Goal: Task Accomplishment & Management: Use online tool/utility

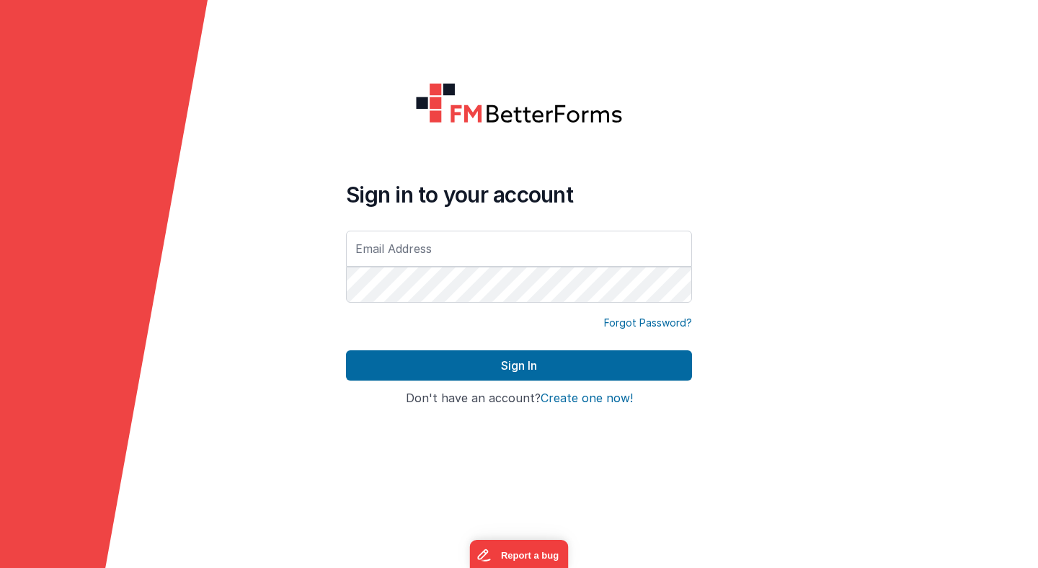
type input "[PERSON_NAME][EMAIL_ADDRESS][PERSON_NAME][DOMAIN_NAME]"
click at [346, 350] on button "Sign In" at bounding box center [519, 365] width 346 height 30
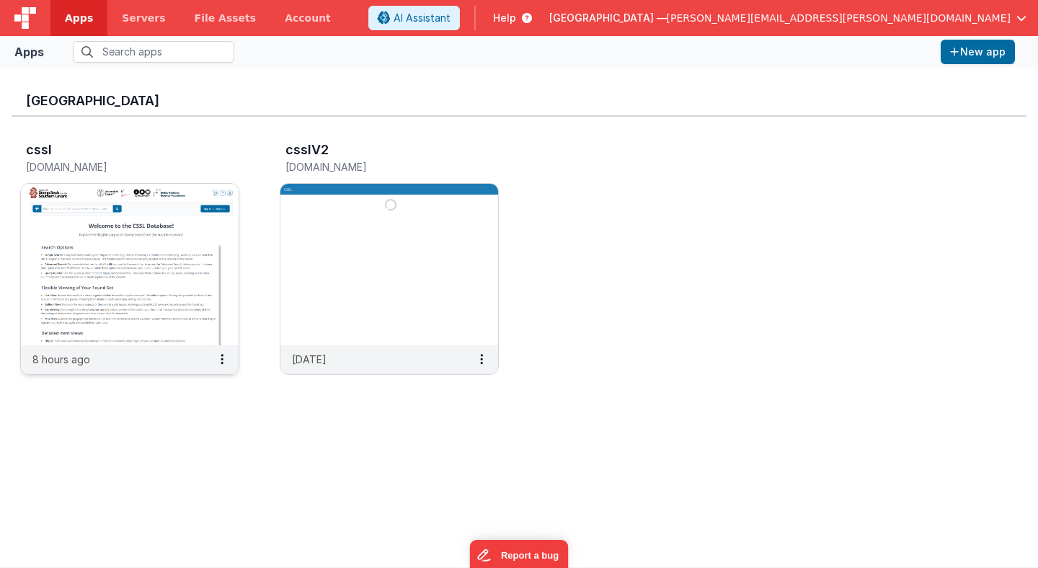
click at [198, 215] on img at bounding box center [130, 265] width 218 height 162
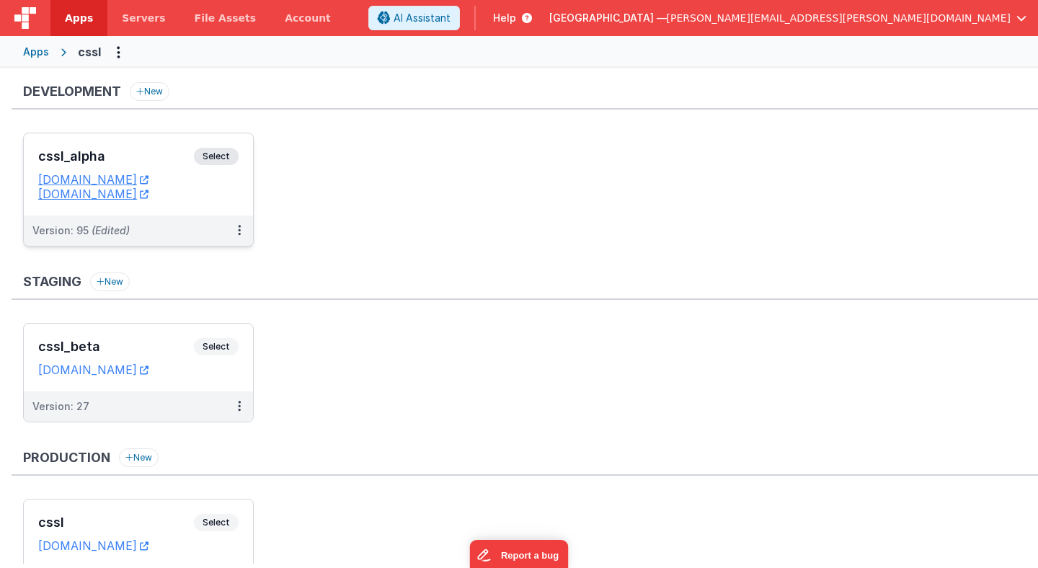
click at [225, 159] on span "Select" at bounding box center [216, 156] width 45 height 17
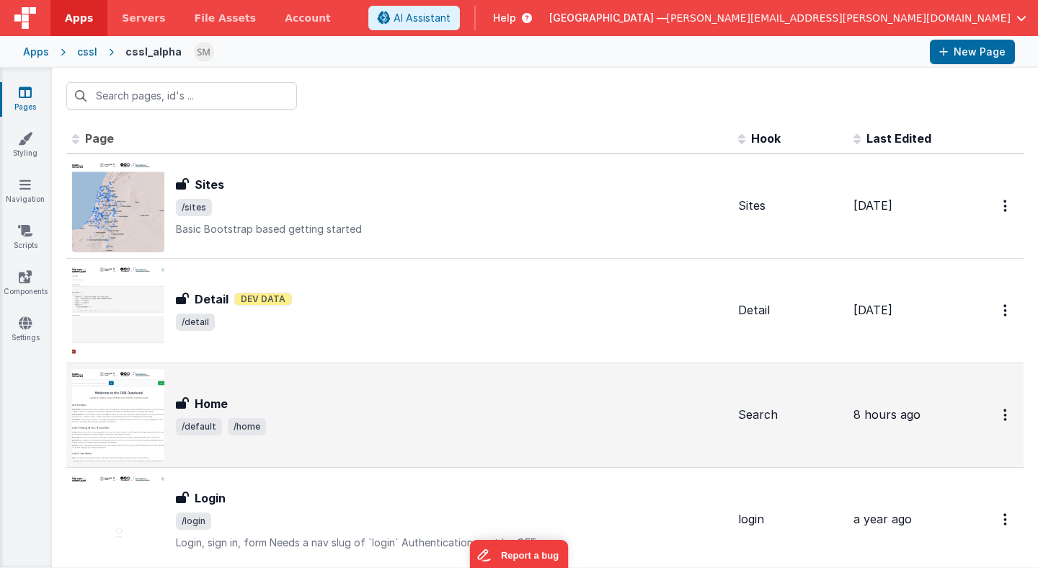
click at [239, 406] on div "Home" at bounding box center [451, 403] width 551 height 17
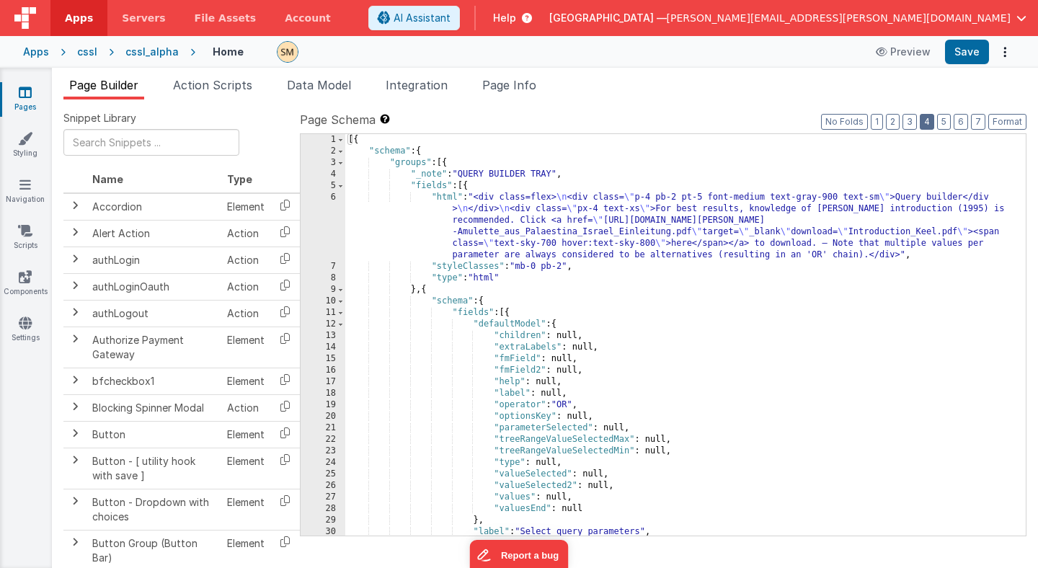
click at [927, 126] on button "4" at bounding box center [927, 122] width 14 height 16
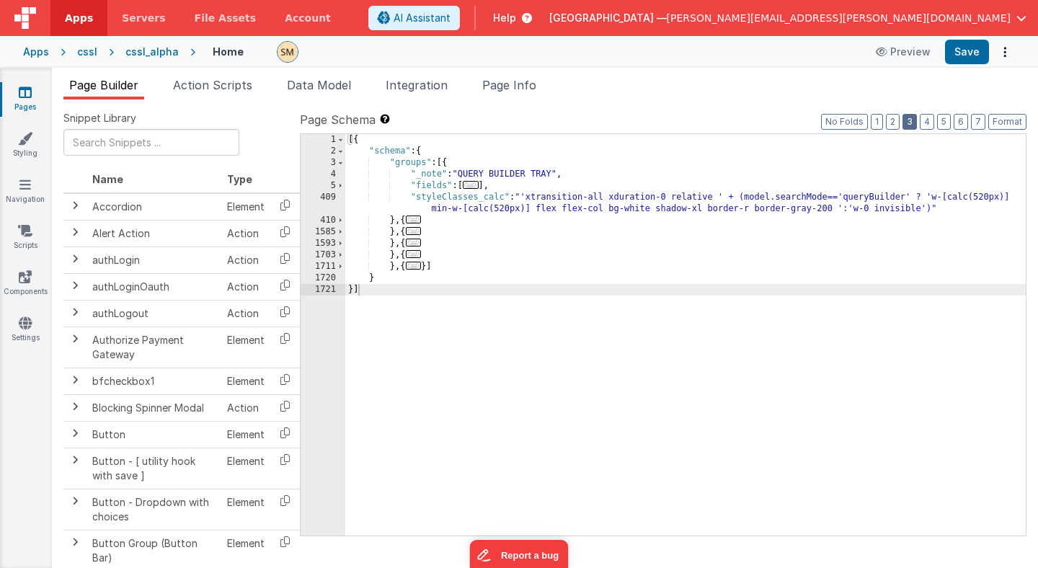
click at [908, 122] on button "3" at bounding box center [910, 122] width 14 height 16
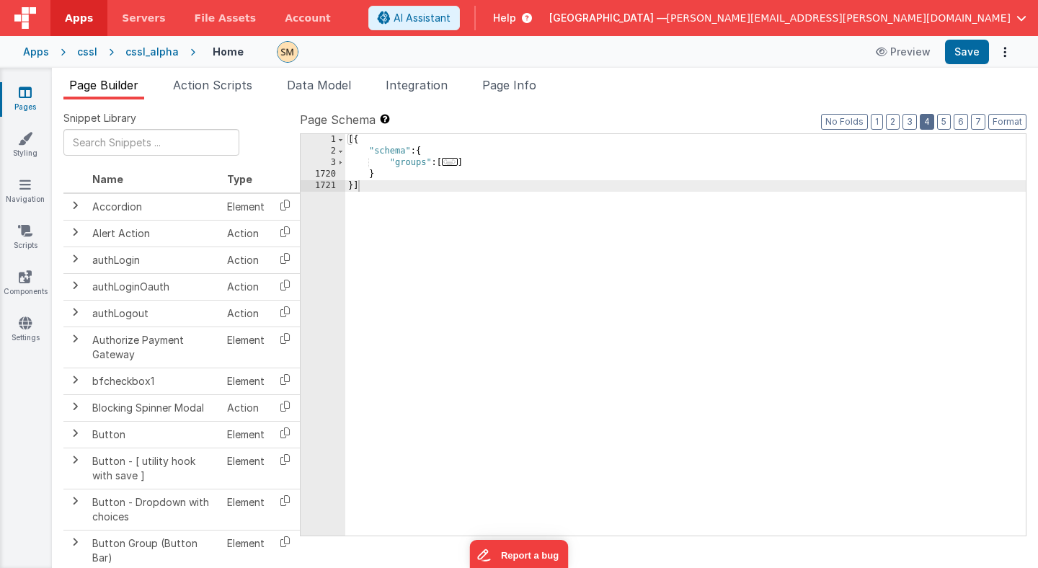
click at [929, 125] on button "4" at bounding box center [927, 122] width 14 height 16
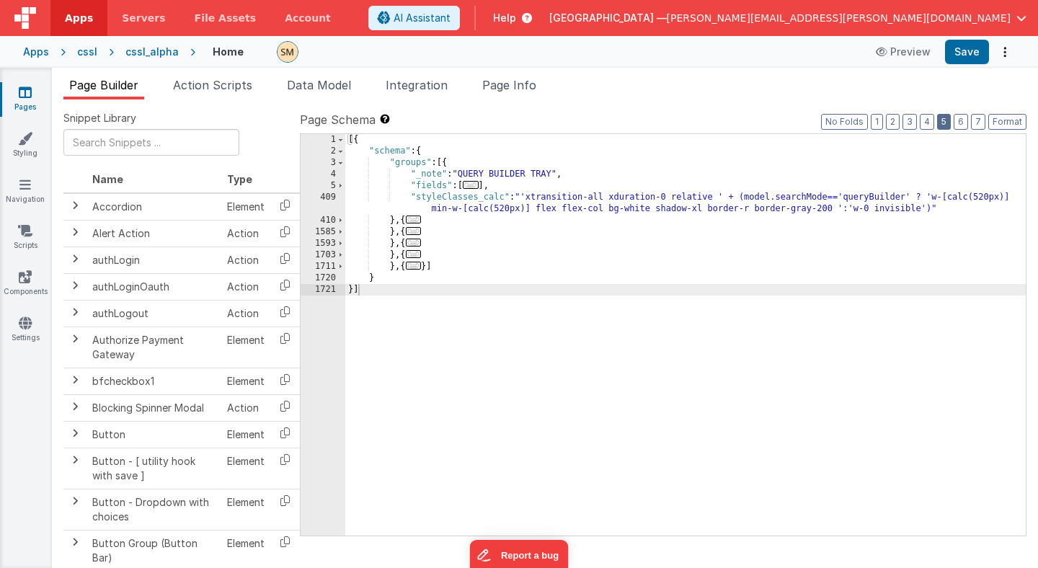
click at [942, 123] on button "5" at bounding box center [944, 122] width 14 height 16
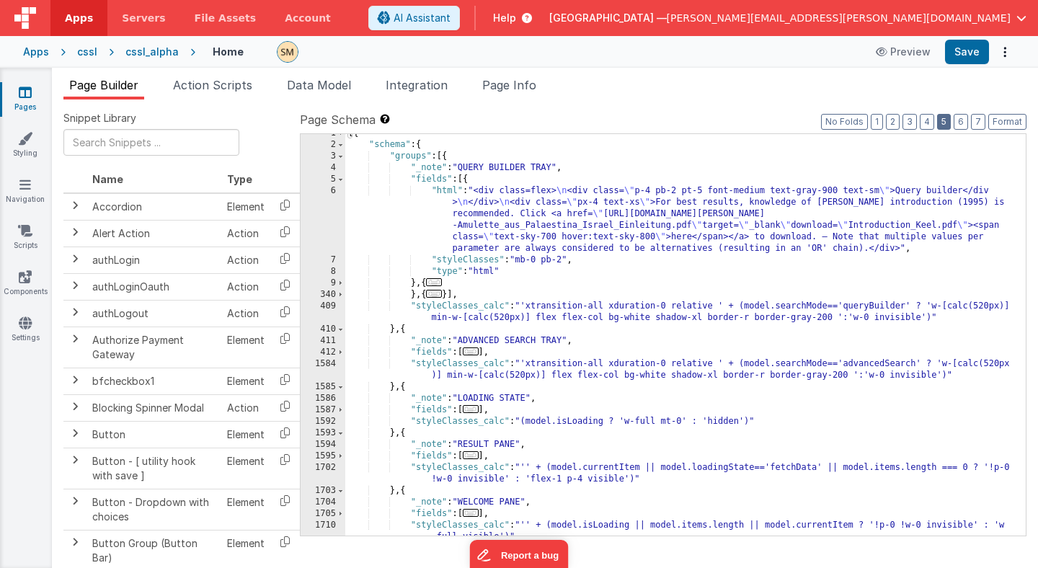
scroll to position [94, 0]
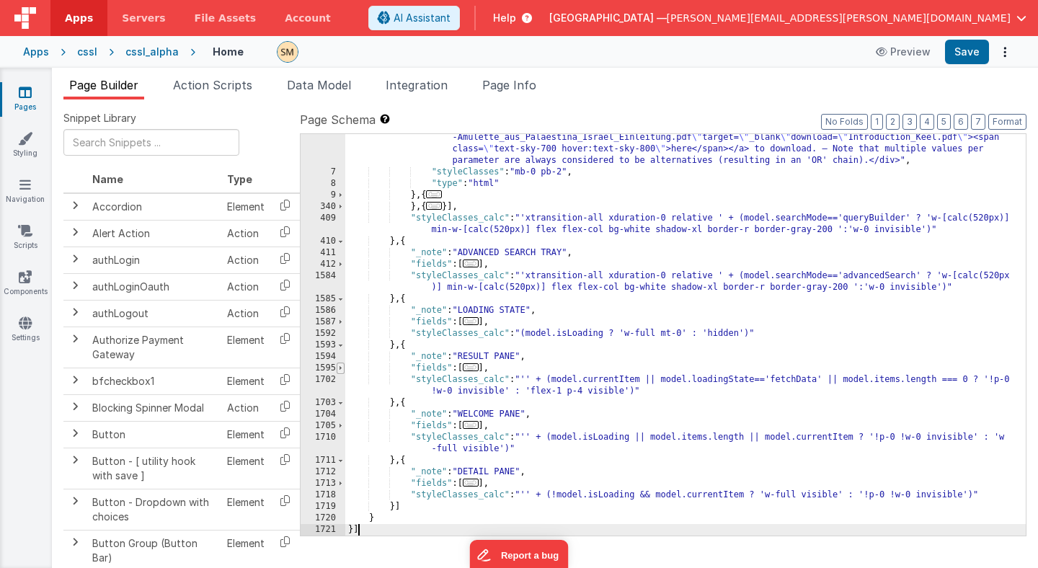
click at [342, 368] on span at bounding box center [341, 369] width 8 height 12
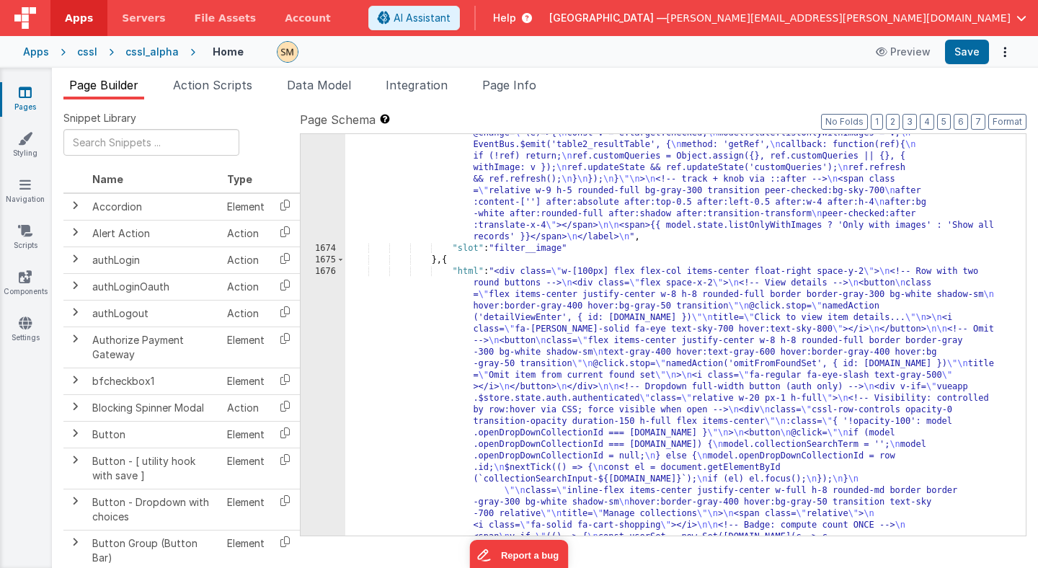
scroll to position [1611, 0]
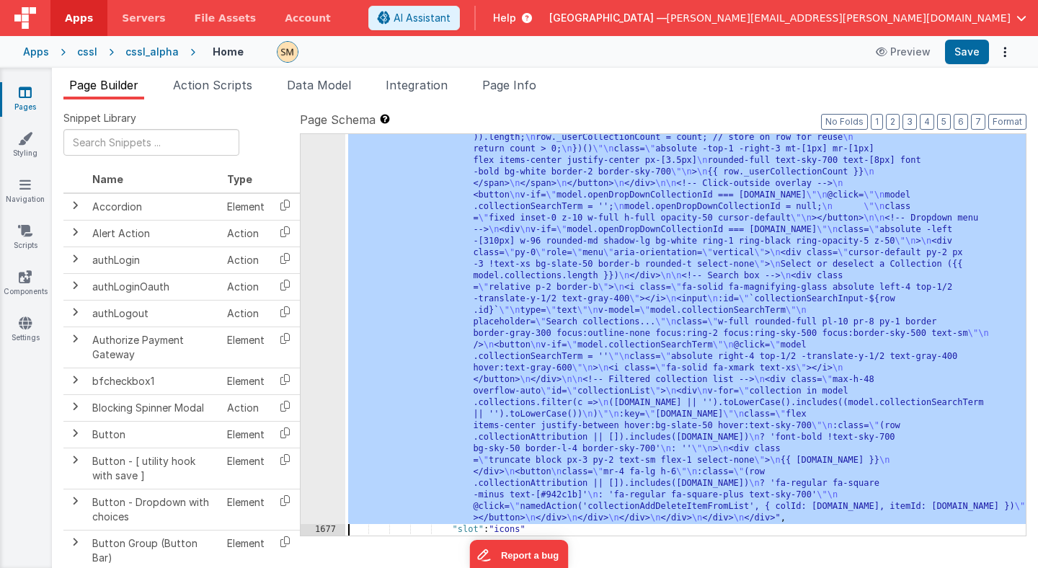
click at [314, 412] on div "1676 1677 1678 1679 1680 1681 1682 1683 1684 1685 1686 1687 1688 1689 1690 1691…" at bounding box center [323, 391] width 45 height 1094
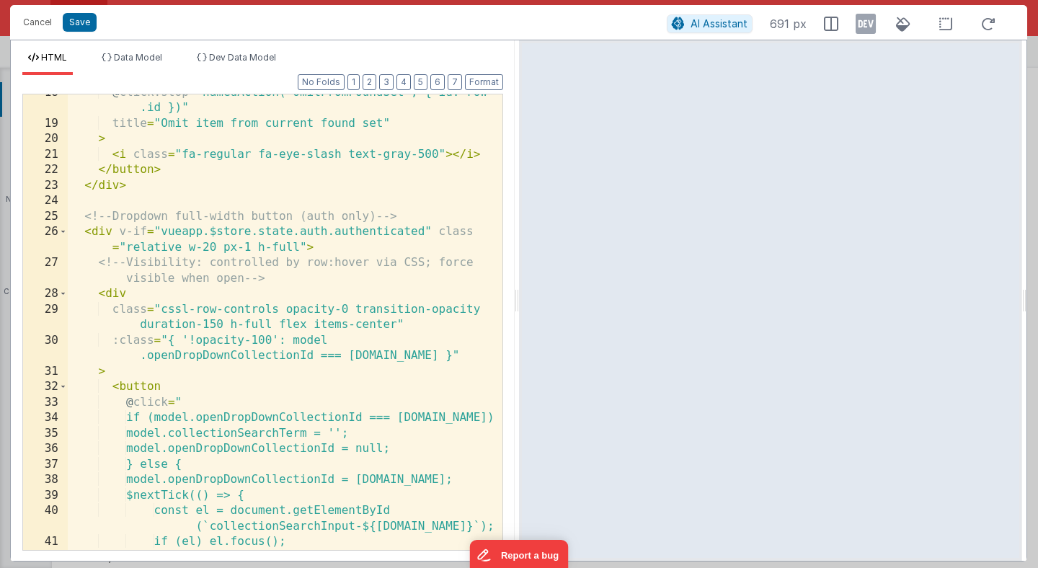
scroll to position [387, 0]
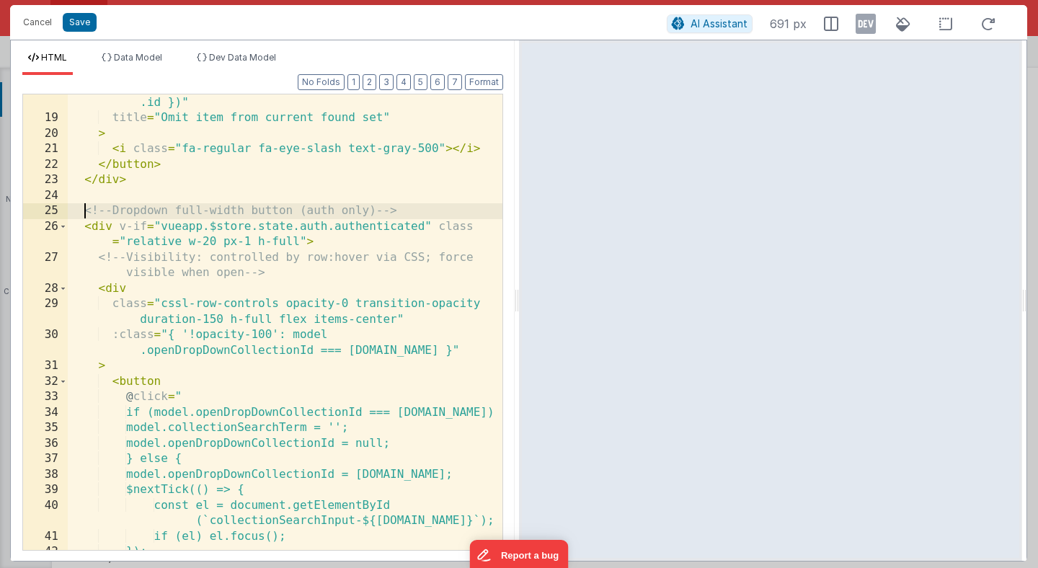
click at [85, 209] on div "@ click.stop = "namedAction('omitFromFoundSet', { id: row .id })" title = "Omit…" at bounding box center [285, 330] width 435 height 503
click at [100, 246] on div "@ click.stop = "namedAction('omitFromFoundSet', { id: row .id })" title = "Omit…" at bounding box center [285, 330] width 435 height 503
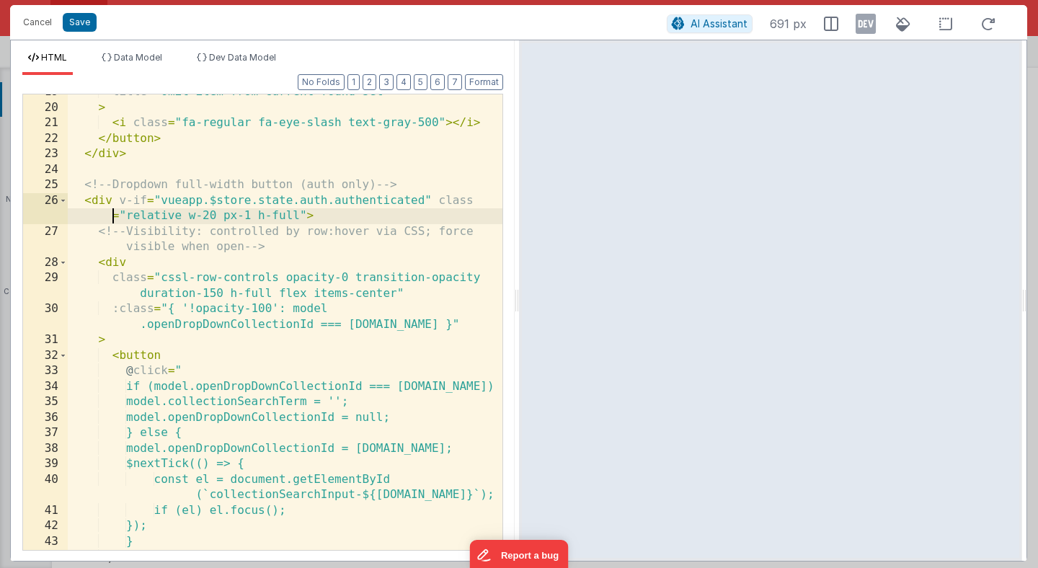
scroll to position [414, 0]
click at [84, 182] on div "title = "Omit item from current found set" > < i class = "fa-regular fa-eye-sla…" at bounding box center [285, 327] width 435 height 487
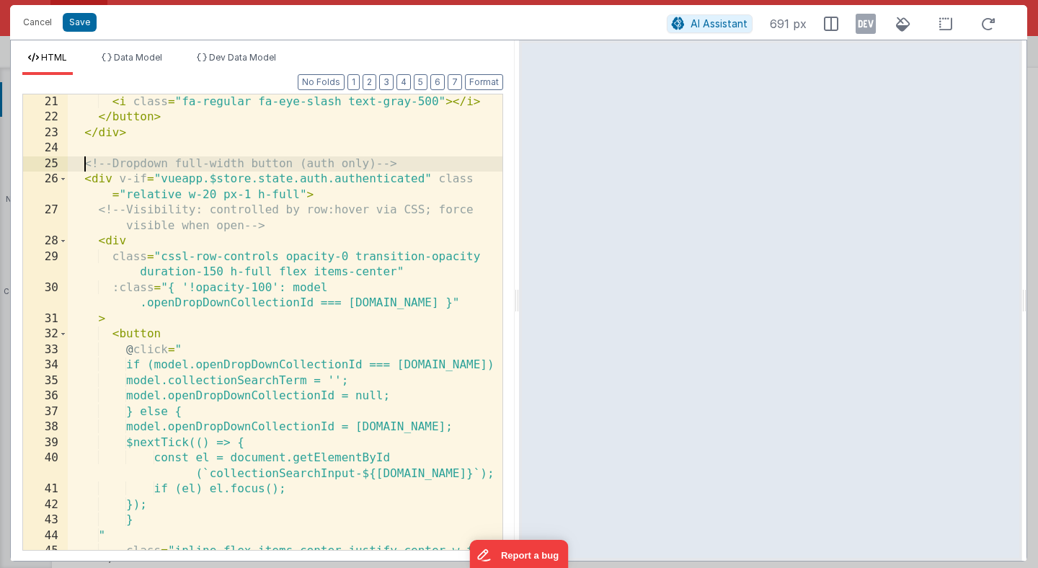
scroll to position [425, 0]
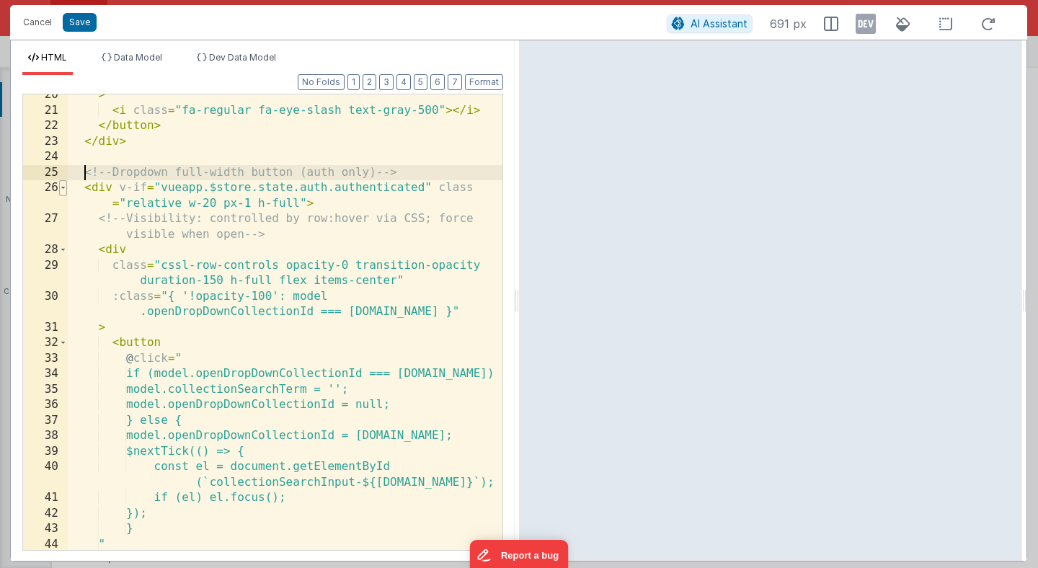
click at [63, 190] on span at bounding box center [63, 188] width 8 height 16
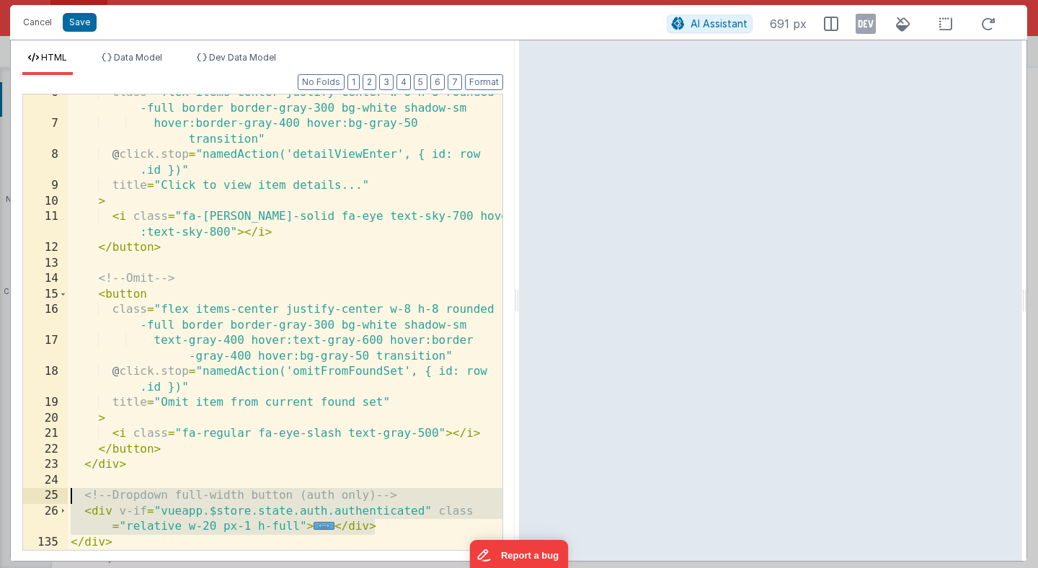
drag, startPoint x: 401, startPoint y: 531, endPoint x: 60, endPoint y: 492, distance: 343.3
click at [60, 492] on div "6 7 8 9 10 11 12 13 14 15 16 17 18 19 20 21 22 23 24 25 26 135 class = "flex it…" at bounding box center [262, 322] width 481 height 457
click at [45, 22] on button "Cancel" at bounding box center [37, 22] width 43 height 20
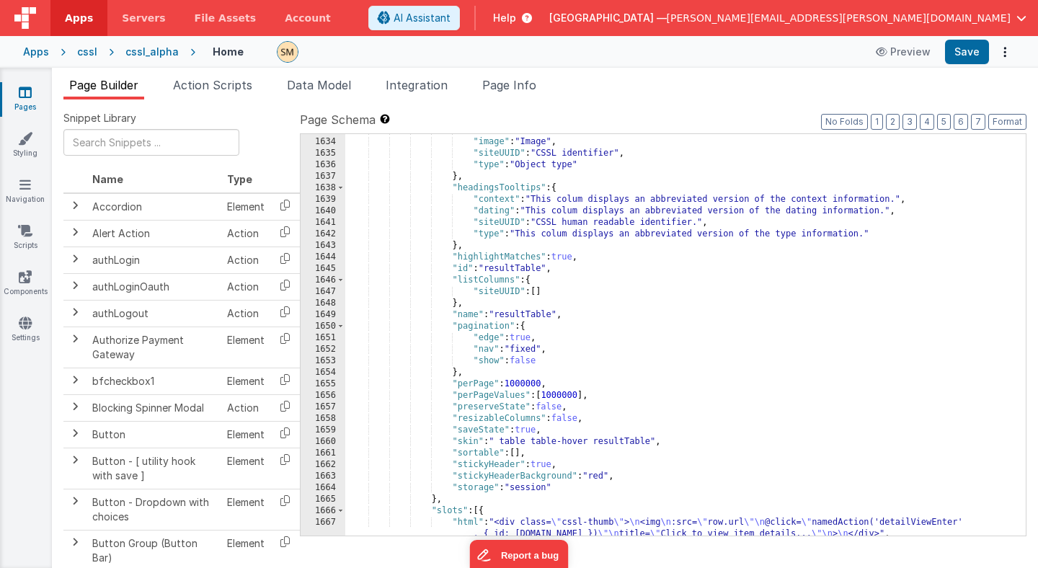
scroll to position [495, 0]
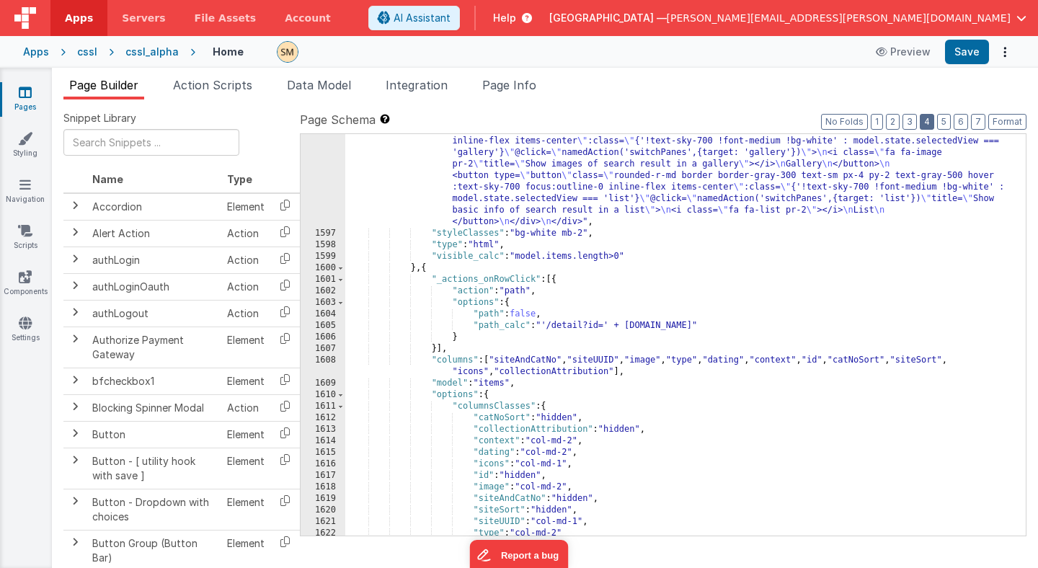
click at [929, 123] on button "4" at bounding box center [927, 122] width 14 height 16
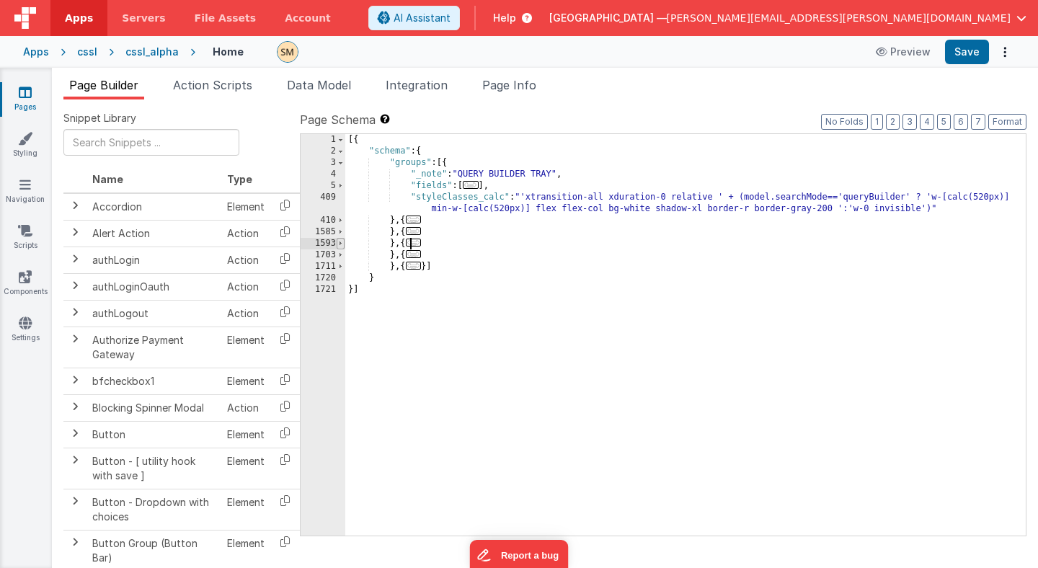
click at [342, 243] on span at bounding box center [341, 244] width 8 height 12
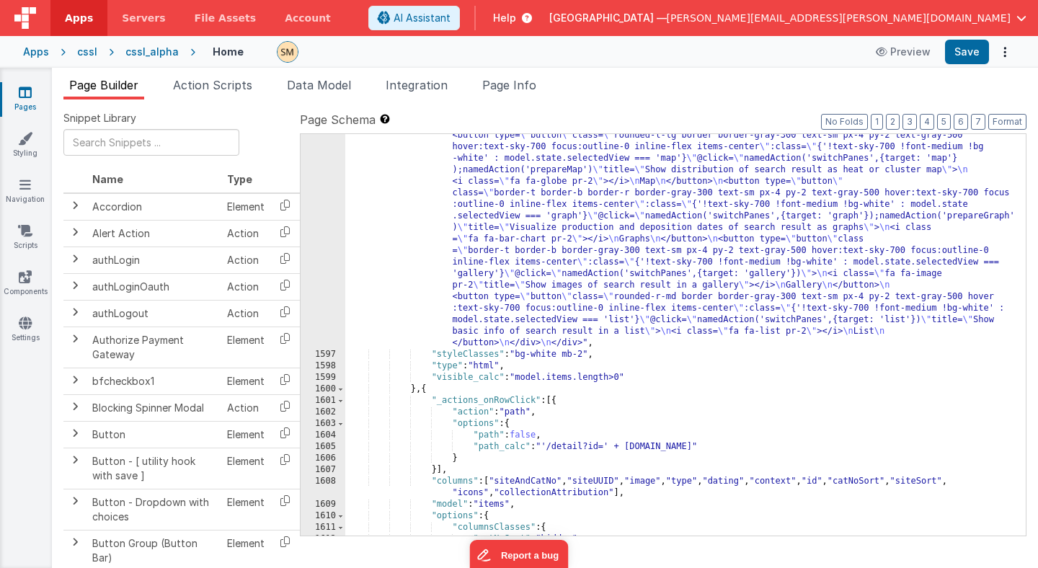
scroll to position [0, 0]
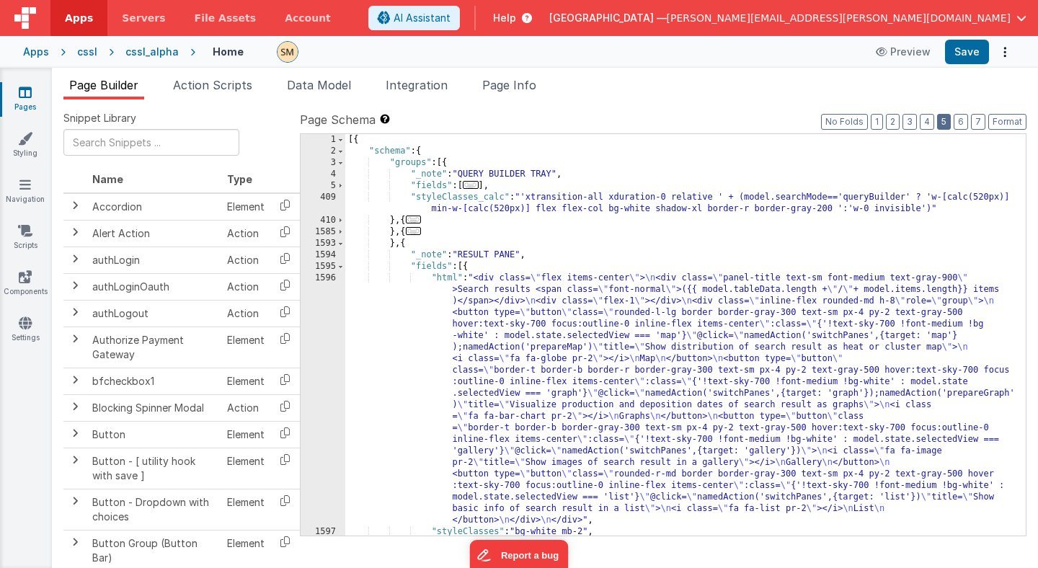
click at [941, 123] on button "5" at bounding box center [944, 122] width 14 height 16
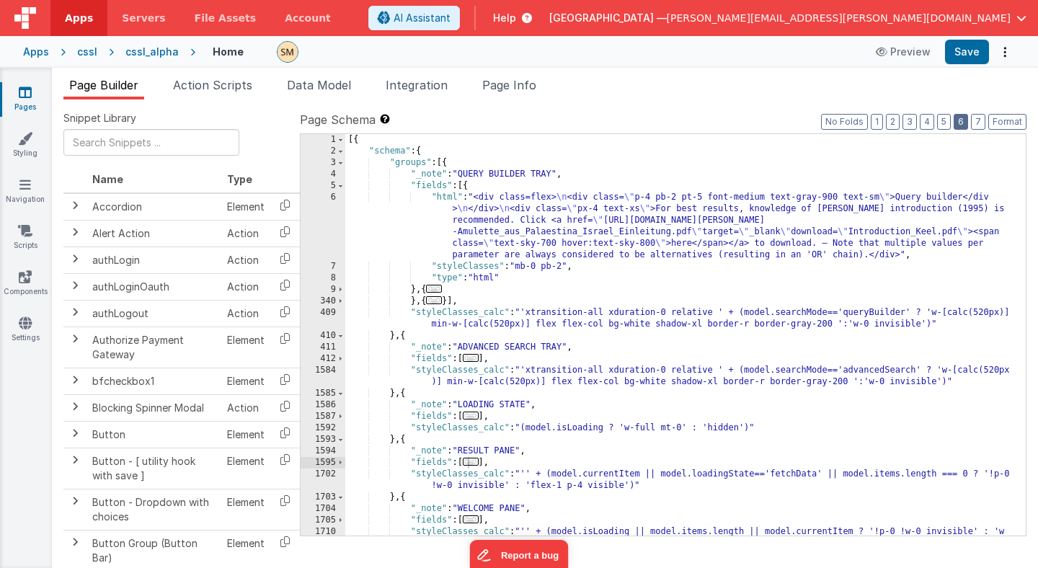
click at [968, 123] on button "6" at bounding box center [961, 122] width 14 height 16
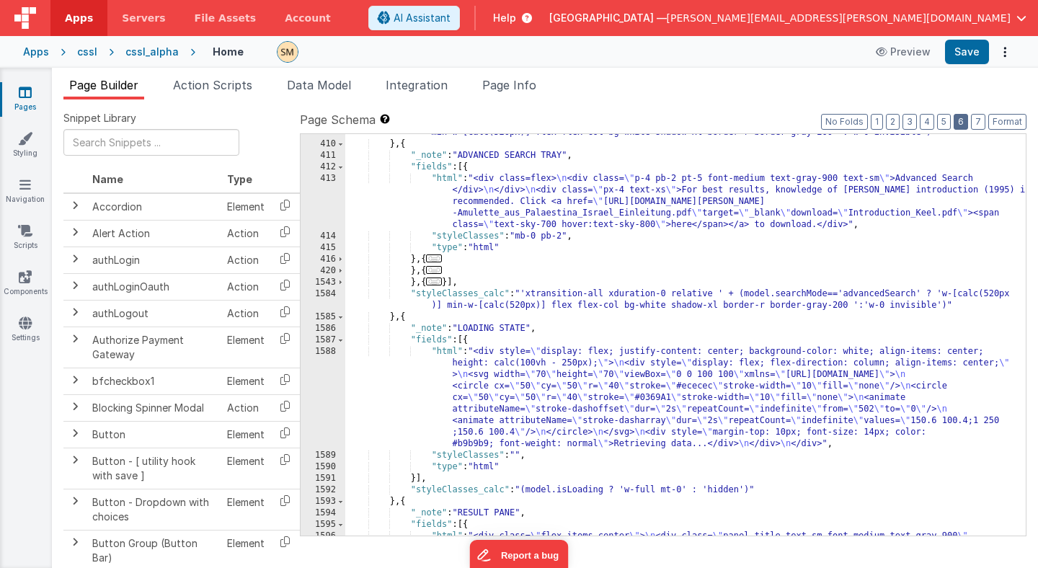
scroll to position [324, 0]
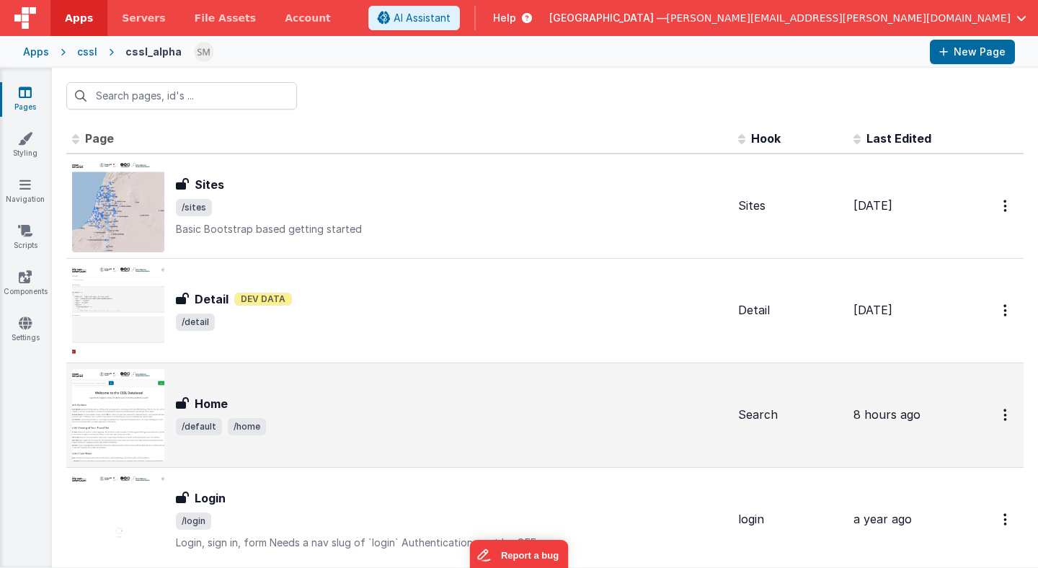
click at [133, 408] on img at bounding box center [118, 415] width 92 height 92
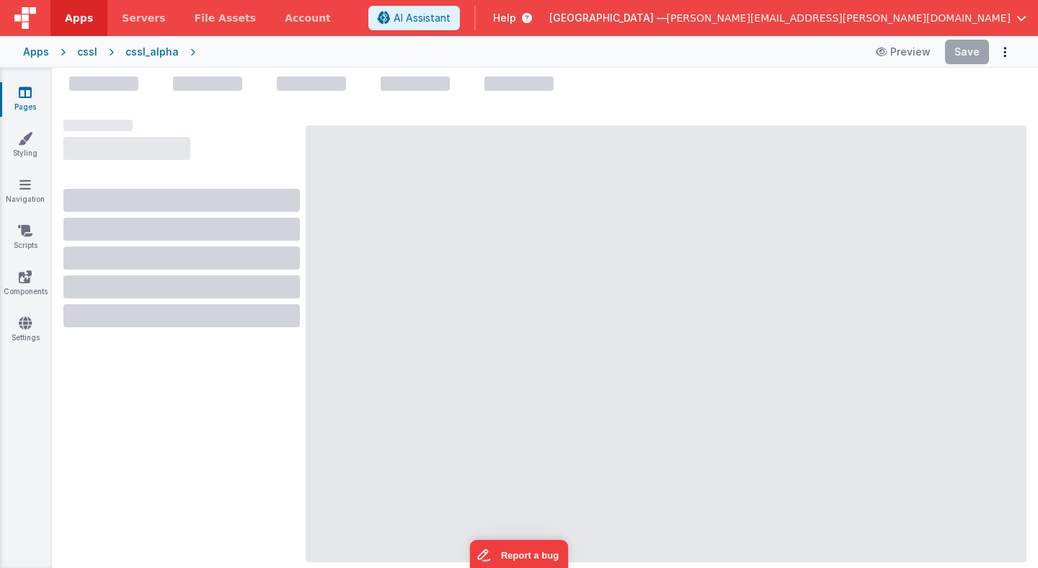
click at [133, 408] on div at bounding box center [181, 338] width 236 height 437
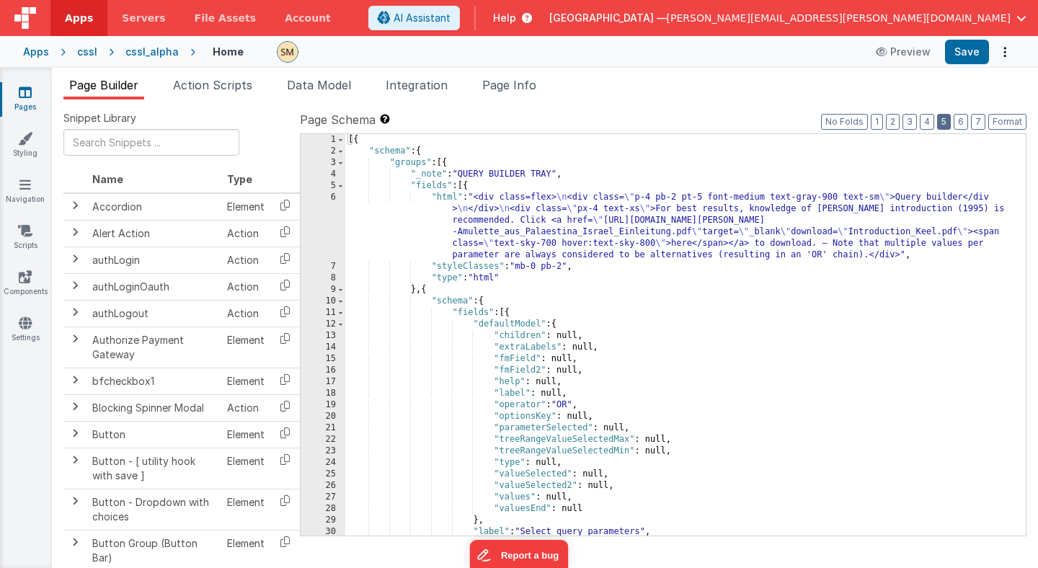
click at [948, 118] on button "5" at bounding box center [944, 122] width 14 height 16
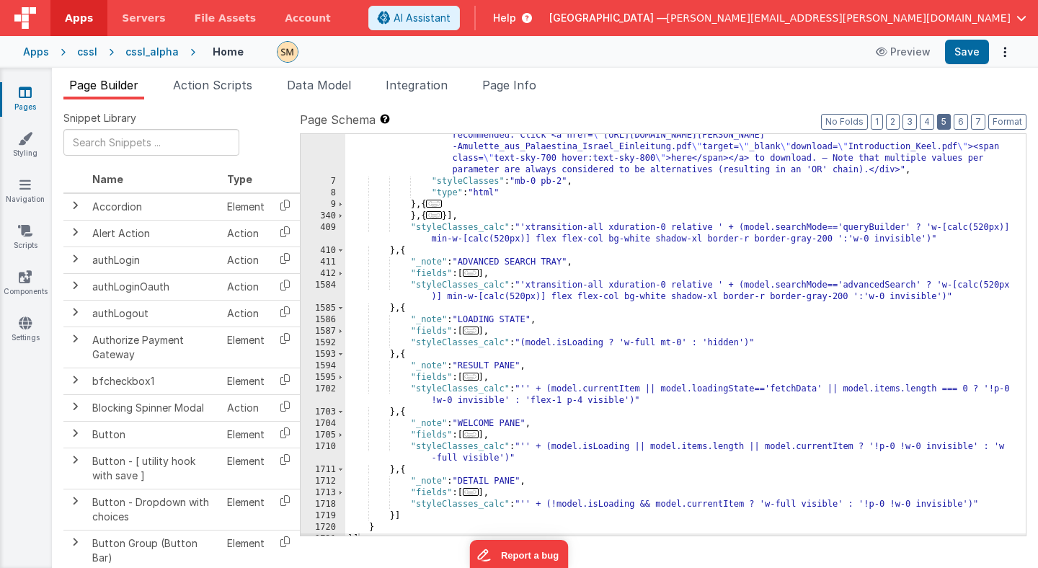
scroll to position [94, 0]
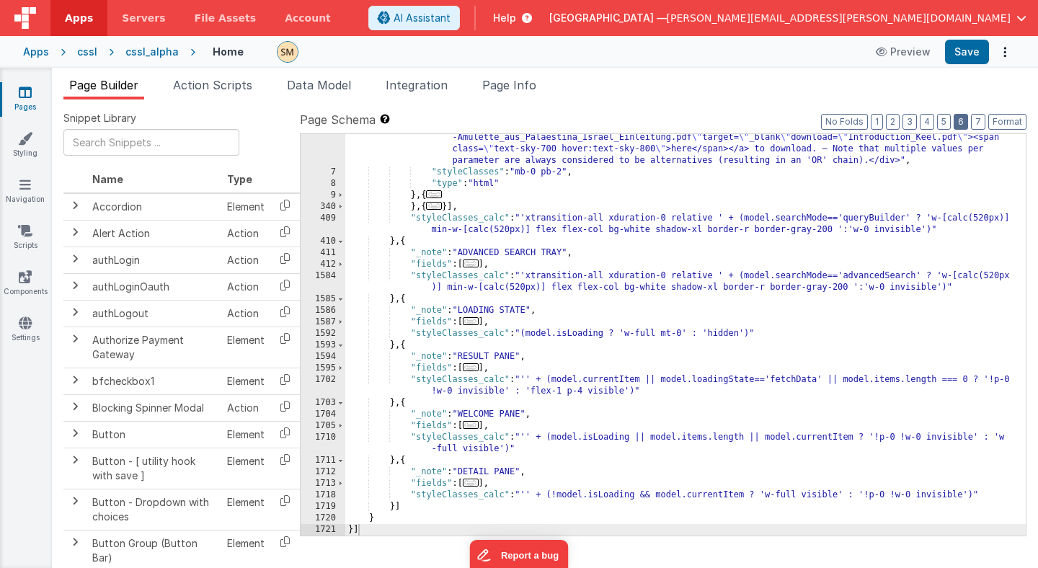
click at [965, 120] on button "6" at bounding box center [961, 122] width 14 height 16
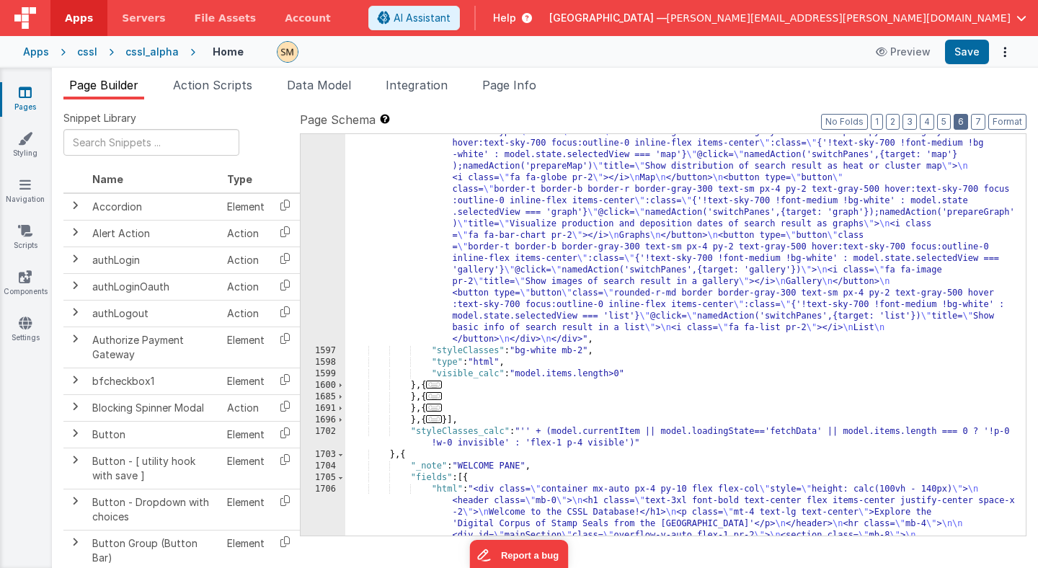
scroll to position [739, 0]
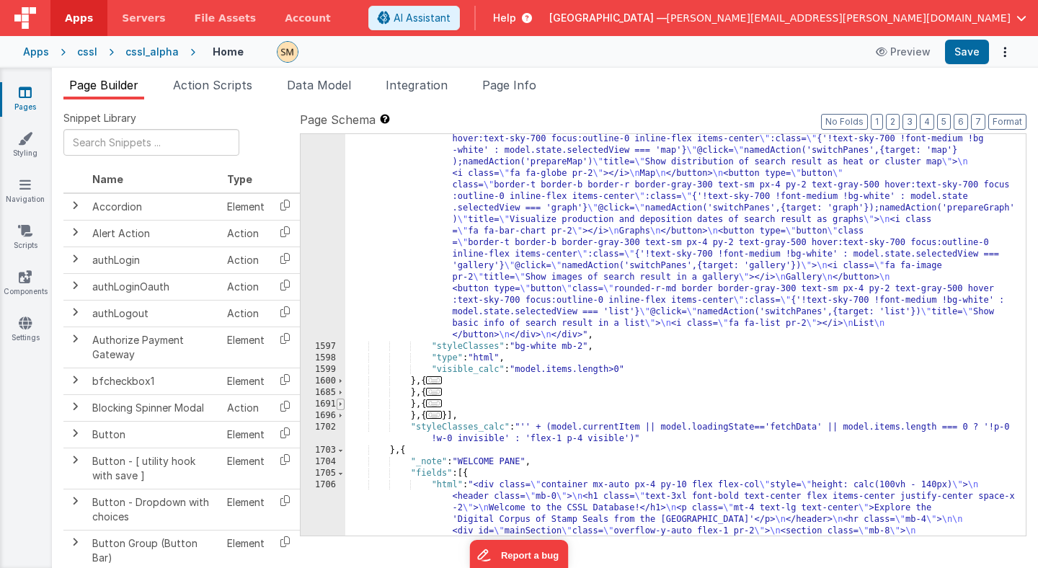
click at [339, 403] on span at bounding box center [341, 405] width 8 height 12
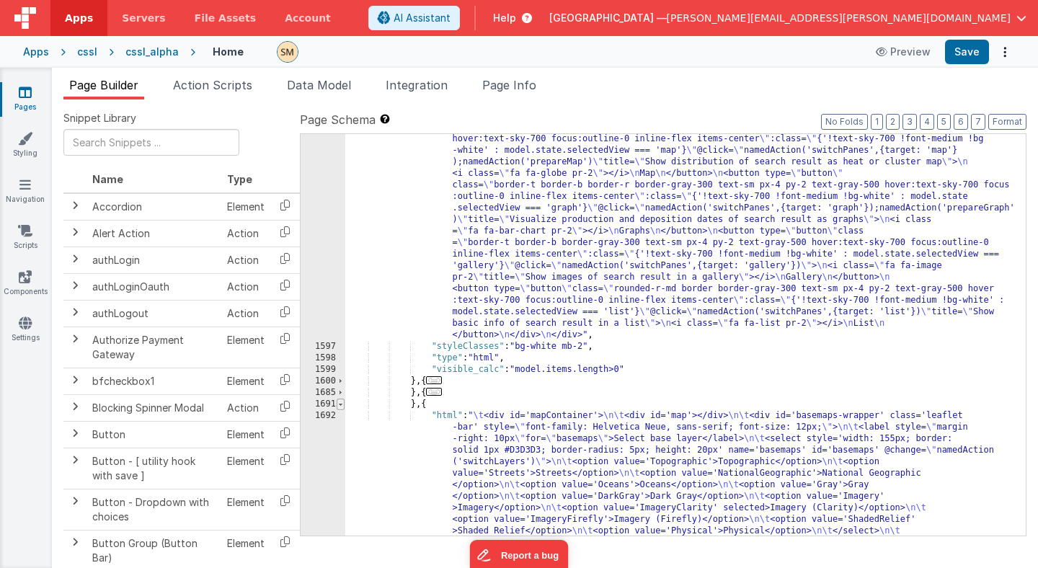
click at [339, 403] on span at bounding box center [341, 405] width 8 height 12
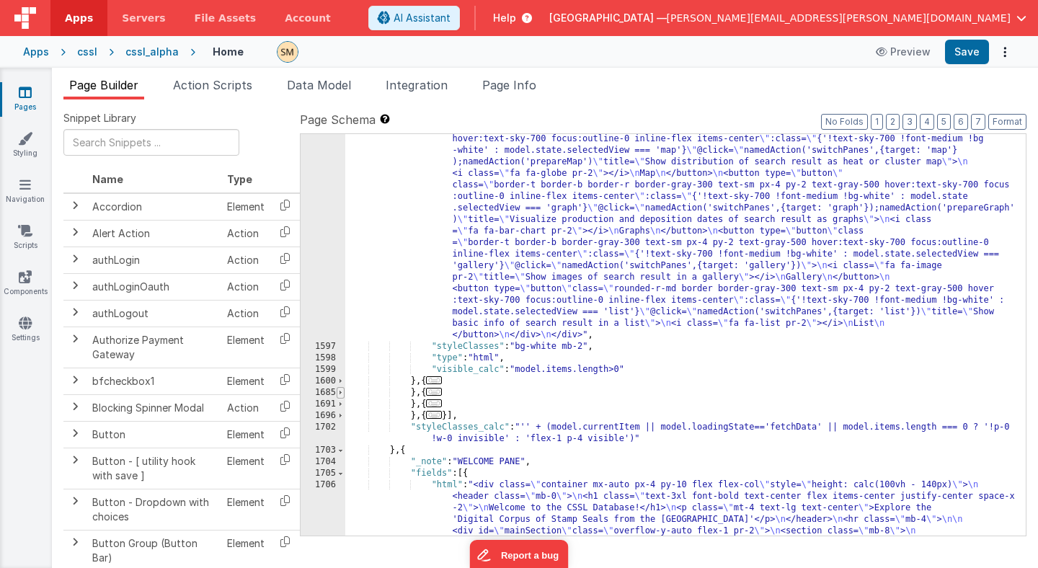
click at [340, 392] on span at bounding box center [341, 393] width 8 height 12
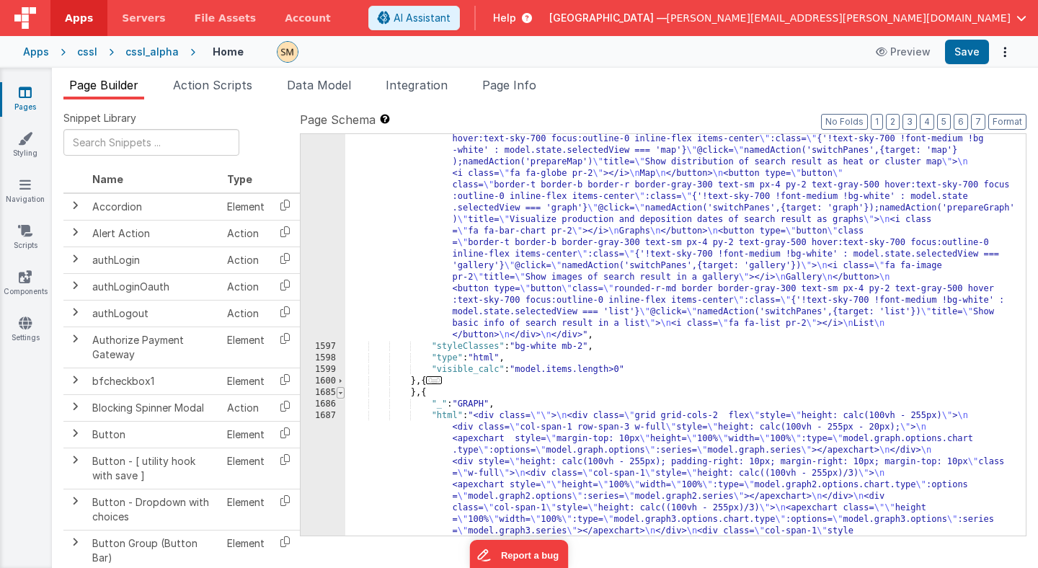
click at [340, 392] on span at bounding box center [341, 393] width 8 height 12
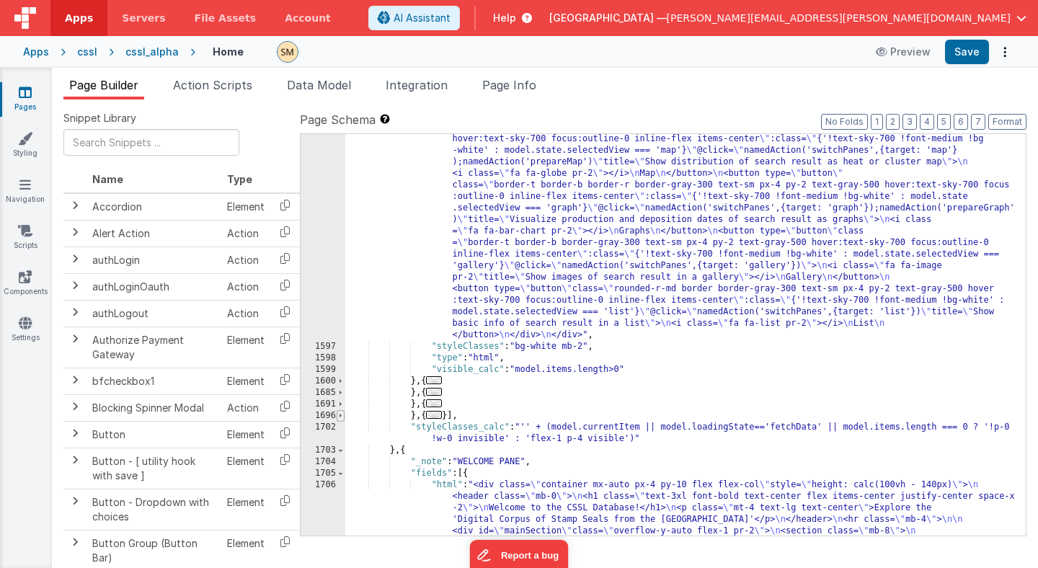
click at [340, 415] on span at bounding box center [341, 416] width 8 height 12
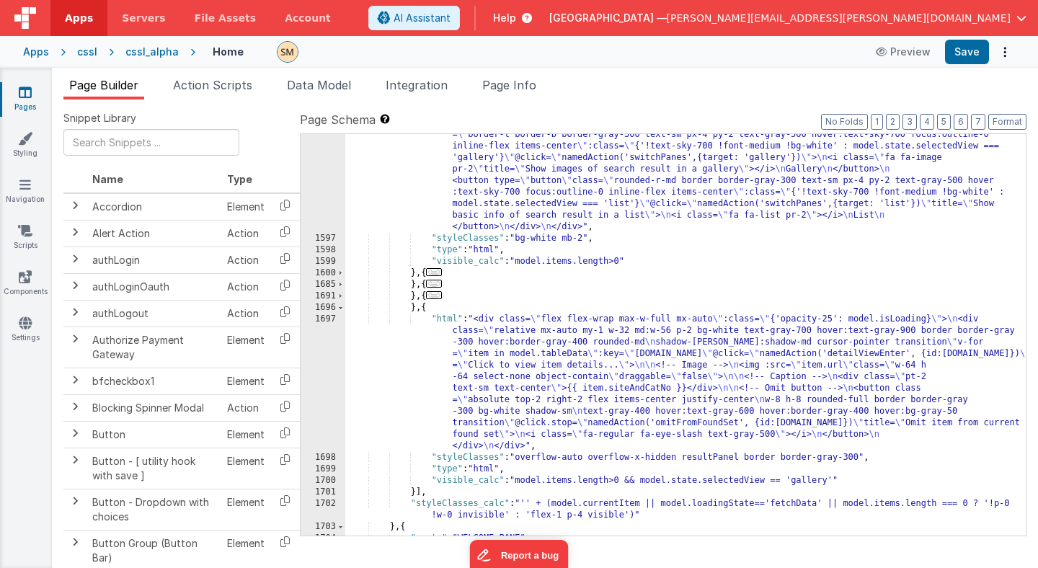
scroll to position [893, 0]
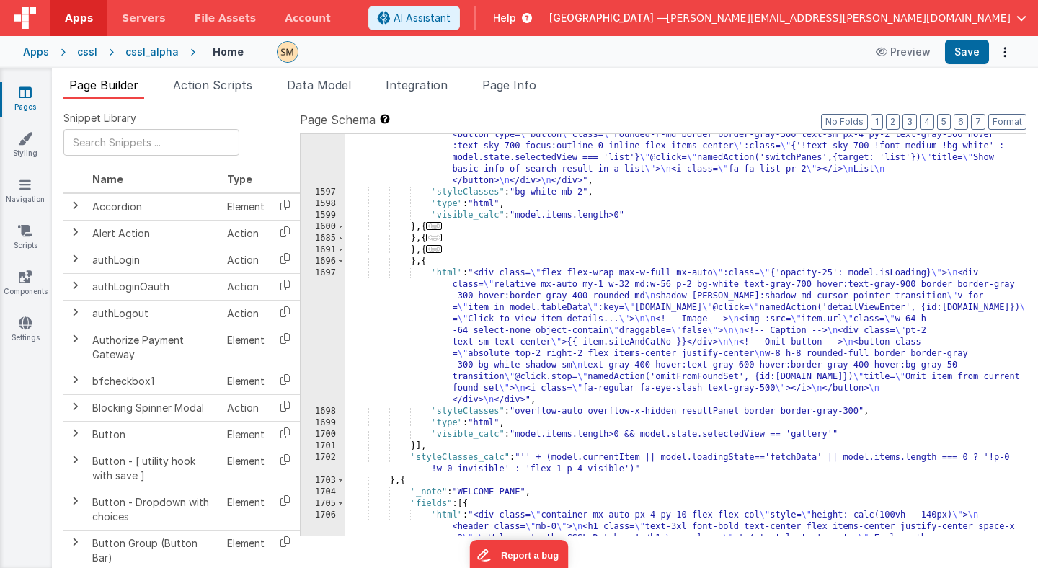
click at [534, 339] on div ""html" : "<div class= \" flex items-center \" > \n <div class= \" panel-title t…" at bounding box center [685, 543] width 681 height 1221
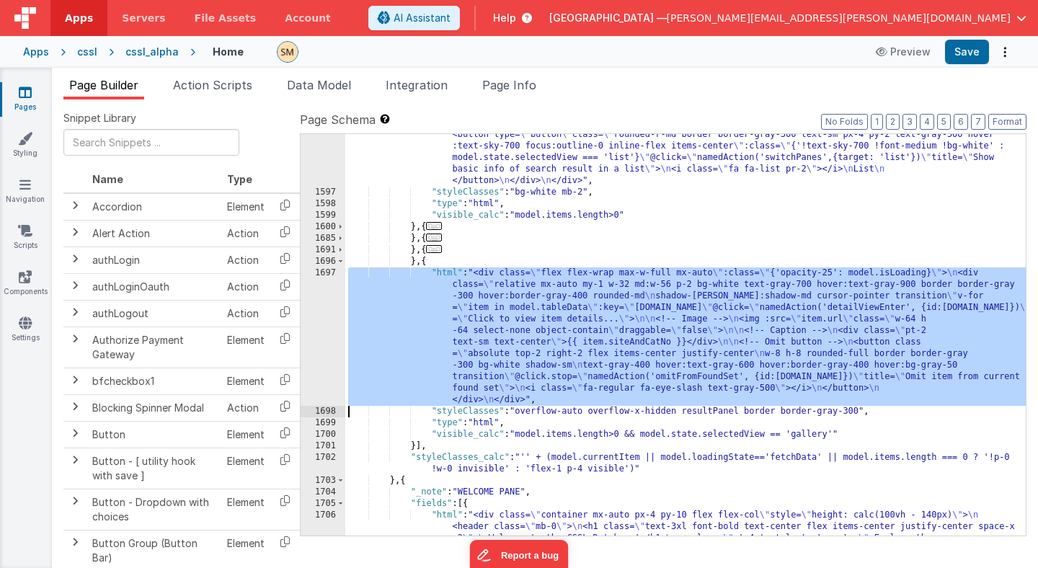
click at [324, 333] on div "1697" at bounding box center [323, 337] width 45 height 138
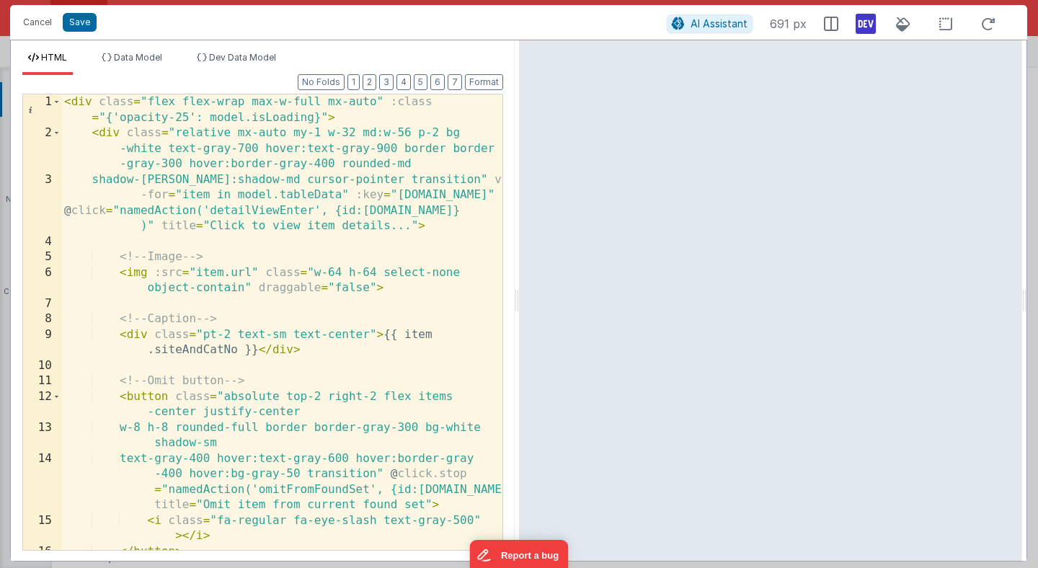
click at [865, 25] on icon at bounding box center [866, 23] width 20 height 23
click at [290, 152] on div "< div class = "flex flex-wrap max-w-full mx-auto" :class = "{'opacity-25': mode…" at bounding box center [281, 345] width 441 height 503
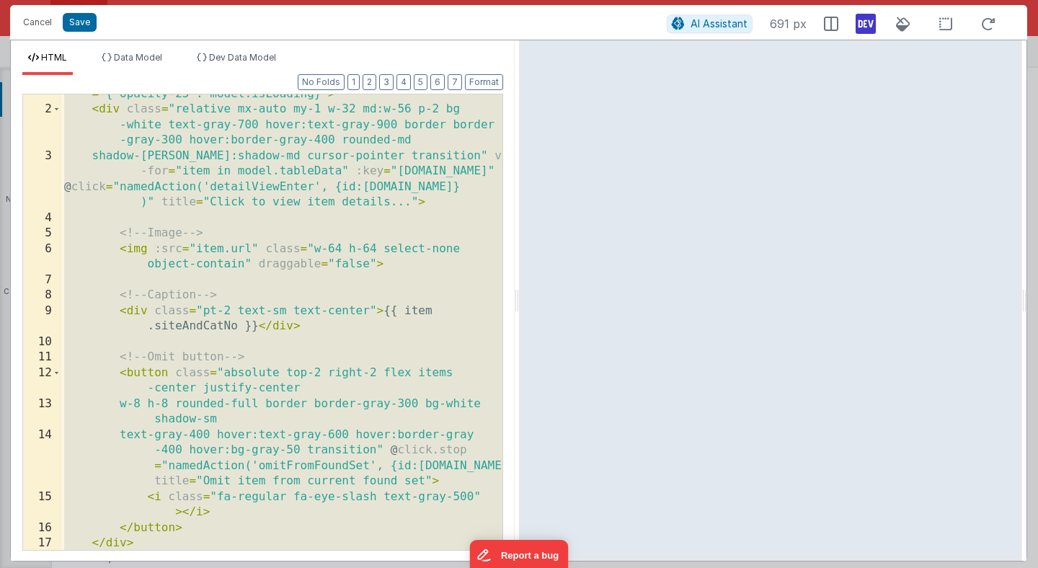
scroll to position [17, 0]
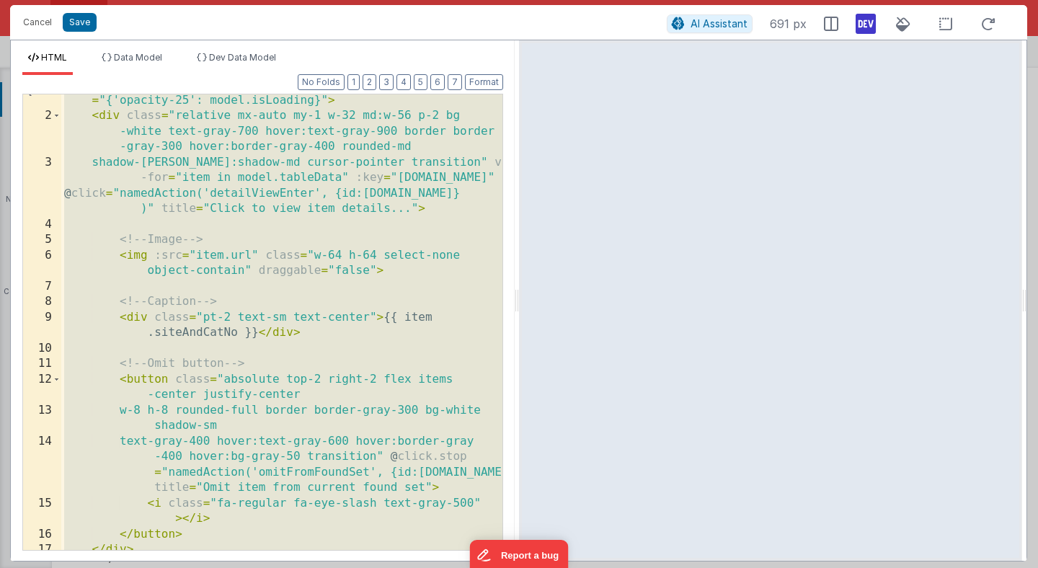
click at [410, 262] on div "< div class = "flex flex-wrap max-w-full mx-auto" :class = "{'opacity-25': mode…" at bounding box center [281, 328] width 441 height 503
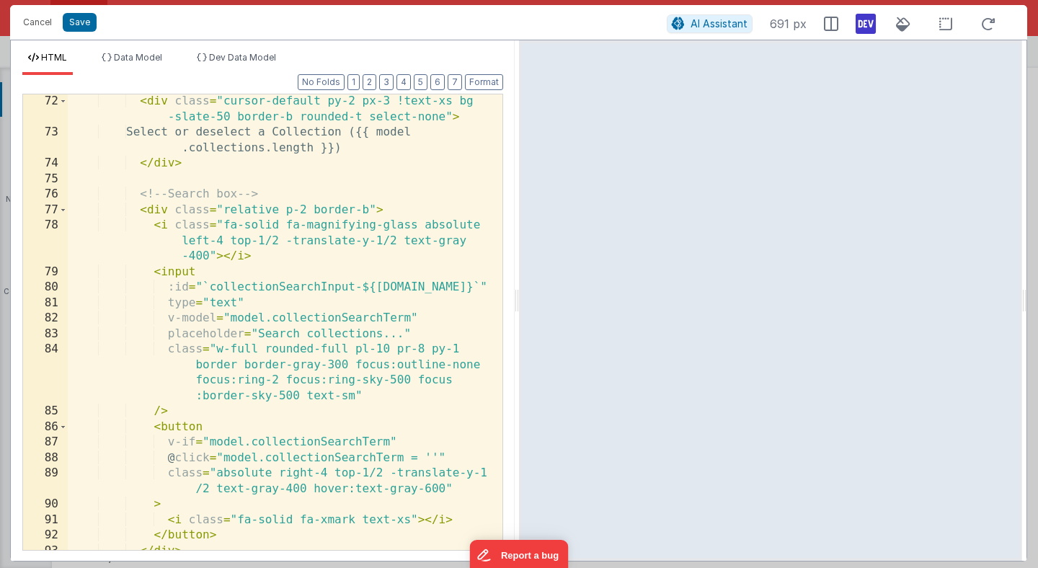
scroll to position [1380, 0]
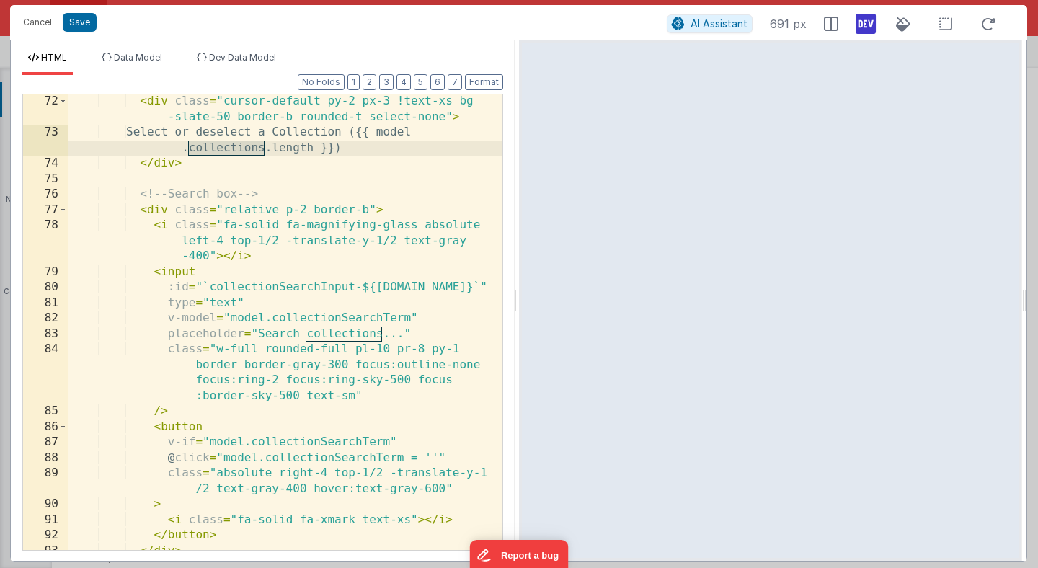
drag, startPoint x: 190, startPoint y: 148, endPoint x: 262, endPoint y: 151, distance: 72.2
click at [262, 151] on div "< div class = "cursor-default py-2 px-3 !text-xs bg -slate-50 border-b rounded-…" at bounding box center [285, 345] width 435 height 503
click at [140, 57] on span "Data Model" at bounding box center [138, 57] width 48 height 11
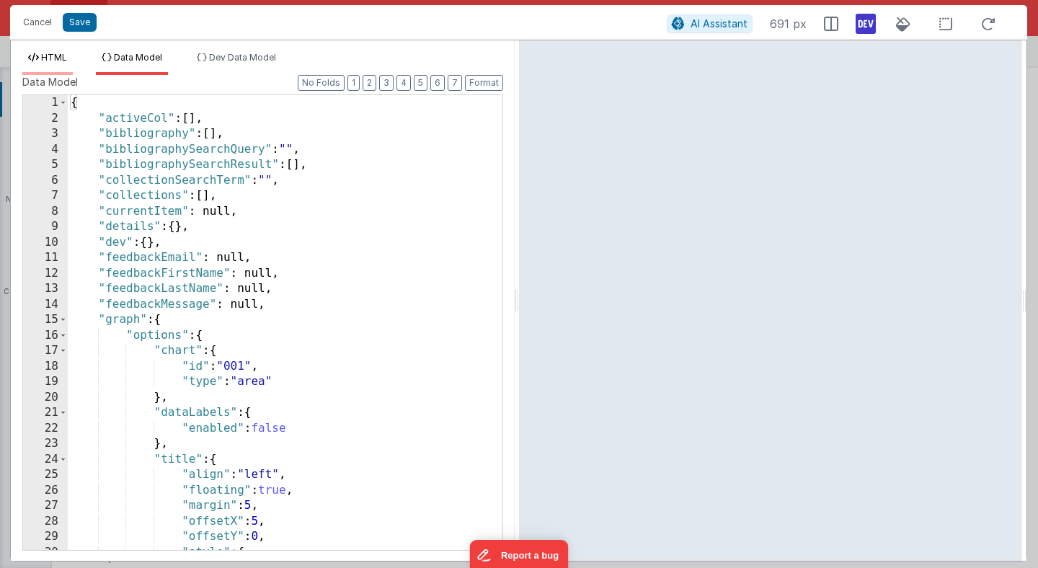
click at [62, 58] on span "HTML" at bounding box center [54, 57] width 26 height 11
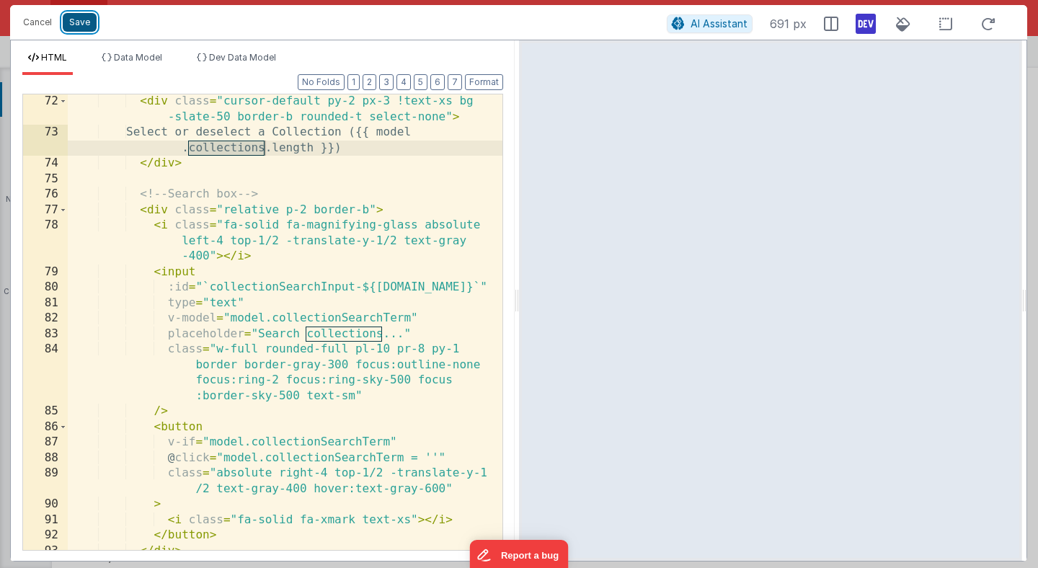
click at [77, 24] on button "Save" at bounding box center [80, 22] width 34 height 19
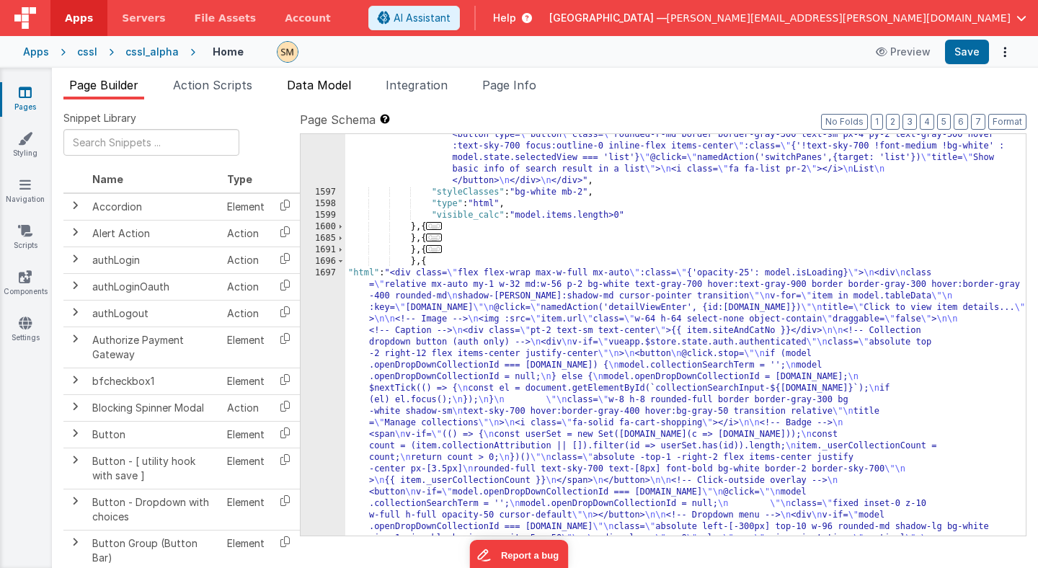
click at [336, 82] on span "Data Model" at bounding box center [319, 85] width 64 height 14
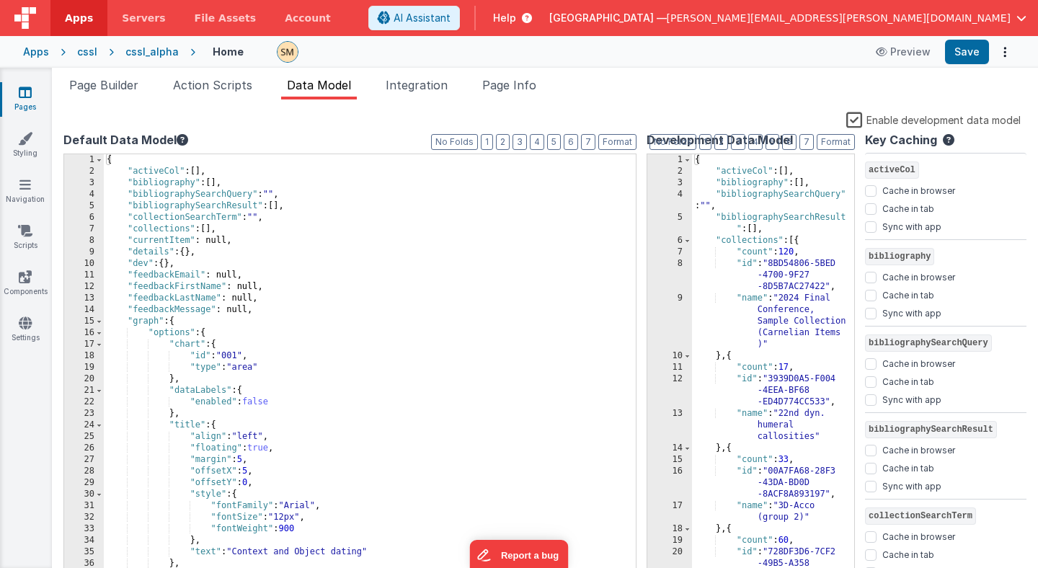
click at [857, 122] on label "Enable development data model" at bounding box center [933, 119] width 174 height 17
click at [0, 0] on input "Enable development data model" at bounding box center [0, 0] width 0 height 0
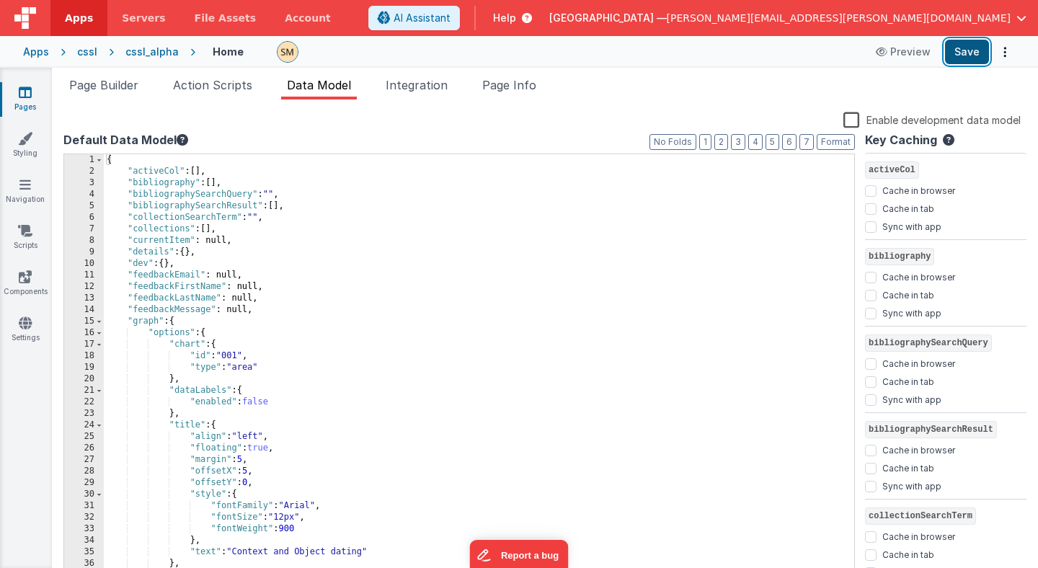
click at [972, 53] on button "Save" at bounding box center [967, 52] width 44 height 25
click at [107, 84] on span "Page Builder" at bounding box center [103, 85] width 69 height 14
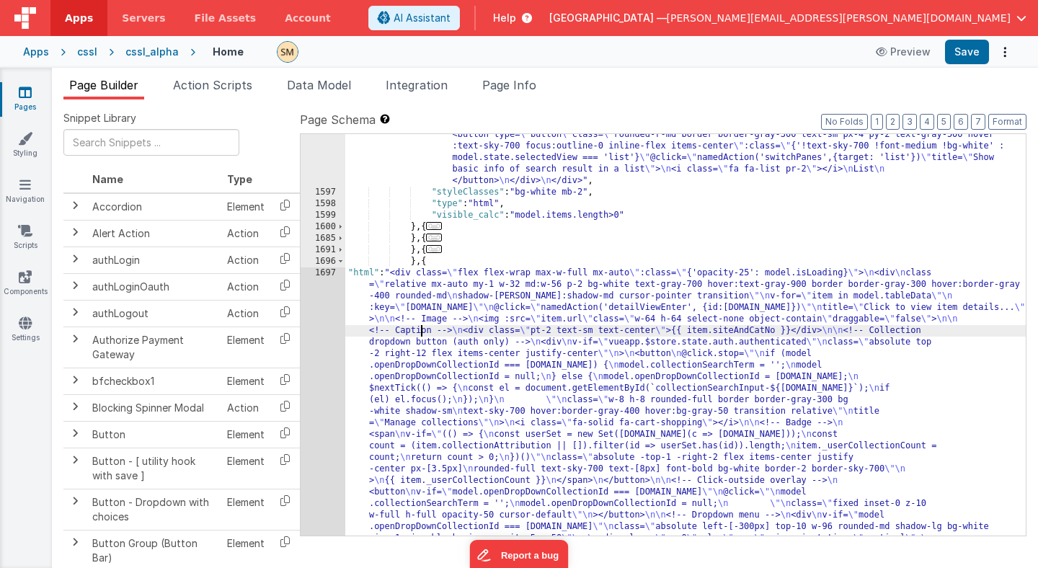
click at [422, 332] on div ""html" : "<div class= \" flex items-center \" > \n <div class= \" panel-title t…" at bounding box center [685, 543] width 681 height 1221
click at [334, 349] on div "1596 1597 1598 1599 1600 1685 1691 1696 1697 1698 1699 1700 1701 1702 1703 1704…" at bounding box center [323, 543] width 45 height 1221
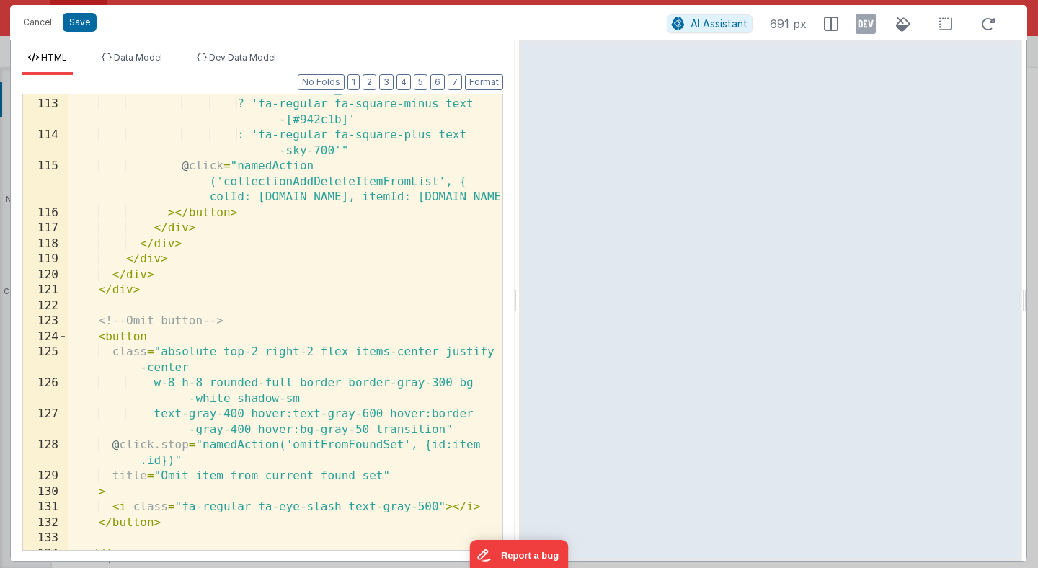
scroll to position [2300, 0]
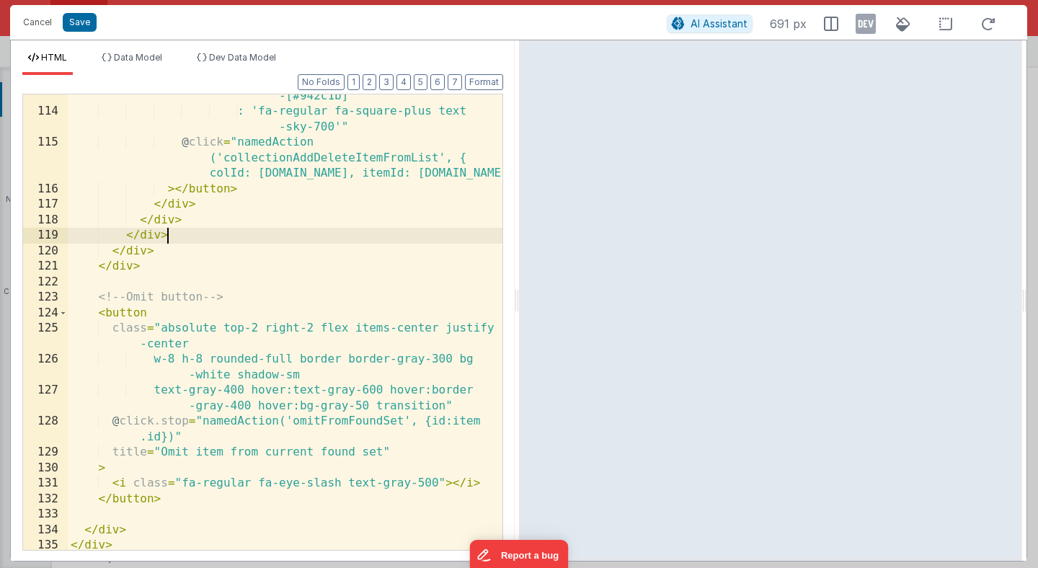
click at [218, 232] on div "? 'fa-regular fa-square-minus text -[#942c1b]' : 'fa-regular fa-square-plus tex…" at bounding box center [285, 324] width 435 height 503
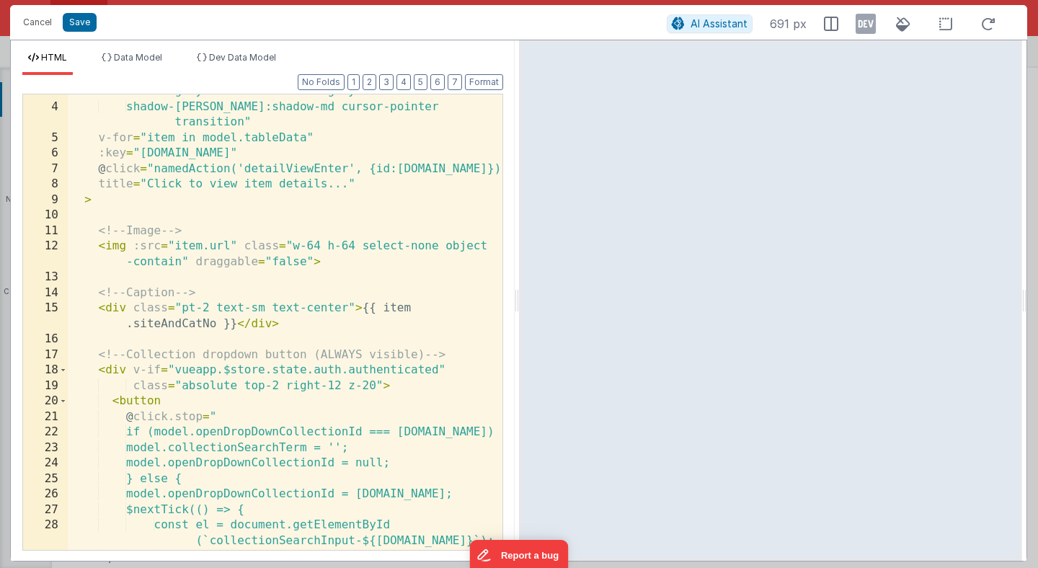
scroll to position [0, 0]
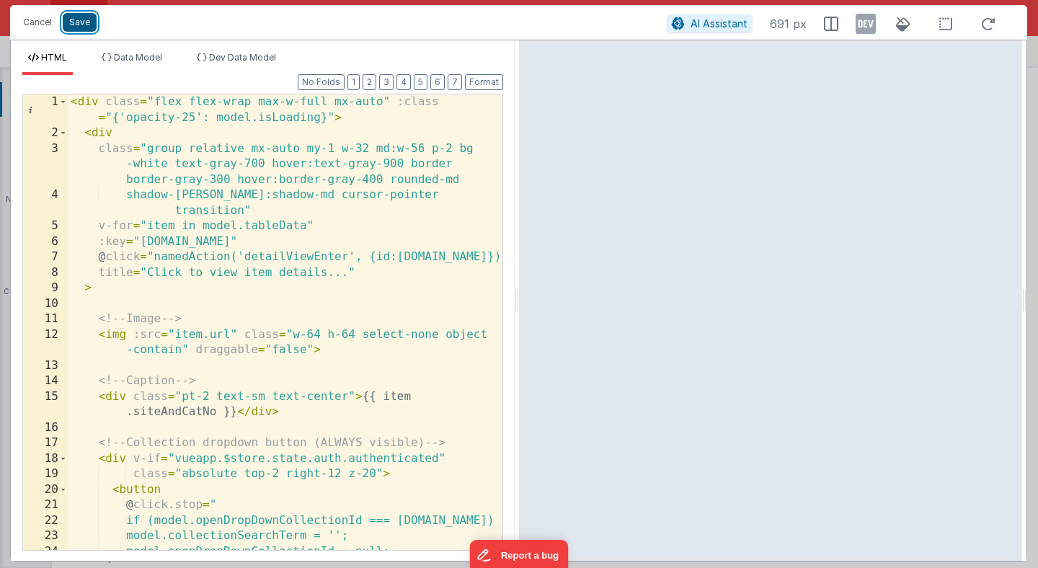
click at [81, 21] on button "Save" at bounding box center [80, 22] width 34 height 19
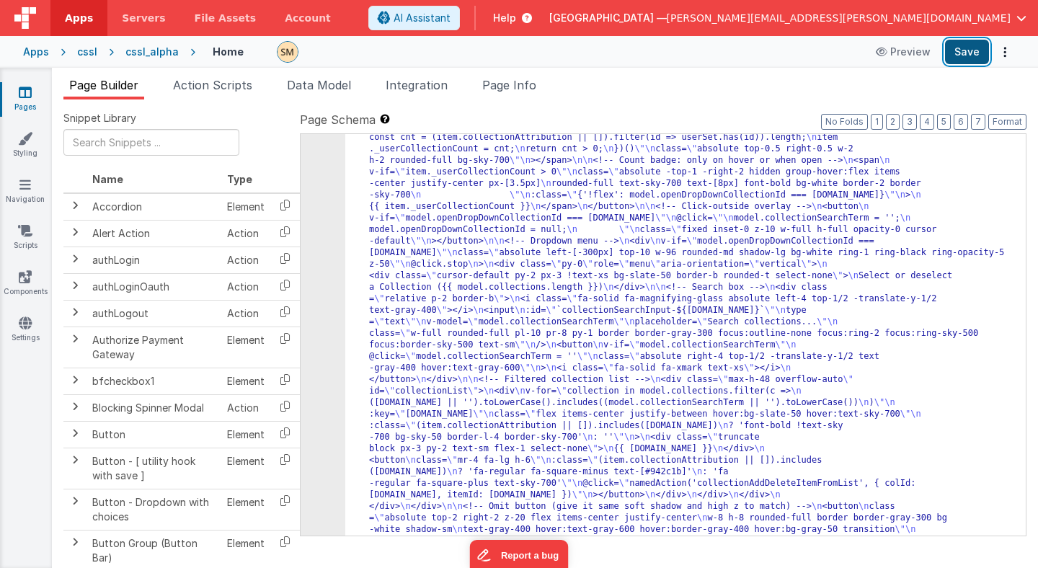
click at [973, 53] on button "Save" at bounding box center [967, 52] width 44 height 25
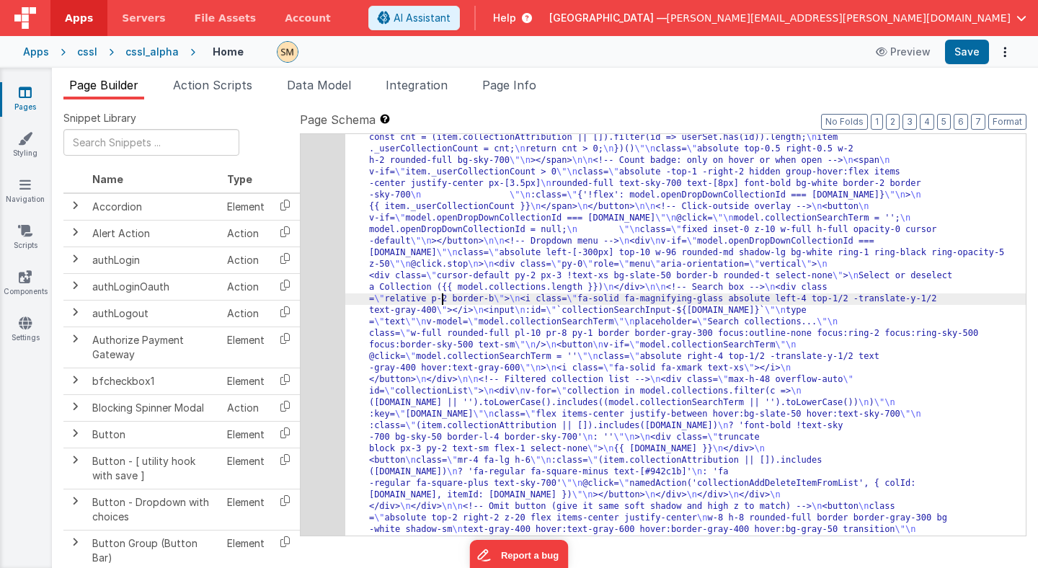
click at [327, 283] on div "1697" at bounding box center [323, 259] width 45 height 600
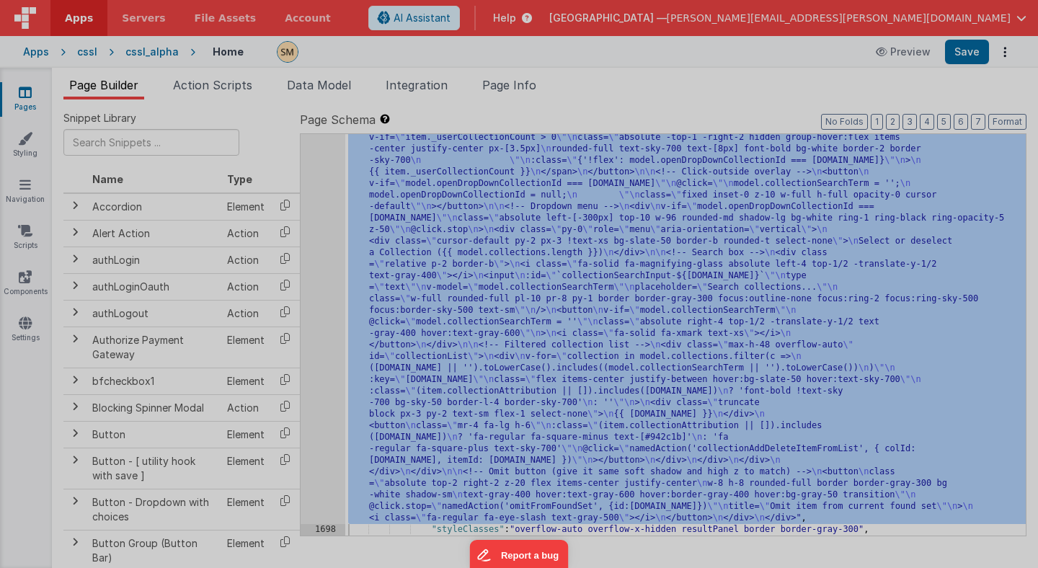
scroll to position [1237, 0]
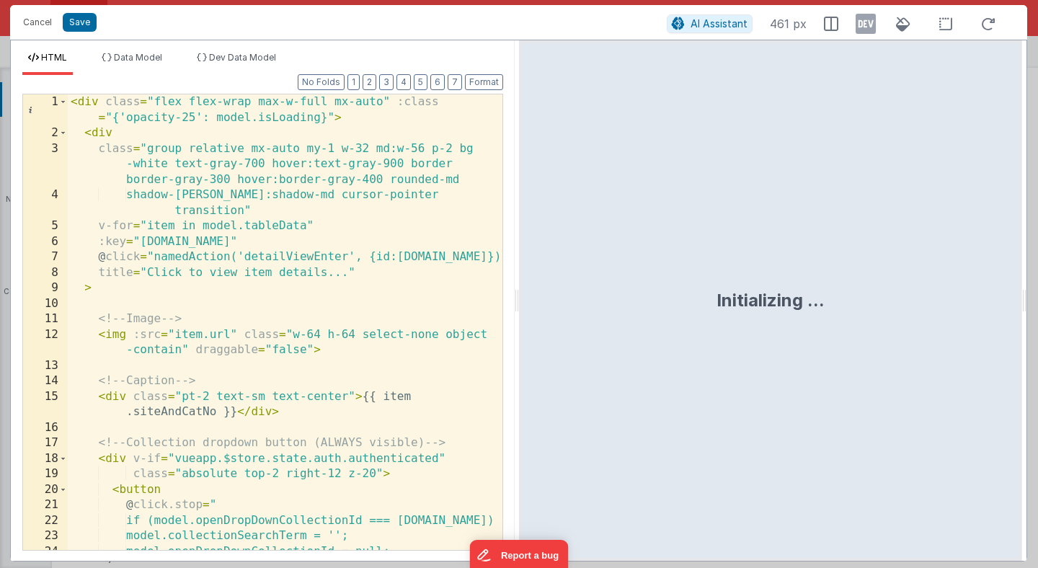
click at [327, 283] on div "< div class = "flex flex-wrap max-w-full mx-auto" :class = "{'opacity-25': mode…" at bounding box center [285, 345] width 435 height 503
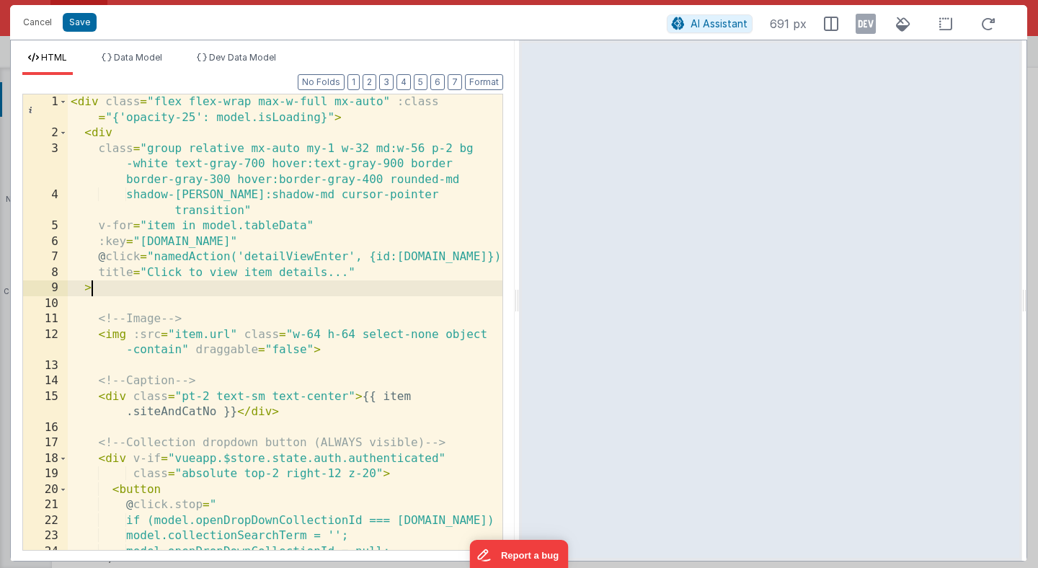
click at [357, 221] on div "< div class = "flex flex-wrap max-w-full mx-auto" :class = "{'opacity-25': mode…" at bounding box center [285, 345] width 435 height 503
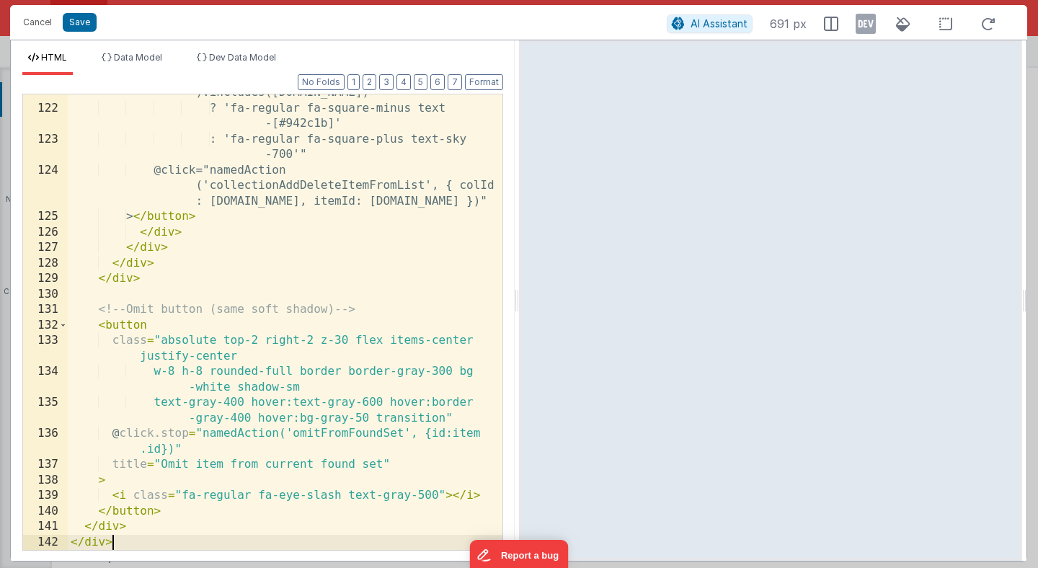
scroll to position [2474, 0]
click at [78, 25] on button "Save" at bounding box center [80, 22] width 34 height 19
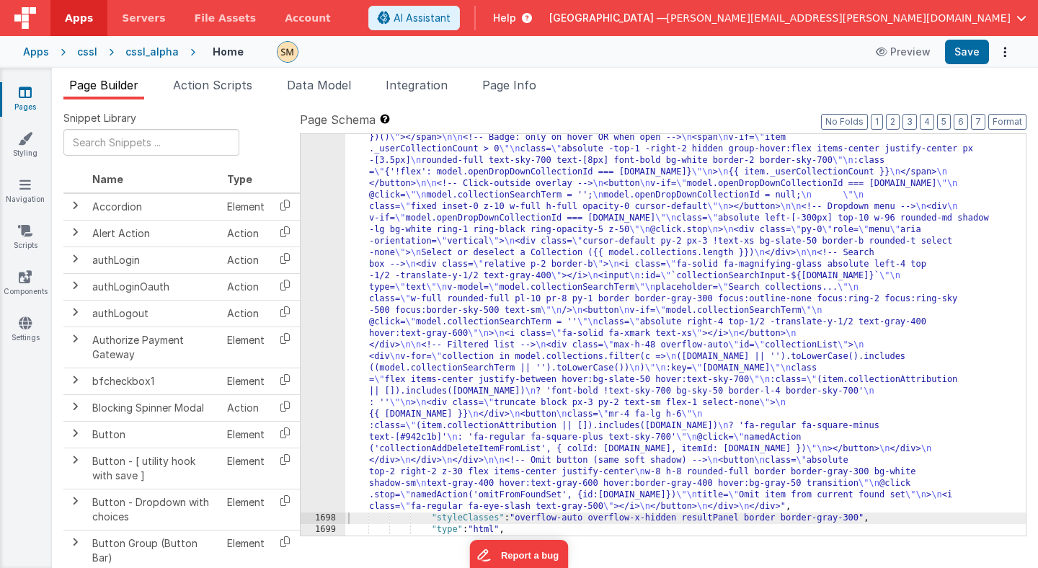
click at [78, 25] on span "Apps" at bounding box center [79, 18] width 28 height 14
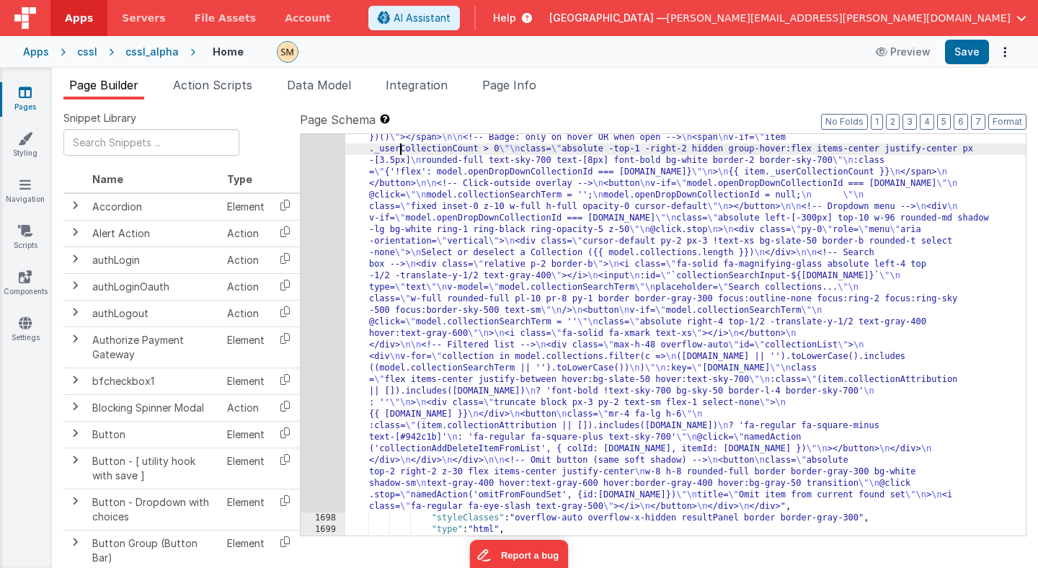
click at [402, 144] on div ""html" : "<div class= \" flex flex-wrap max-w-full mx-auto \" :class= \" {'opac…" at bounding box center [685, 425] width 681 height 1002
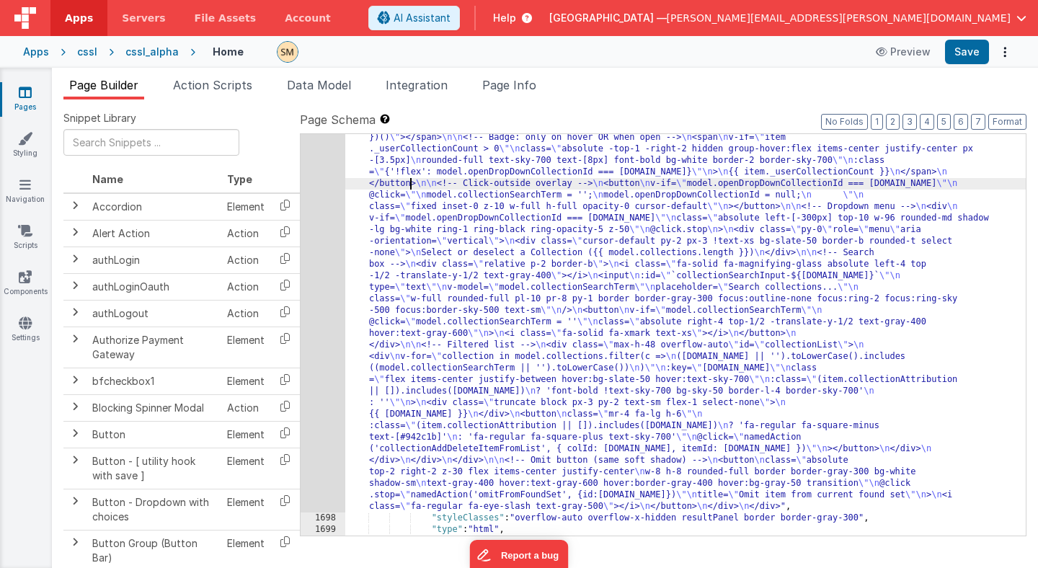
click at [413, 178] on div ""html" : "<div class= \" flex flex-wrap max-w-full mx-auto \" :class= \" {'opac…" at bounding box center [685, 425] width 681 height 1002
click at [328, 203] on div "1697" at bounding box center [323, 218] width 45 height 588
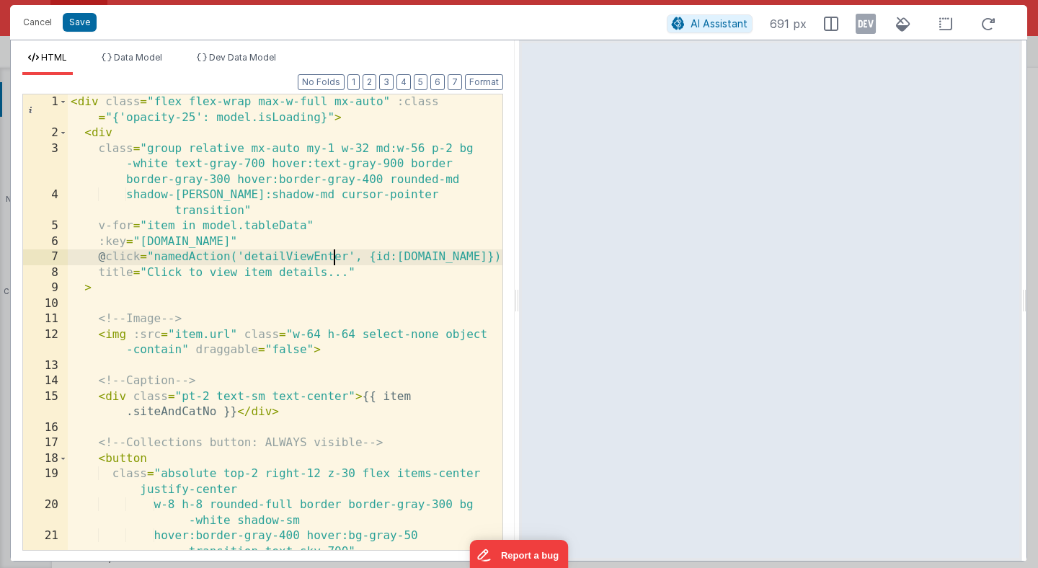
click at [335, 260] on div "< div class = "flex flex-wrap max-w-full mx-auto" :class = "{'opacity-25': mode…" at bounding box center [285, 345] width 435 height 503
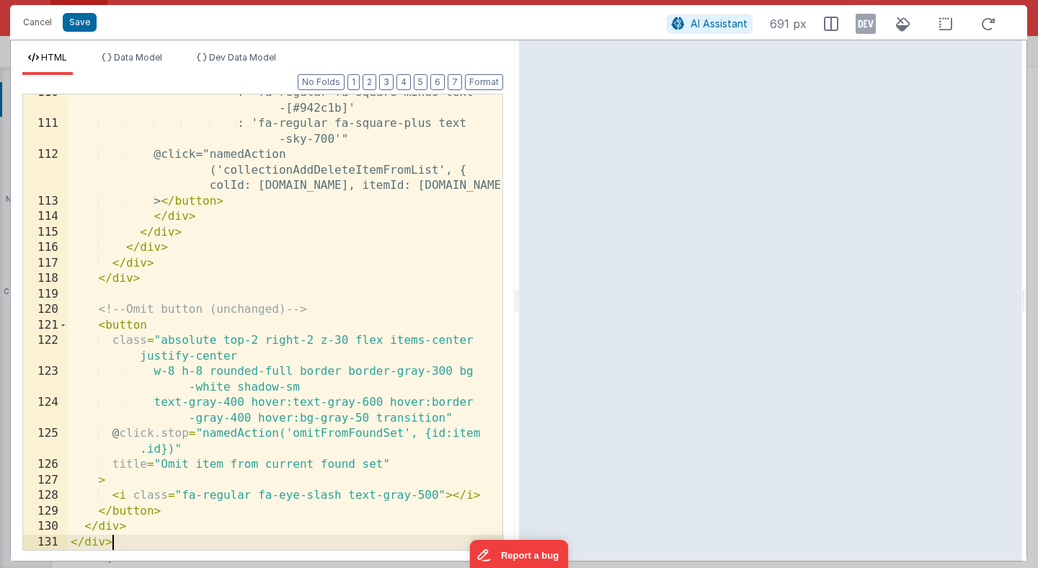
scroll to position [2304, 0]
click at [83, 24] on button "Save" at bounding box center [80, 22] width 34 height 19
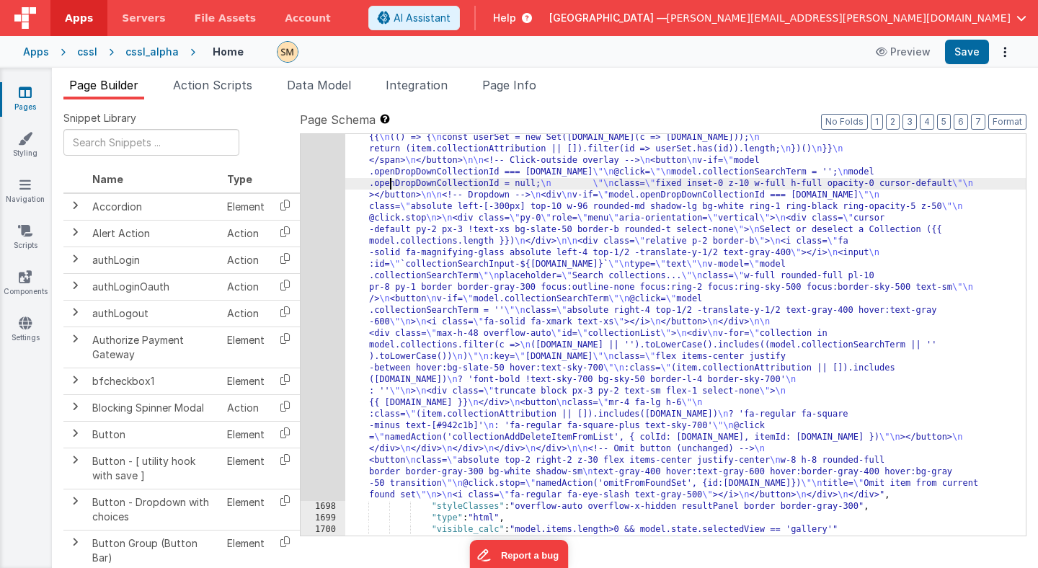
click at [392, 185] on div ""html" : "<div class= \" flex flex-wrap max-w-full mx-auto \" :class= \" {'opac…" at bounding box center [685, 419] width 681 height 990
click at [959, 52] on button "Save" at bounding box center [967, 52] width 44 height 25
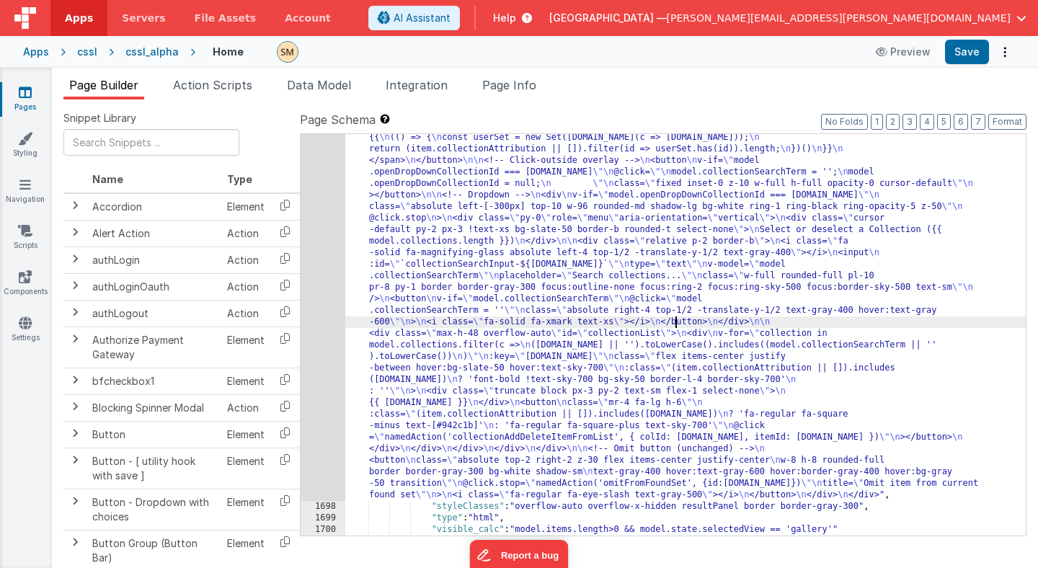
click at [676, 319] on div ""html" : "<div class= \" flex flex-wrap max-w-full mx-auto \" :class= \" {'opac…" at bounding box center [685, 419] width 681 height 990
click at [330, 292] on div "1697" at bounding box center [323, 212] width 45 height 577
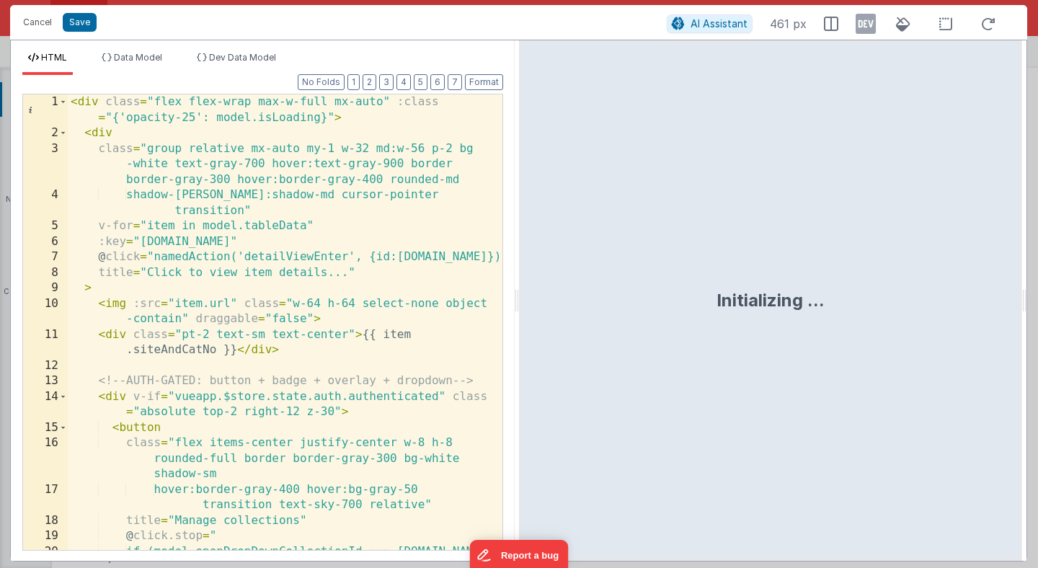
click at [213, 266] on div "< div class = "flex flex-wrap max-w-full mx-auto" :class = "{'opacity-25': mode…" at bounding box center [285, 345] width 435 height 503
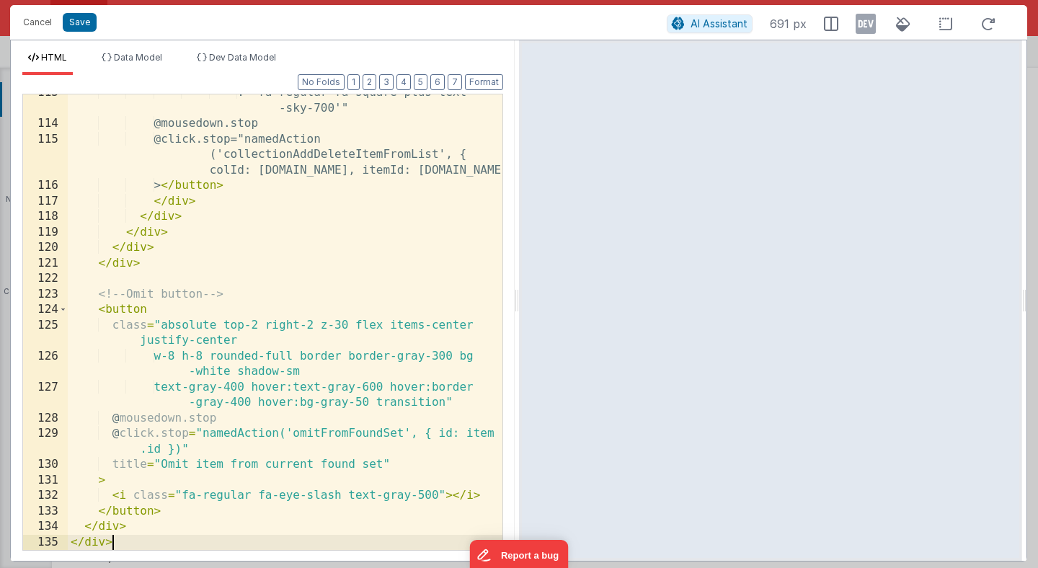
scroll to position [2350, 0]
click at [85, 22] on button "Save" at bounding box center [80, 22] width 34 height 19
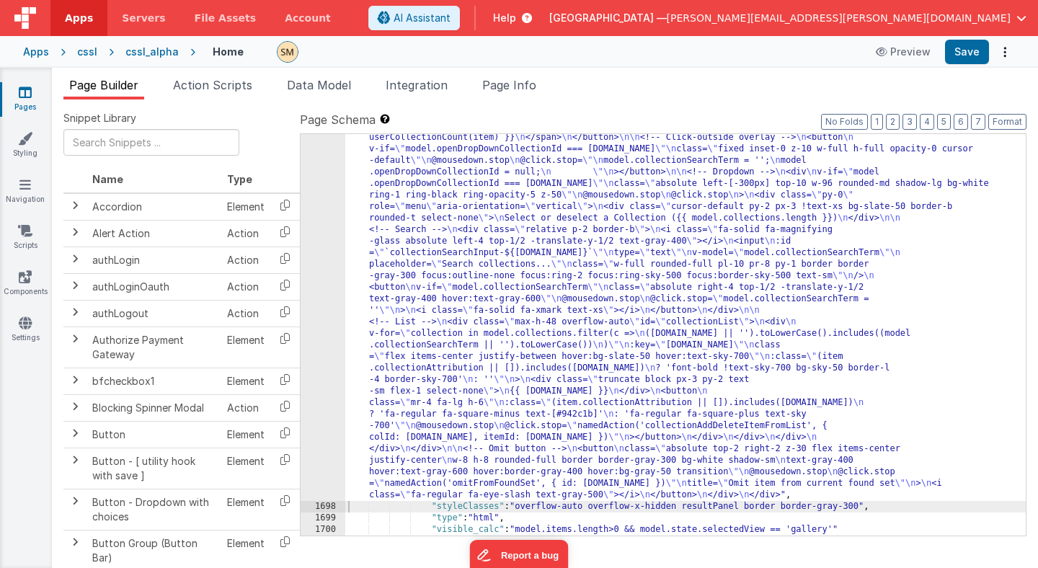
click at [520, 269] on div ""html" : "<div class= \" flex flex-wrap max-w-full mx-auto \" :class= \" {'opac…" at bounding box center [685, 419] width 681 height 990
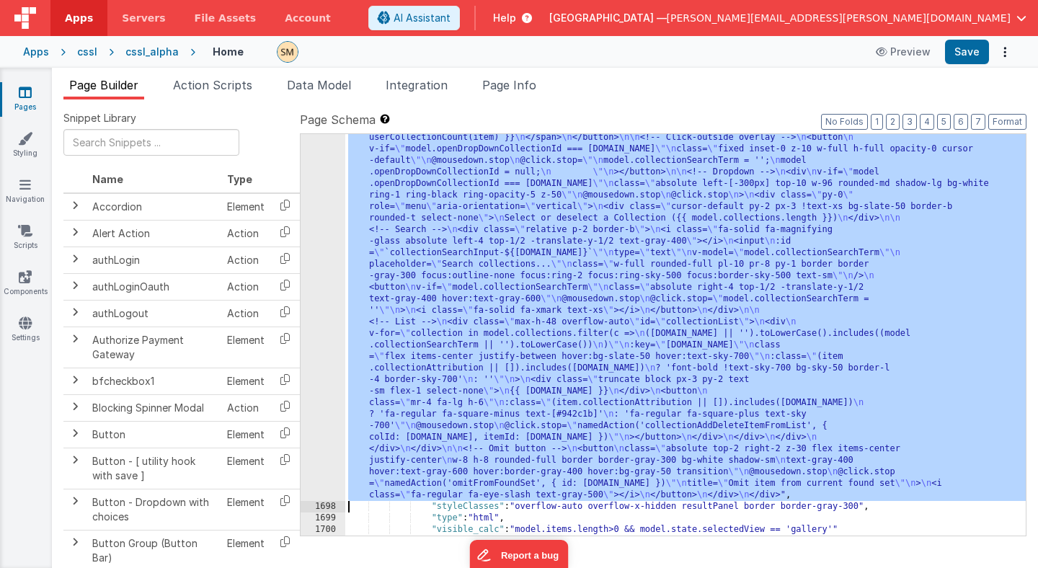
click at [330, 259] on div "1697" at bounding box center [323, 212] width 45 height 577
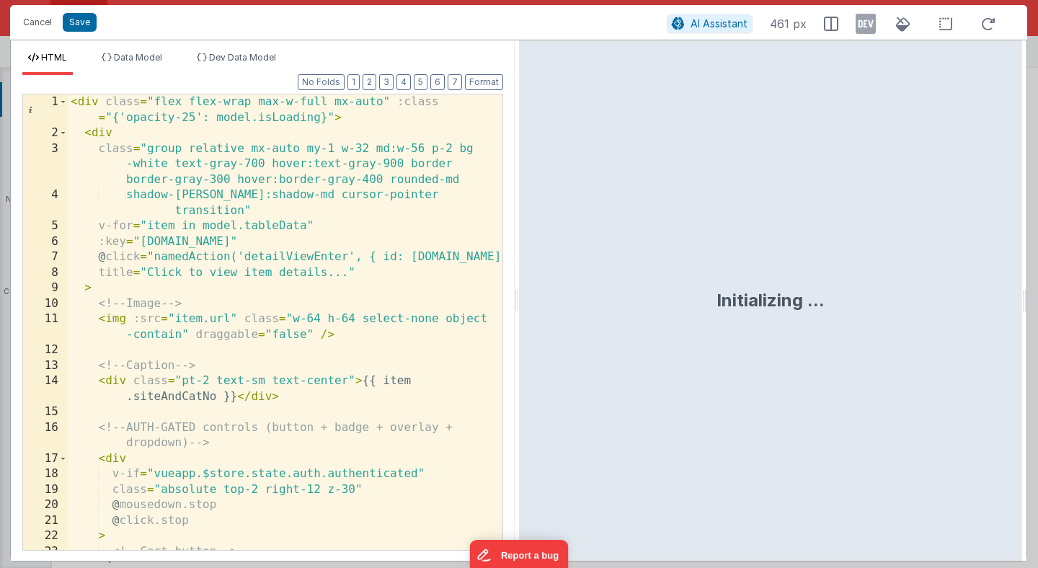
click at [216, 237] on div "< div class = "flex flex-wrap max-w-full mx-auto" :class = "{'opacity-25': mode…" at bounding box center [285, 345] width 435 height 503
click at [456, 154] on div "< div class = "flex flex-wrap max-w-full mx-auto" :class = "{'opacity-25': mode…" at bounding box center [285, 345] width 435 height 503
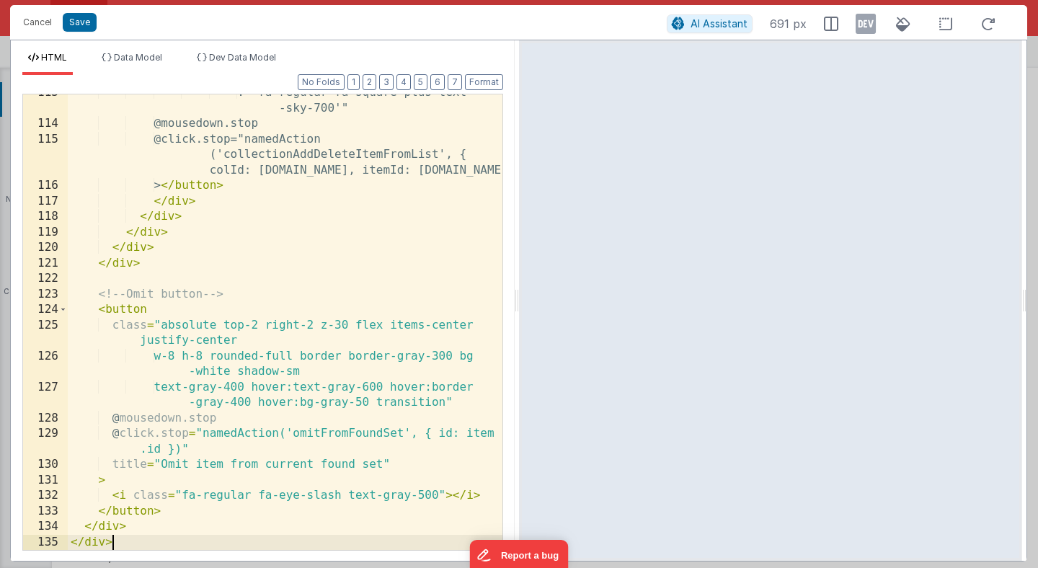
scroll to position [2350, 0]
click at [74, 17] on button "Save" at bounding box center [80, 22] width 34 height 19
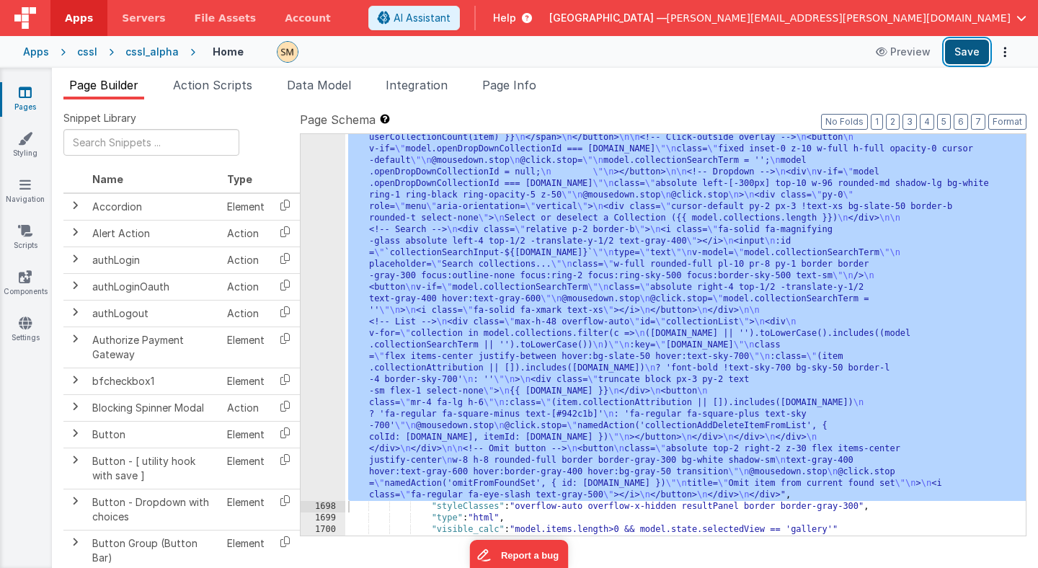
click at [968, 53] on button "Save" at bounding box center [967, 52] width 44 height 25
click at [417, 232] on div ""html" : "<div class= \" flex flex-wrap max-w-full mx-auto \" :class= \" {'opac…" at bounding box center [685, 419] width 681 height 990
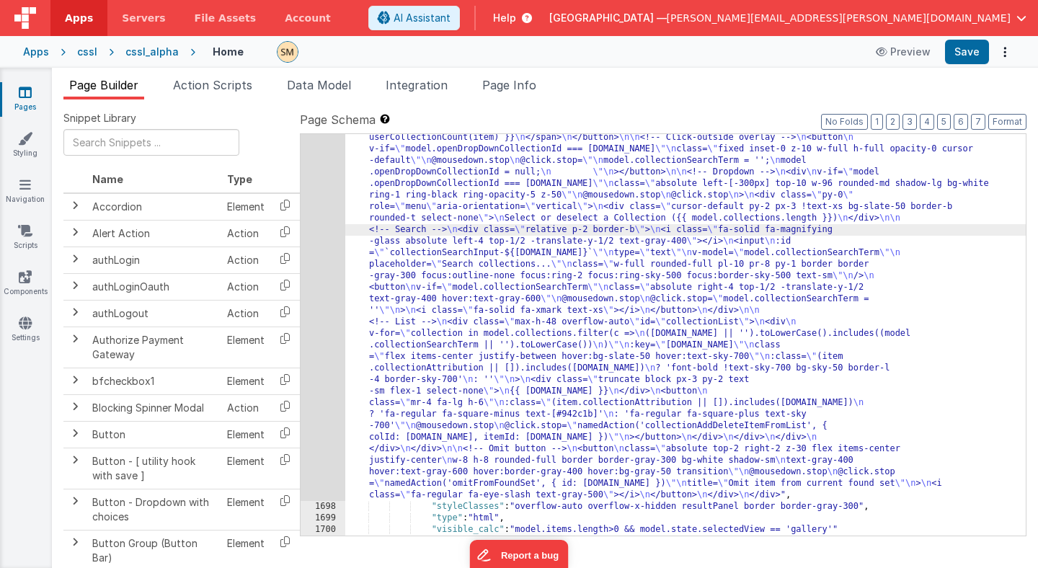
click at [330, 224] on div "1697" at bounding box center [323, 212] width 45 height 577
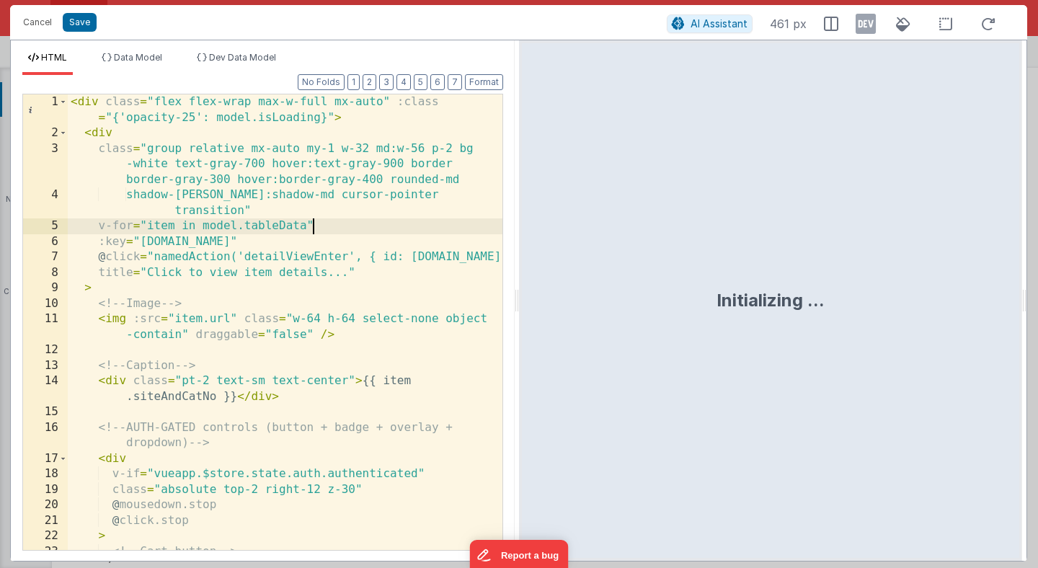
click at [332, 224] on div "< div class = "flex flex-wrap max-w-full mx-auto" :class = "{'opacity-25': mode…" at bounding box center [285, 345] width 435 height 503
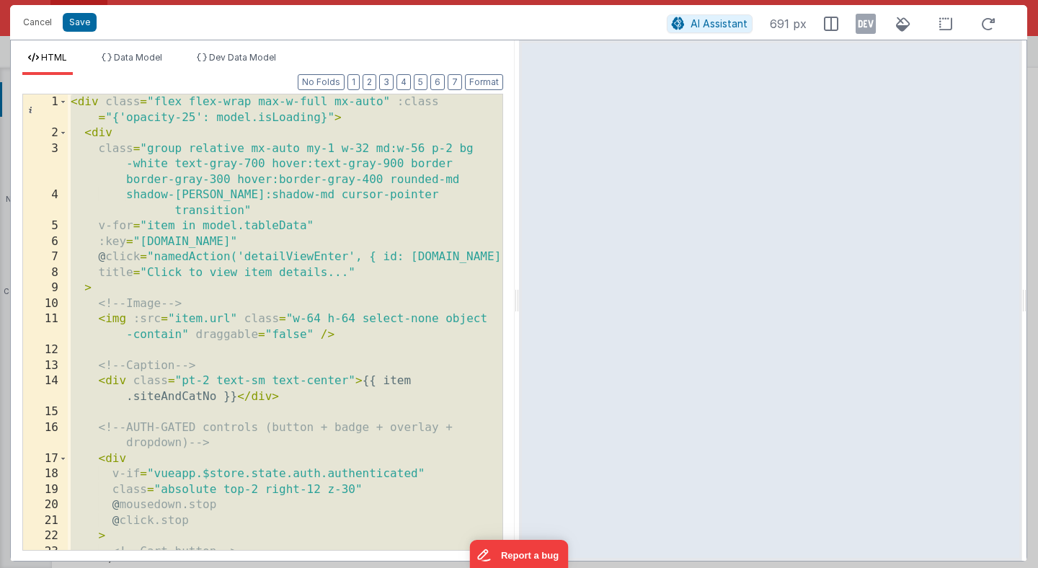
click at [335, 156] on div "< div class = "flex flex-wrap max-w-full mx-auto" :class = "{'opacity-25': mode…" at bounding box center [285, 345] width 435 height 503
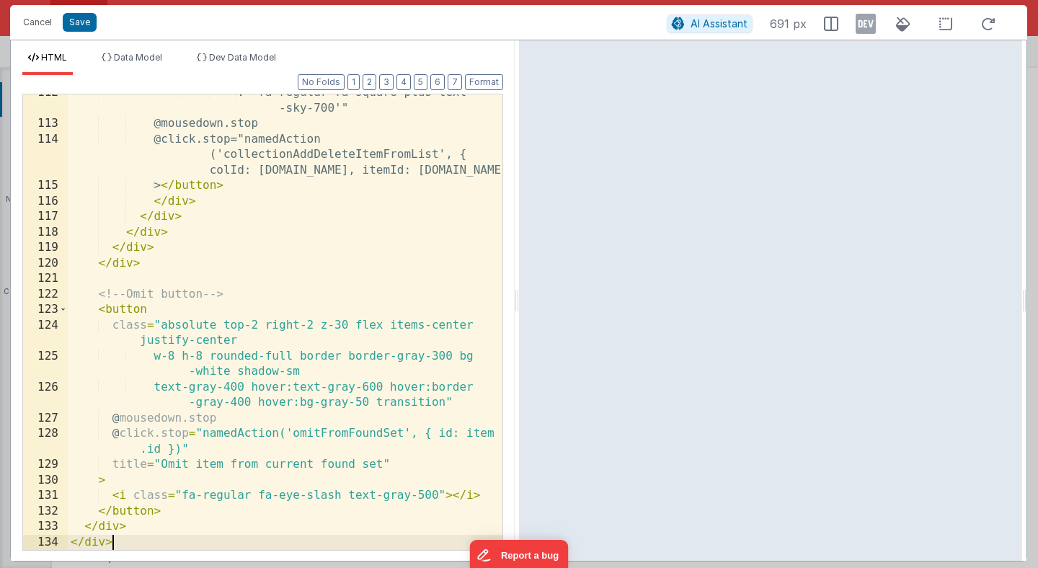
scroll to position [2428, 0]
click at [74, 21] on button "Save" at bounding box center [80, 22] width 34 height 19
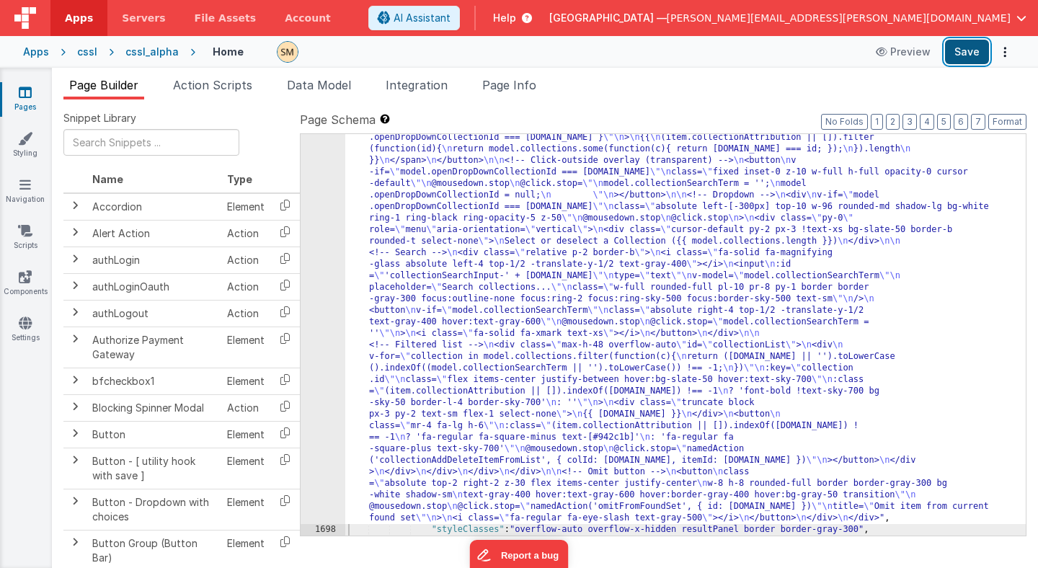
click at [977, 55] on button "Save" at bounding box center [967, 52] width 44 height 25
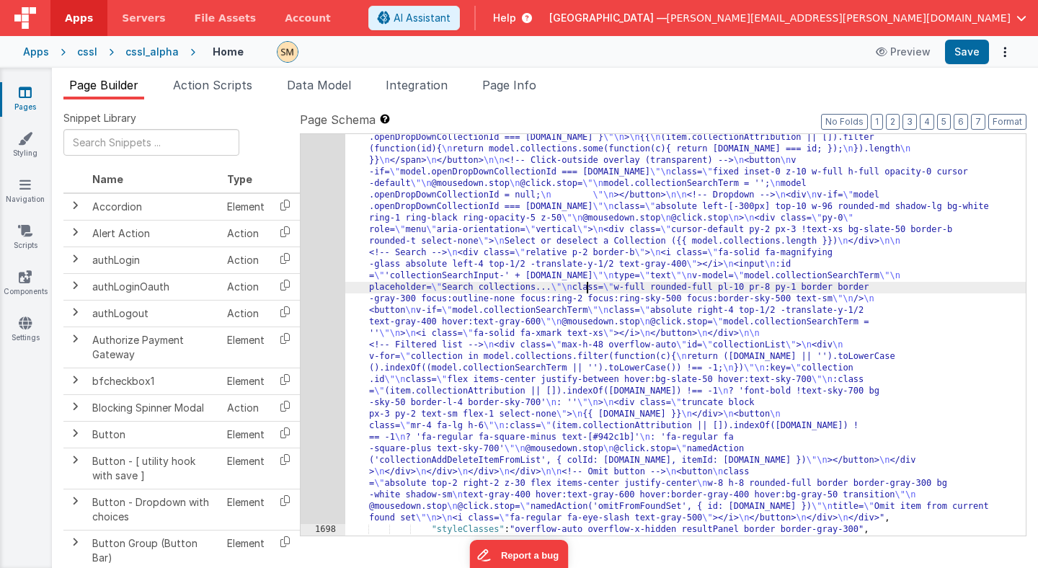
click at [588, 286] on div ""html" : "<div class= \" flex flex-wrap max-w-full mx-auto \" :class= \" {'opac…" at bounding box center [685, 430] width 681 height 1013
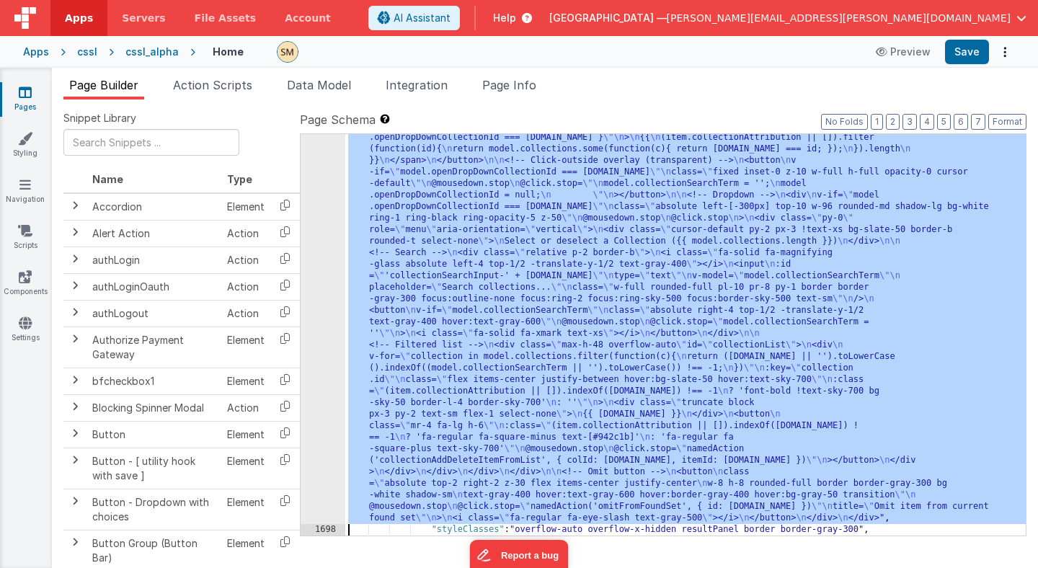
click at [335, 304] on div "1697" at bounding box center [323, 224] width 45 height 600
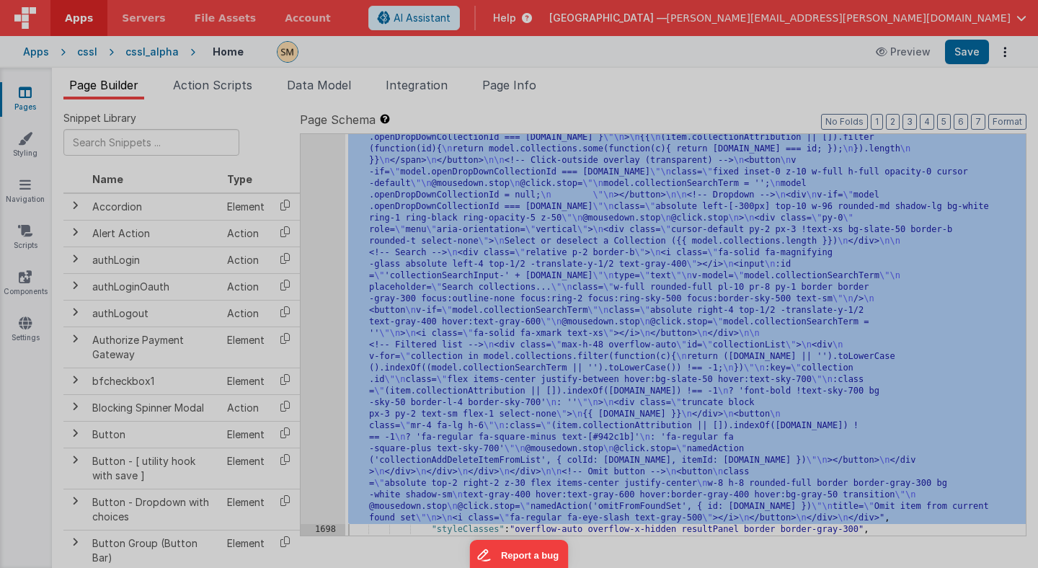
click at [335, 304] on div "Format 7 6 5 4 3 2 1 No Folds 1 2 3 4 5 6 7 8 9 10 11 12 13 14 < div class = "f…" at bounding box center [263, 304] width 504 height 486
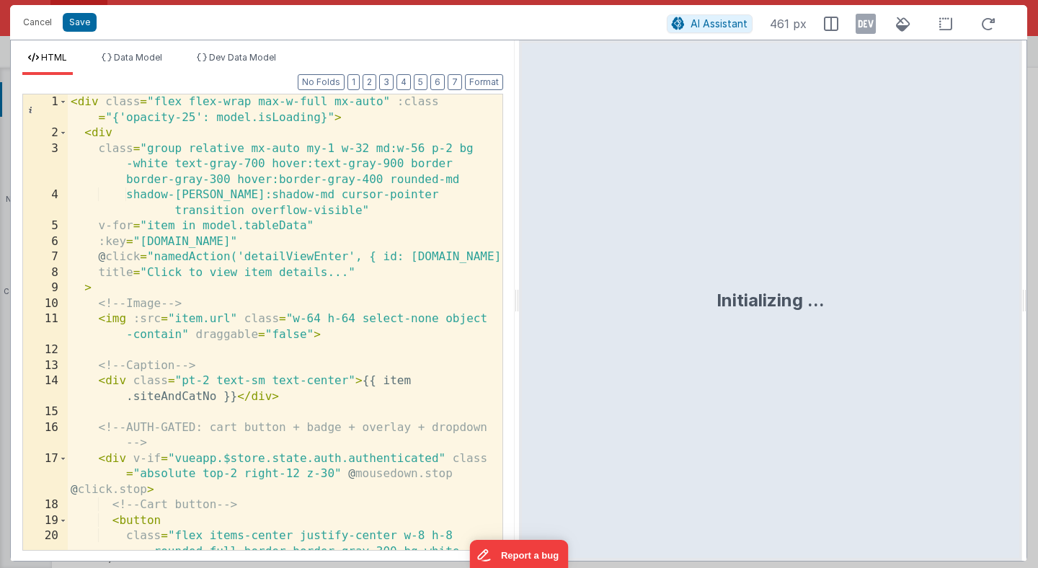
click at [335, 304] on div "< div class = "flex flex-wrap max-w-full mx-auto" :class = "{'opacity-25': mode…" at bounding box center [285, 361] width 435 height 534
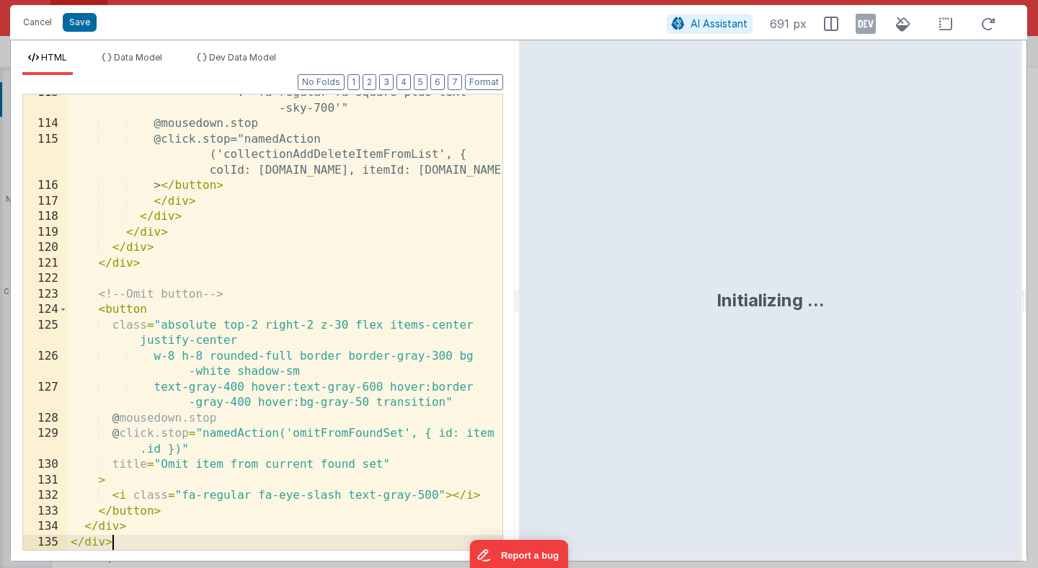
scroll to position [2505, 0]
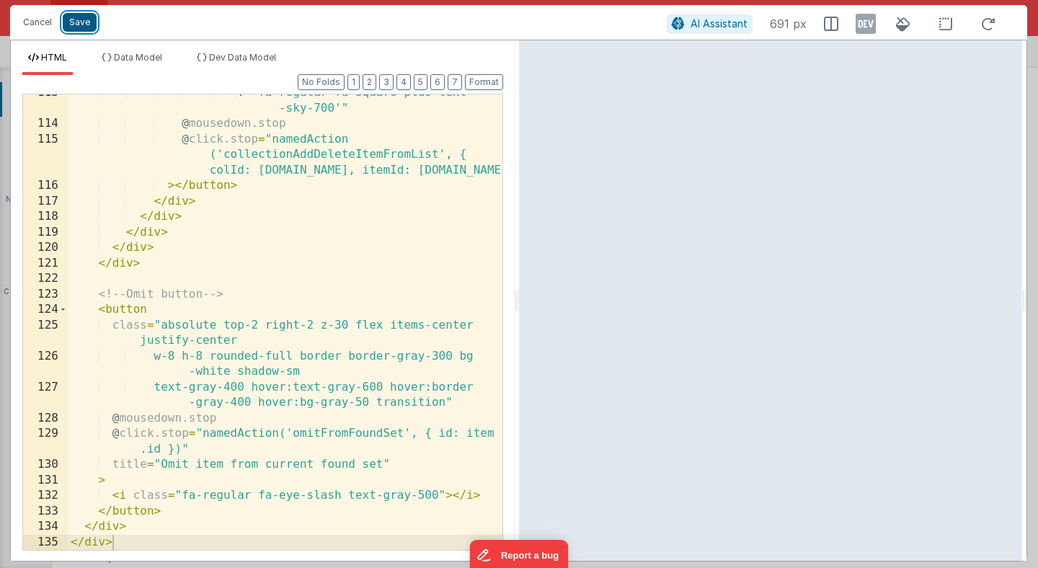
click at [81, 25] on button "Save" at bounding box center [80, 22] width 34 height 19
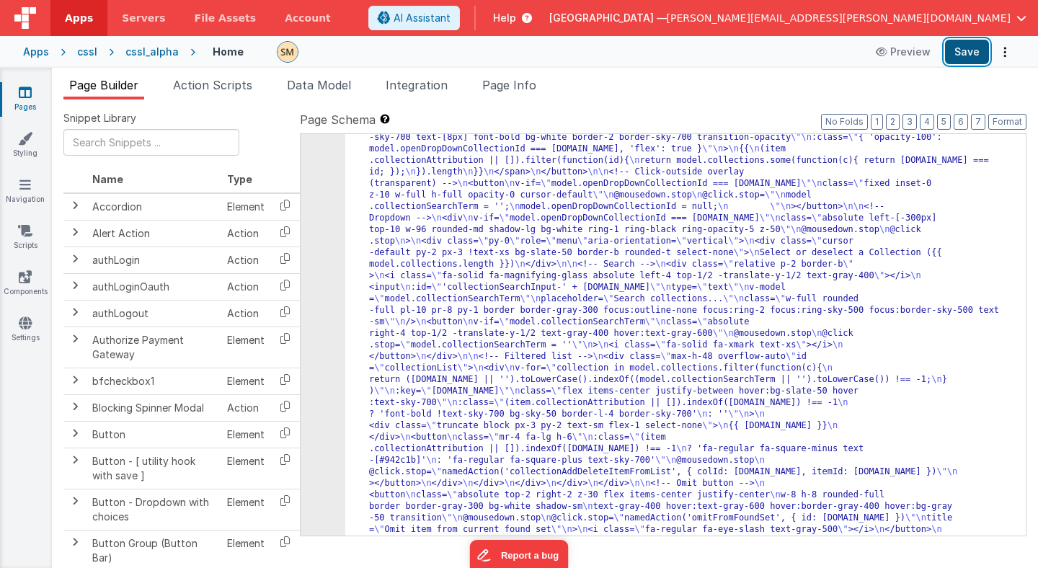
click at [968, 55] on button "Save" at bounding box center [967, 52] width 44 height 25
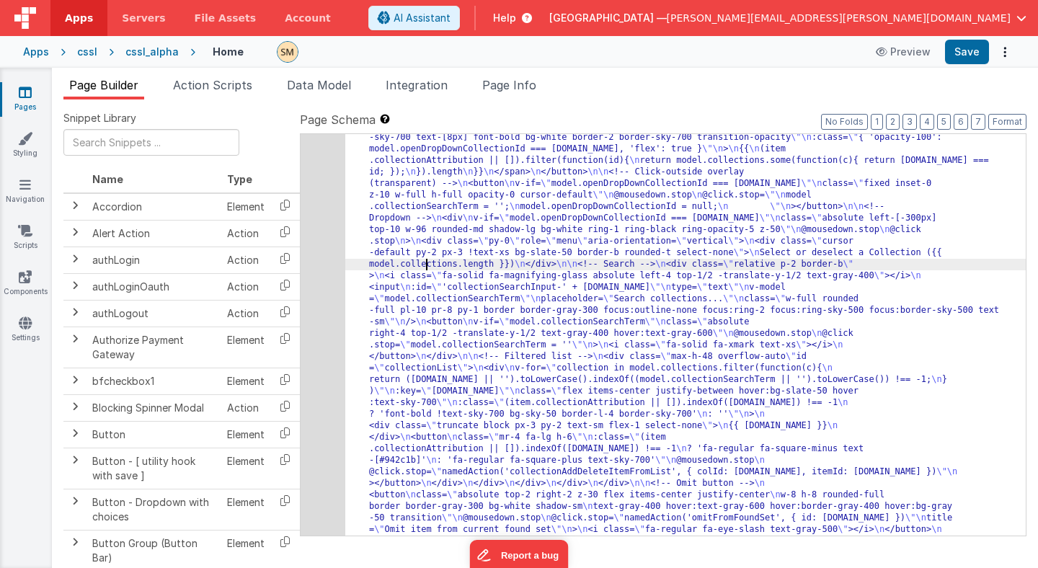
click at [329, 270] on div "1697" at bounding box center [323, 235] width 45 height 623
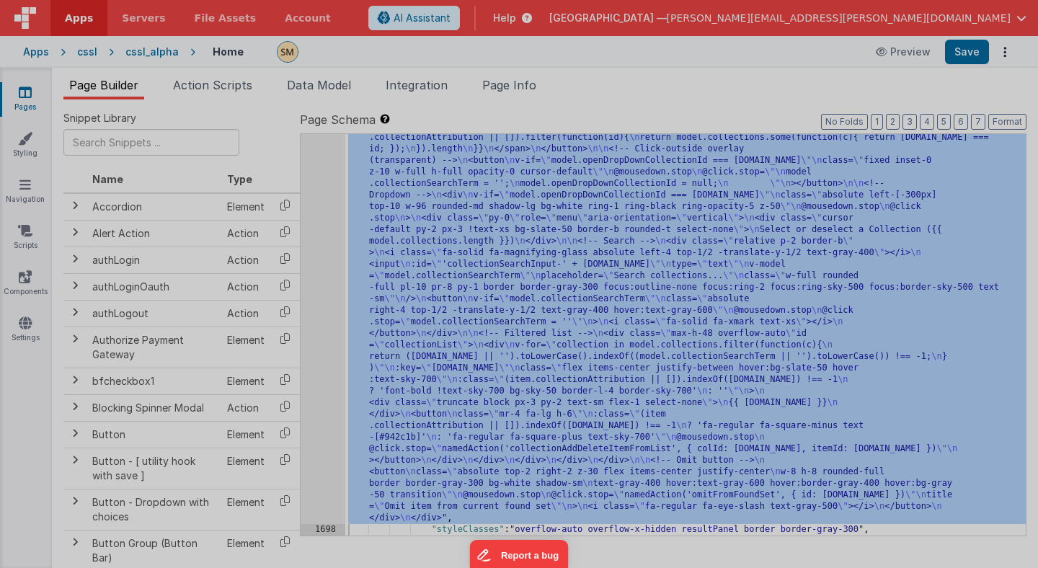
scroll to position [1260, 0]
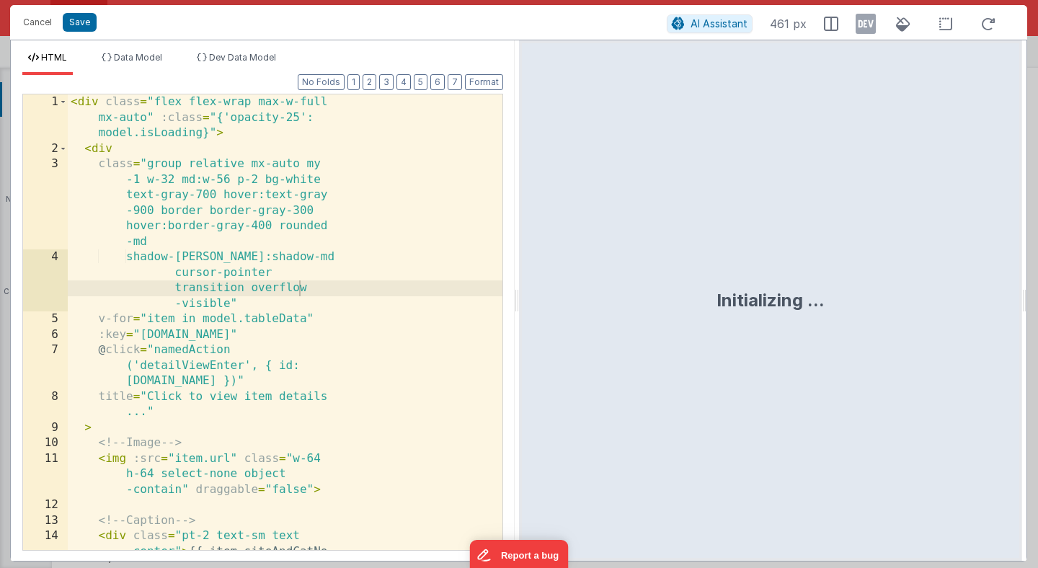
click at [329, 270] on div "1 2 3 4 5 6 7 8 9 10 11 12 13 14 < div class = "flex flex-wrap max-w-full mx-au…" at bounding box center [262, 322] width 481 height 457
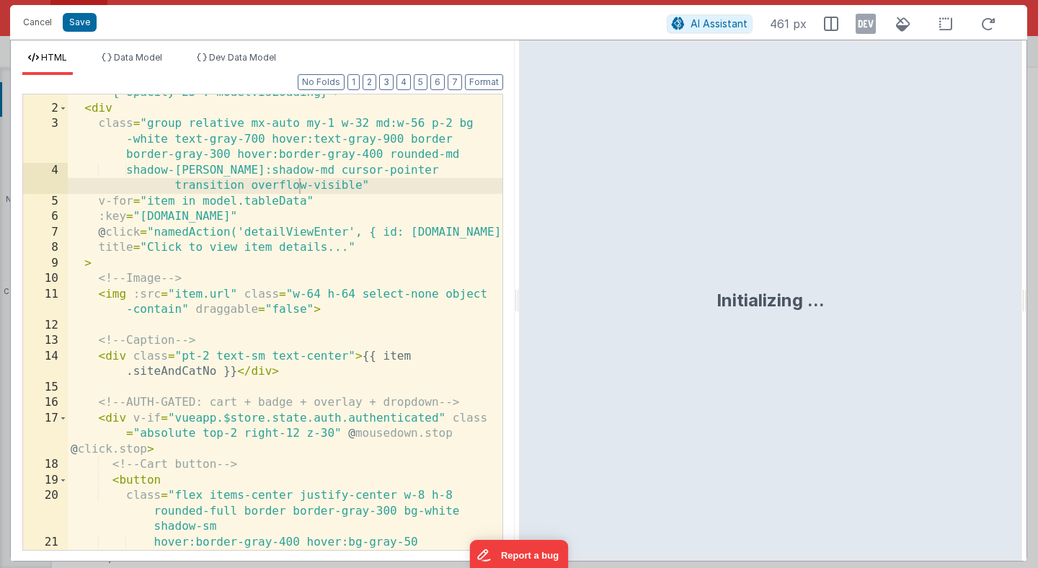
scroll to position [27, 0]
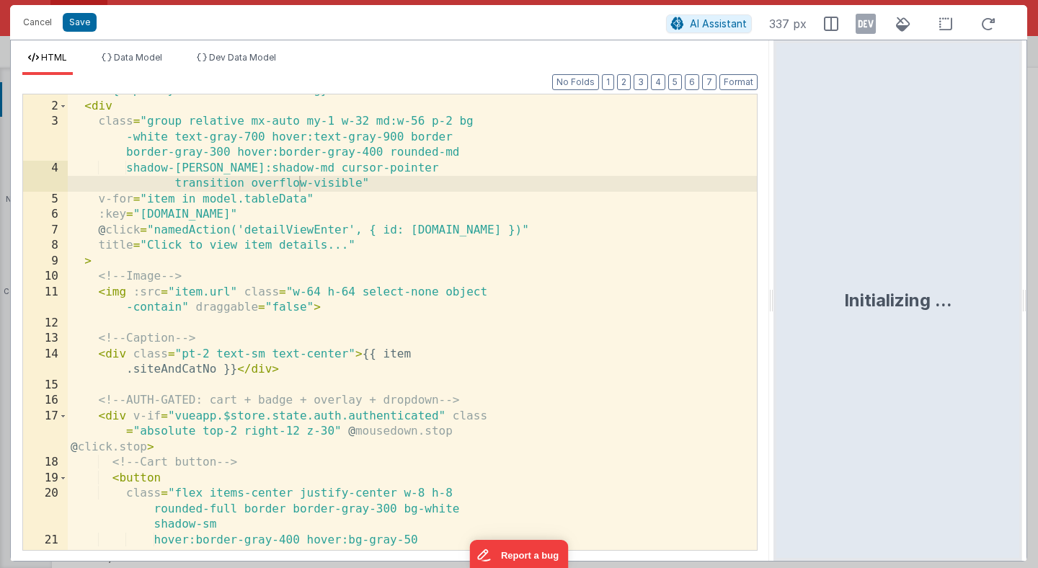
drag, startPoint x: 518, startPoint y: 302, endPoint x: 779, endPoint y: 293, distance: 260.5
click at [779, 293] on html "Cancel Save AI Assistant 337 px HTML Data Model Dev Data Model Format 7 6 5 4 3…" at bounding box center [519, 284] width 1038 height 568
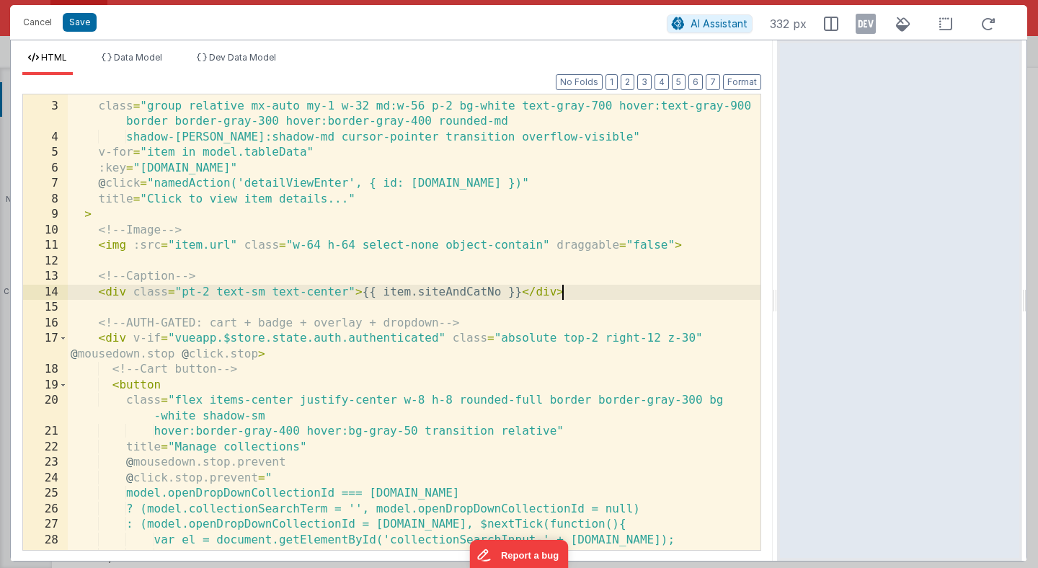
click at [666, 288] on div "< div class = "group relative mx-auto my-1 w-32 md:w-56 p-2 bg-white text-gray-…" at bounding box center [414, 326] width 693 height 487
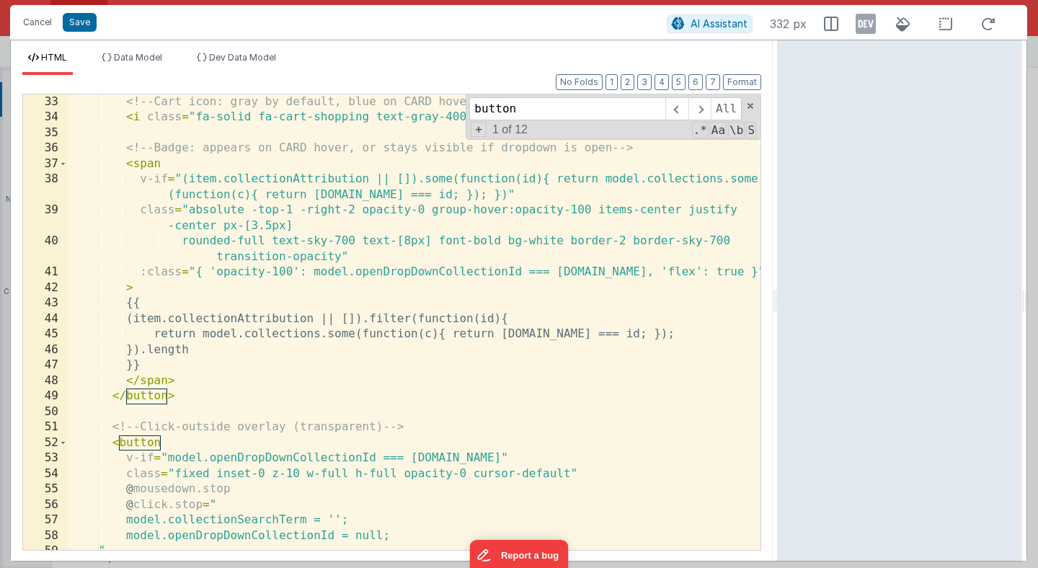
scroll to position [516, 0]
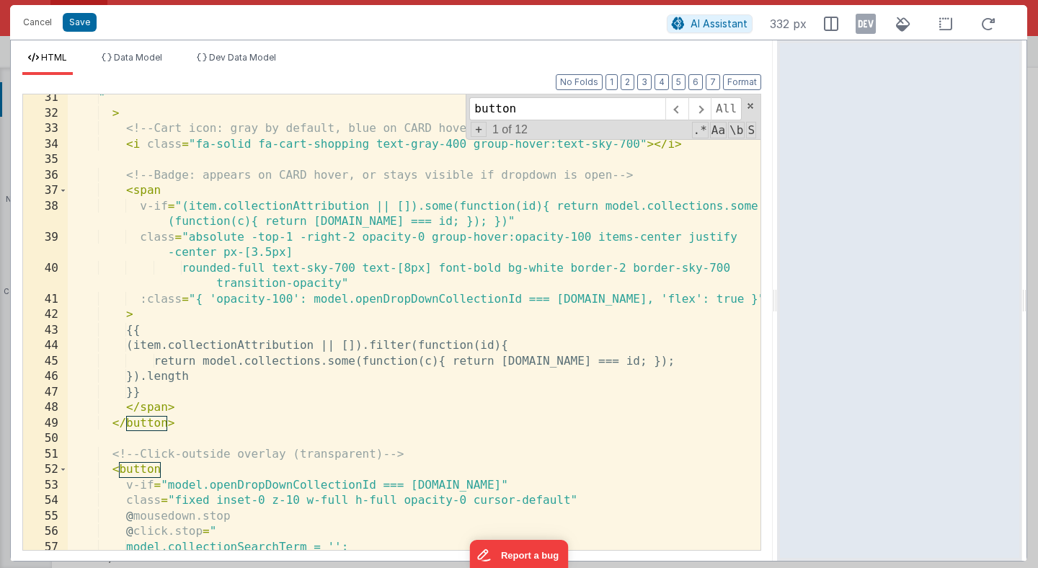
type input "button"
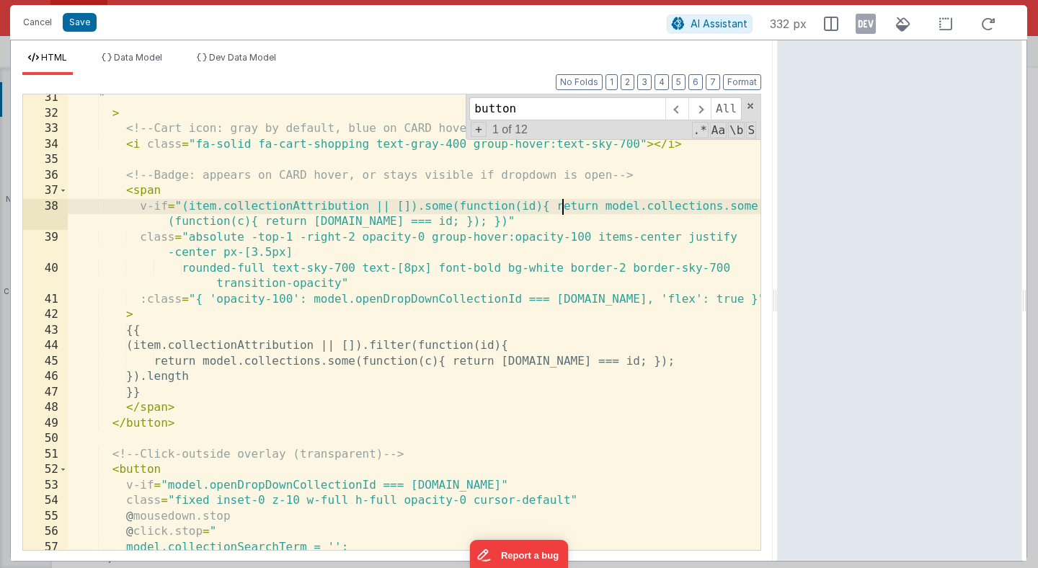
click at [560, 211] on div "" > <!-- Cart icon: gray by default, blue on CARD hover --> < i class = "fa-sol…" at bounding box center [414, 333] width 693 height 487
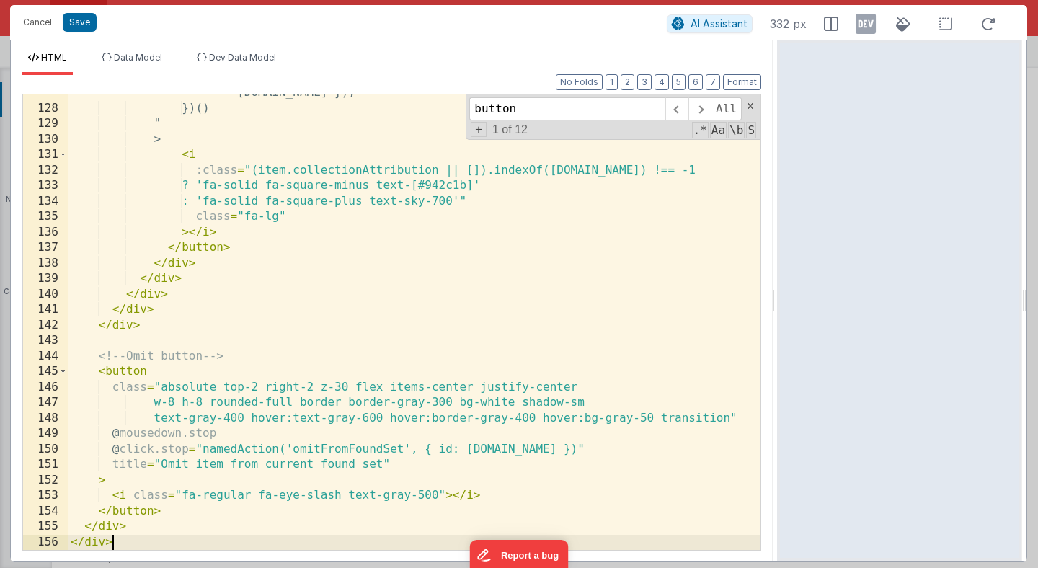
scroll to position [2149, 0]
click at [73, 22] on button "Save" at bounding box center [80, 22] width 34 height 19
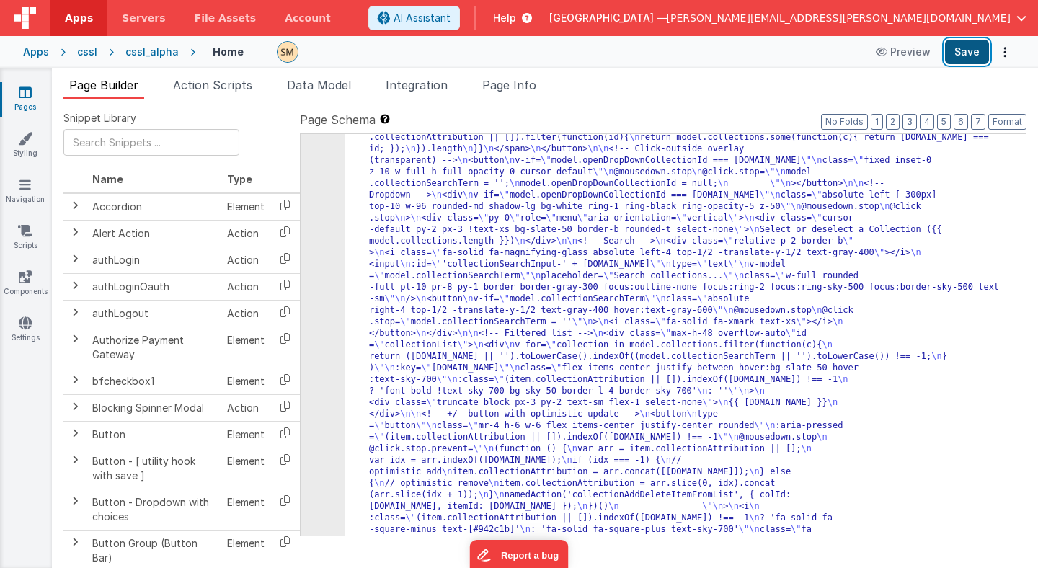
click at [966, 51] on button "Save" at bounding box center [967, 52] width 44 height 25
click at [518, 84] on span "Page Info" at bounding box center [509, 85] width 54 height 14
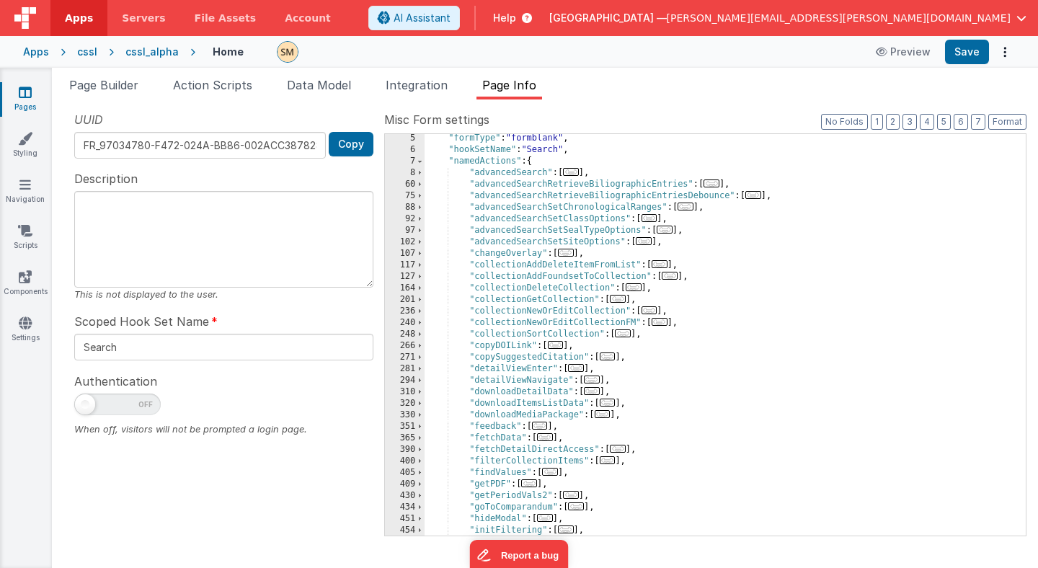
scroll to position [53, 0]
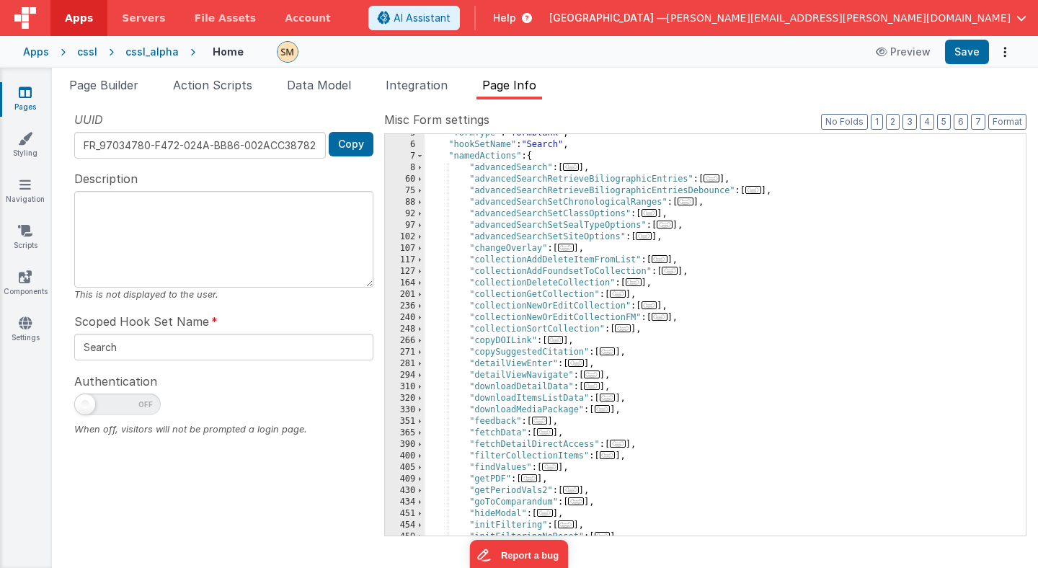
click at [499, 269] on div ""formType" : "formblank" , "hookSetName" : "Search" , "namedActions" : { "advan…" at bounding box center [725, 340] width 601 height 425
click at [105, 83] on span "Page Builder" at bounding box center [103, 85] width 69 height 14
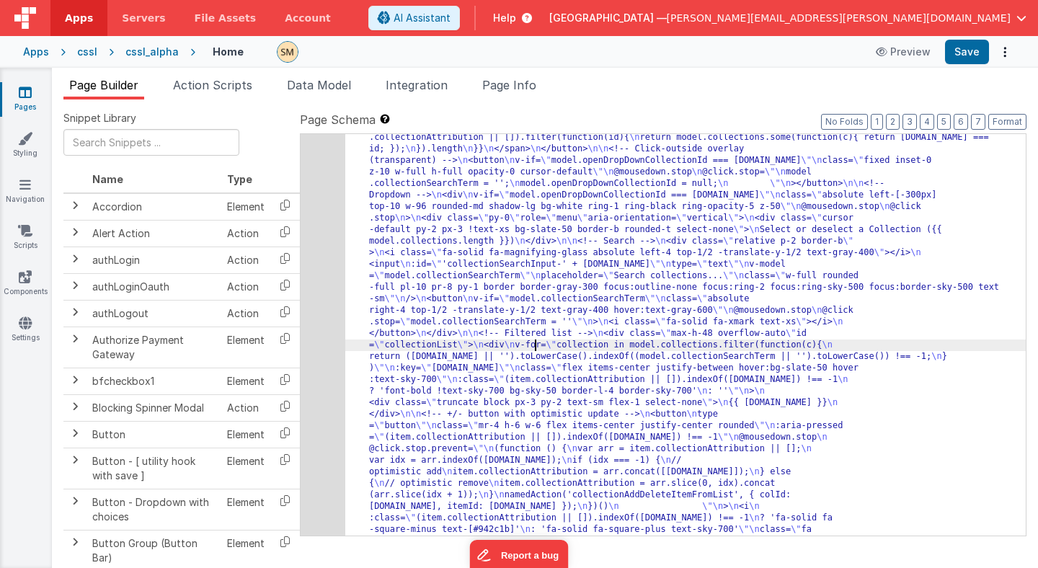
click at [319, 334] on div "1697" at bounding box center [323, 253] width 45 height 704
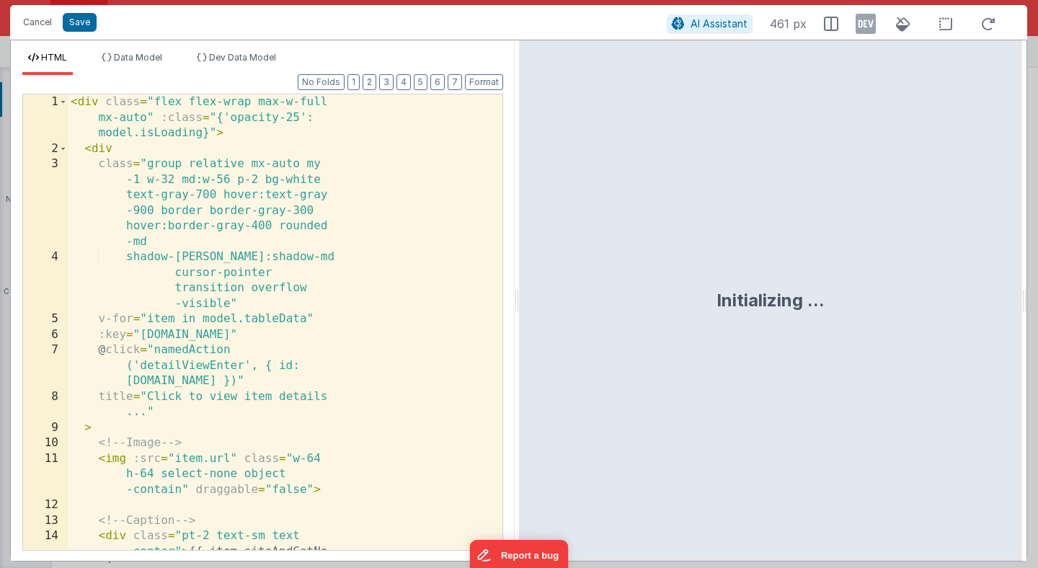
scroll to position [1340, 0]
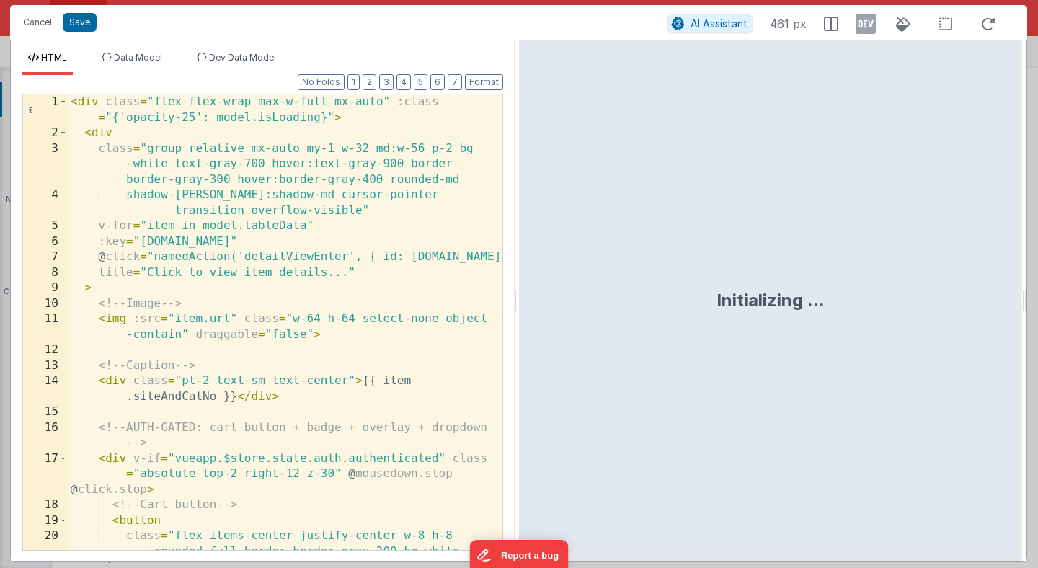
click at [324, 293] on div "< div class = "flex flex-wrap max-w-full mx-auto" :class = "{'opacity-25': mode…" at bounding box center [285, 361] width 435 height 534
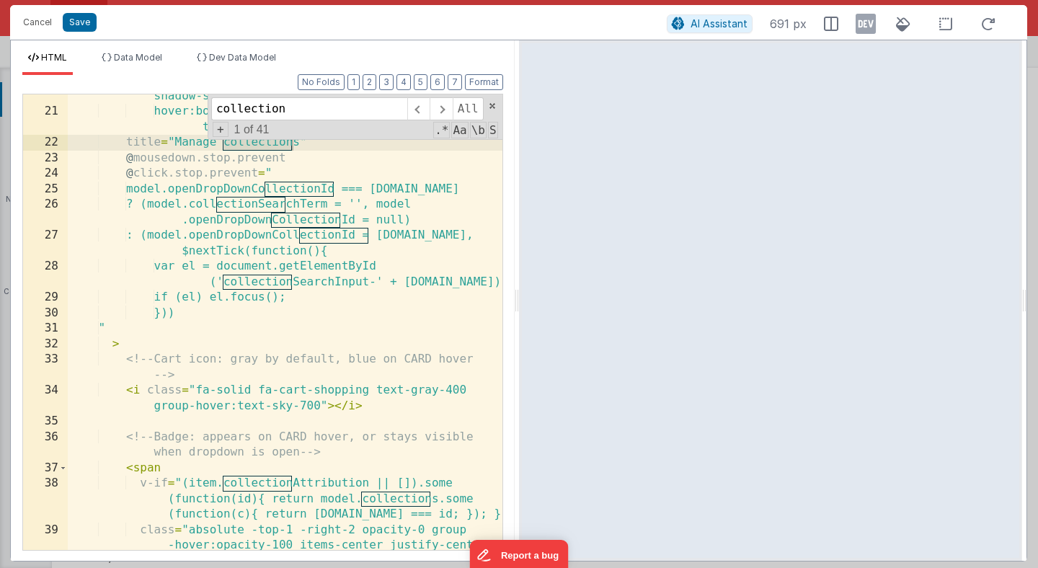
scroll to position [471, 0]
click at [444, 108] on span at bounding box center [441, 108] width 22 height 23
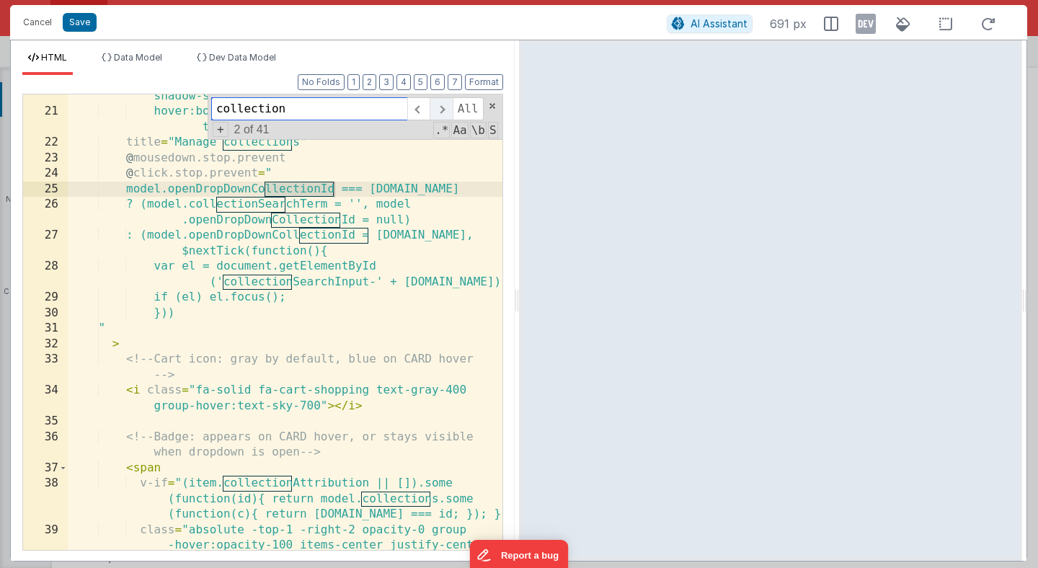
click at [444, 108] on span at bounding box center [441, 108] width 22 height 23
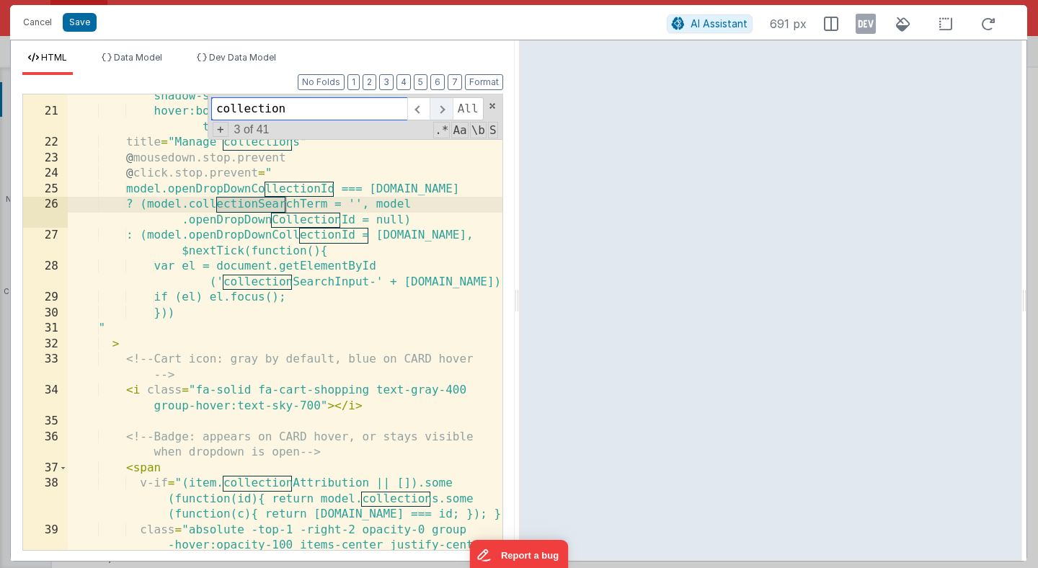
click at [444, 108] on span at bounding box center [441, 108] width 22 height 23
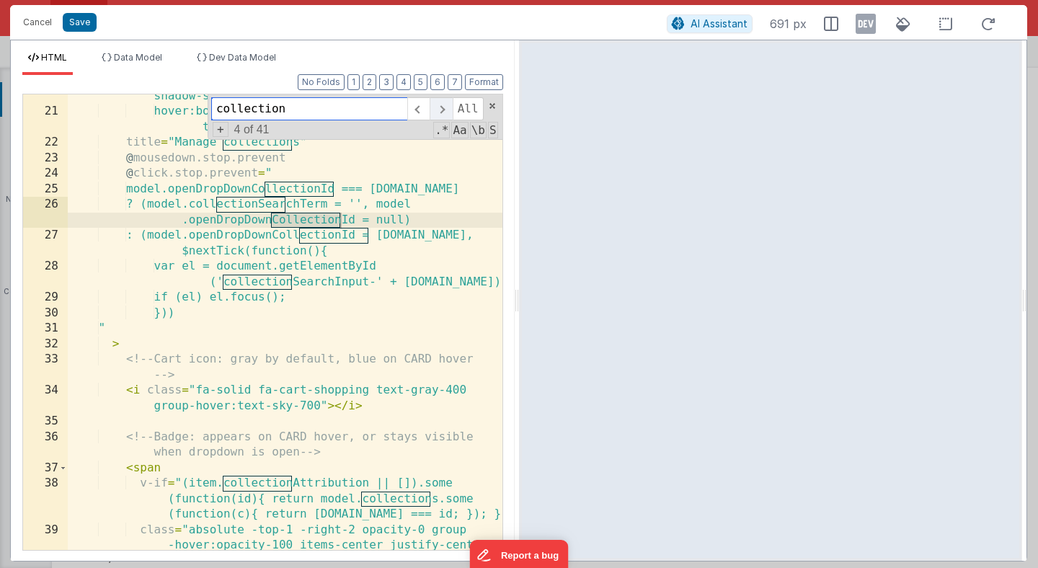
click at [444, 108] on span at bounding box center [441, 108] width 22 height 23
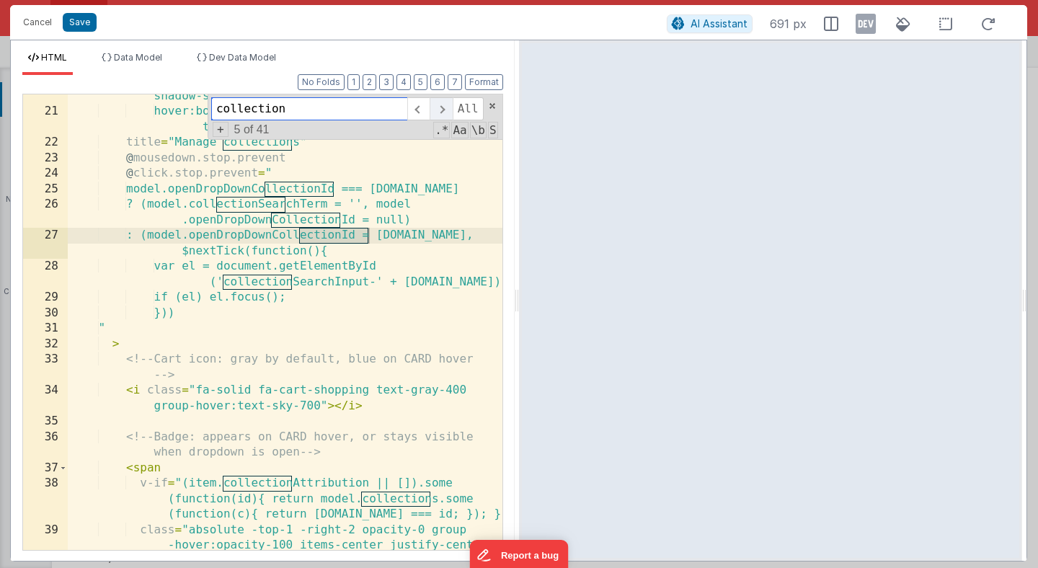
click at [444, 108] on span at bounding box center [441, 108] width 22 height 23
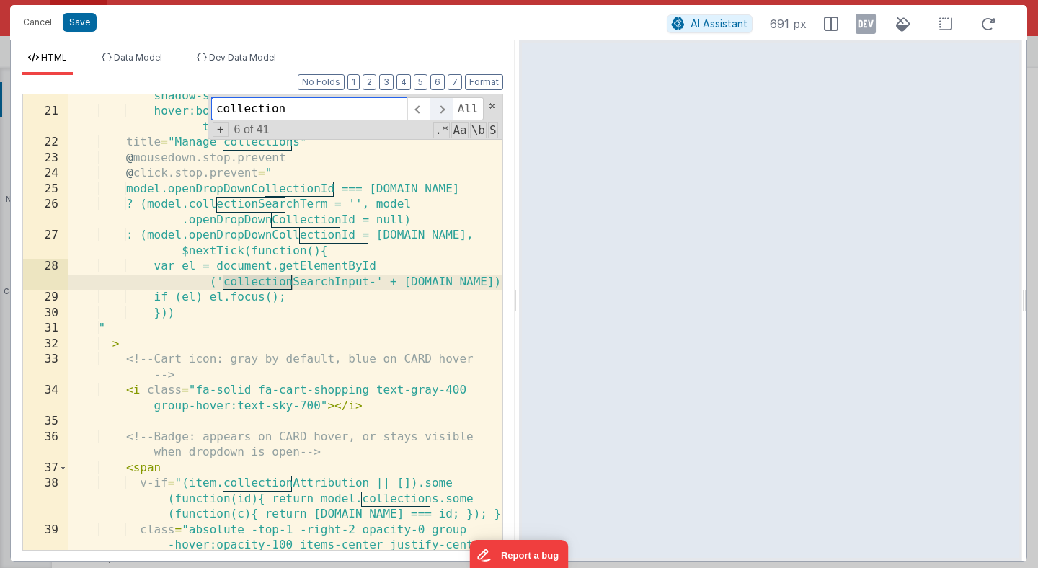
click at [444, 108] on span at bounding box center [441, 108] width 22 height 23
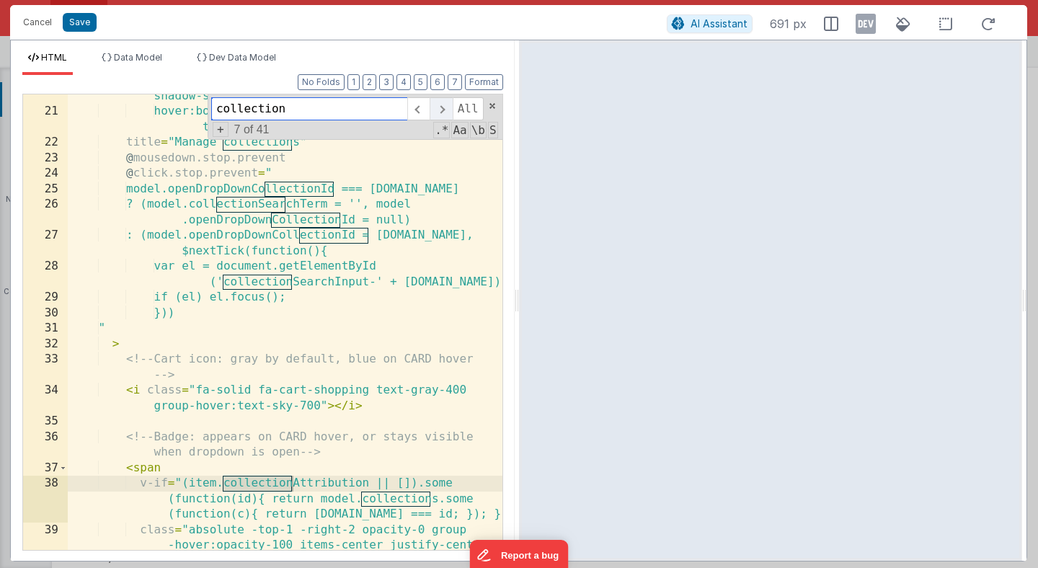
click at [444, 108] on span at bounding box center [441, 108] width 22 height 23
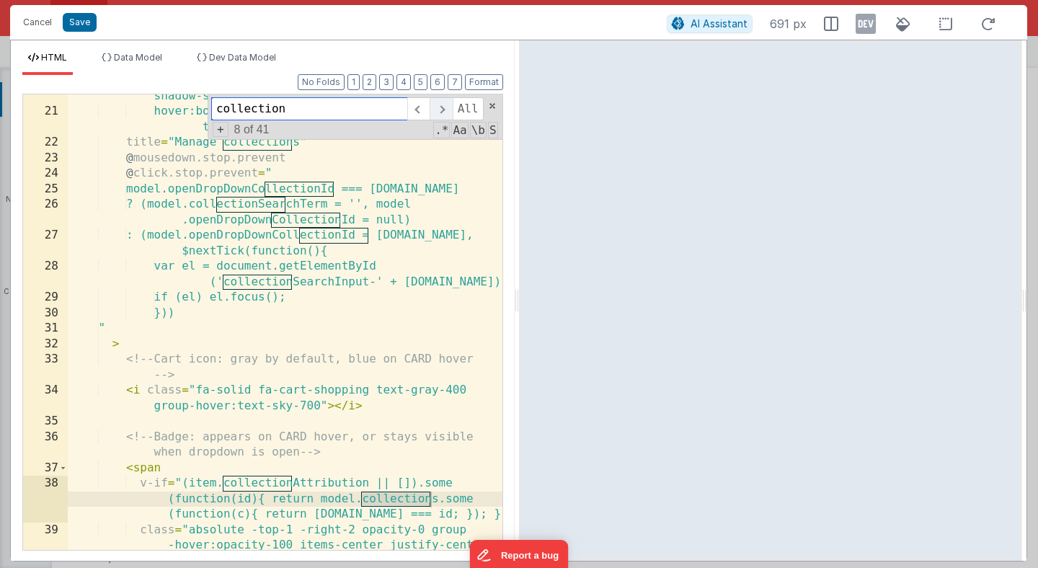
click at [444, 108] on span at bounding box center [441, 108] width 22 height 23
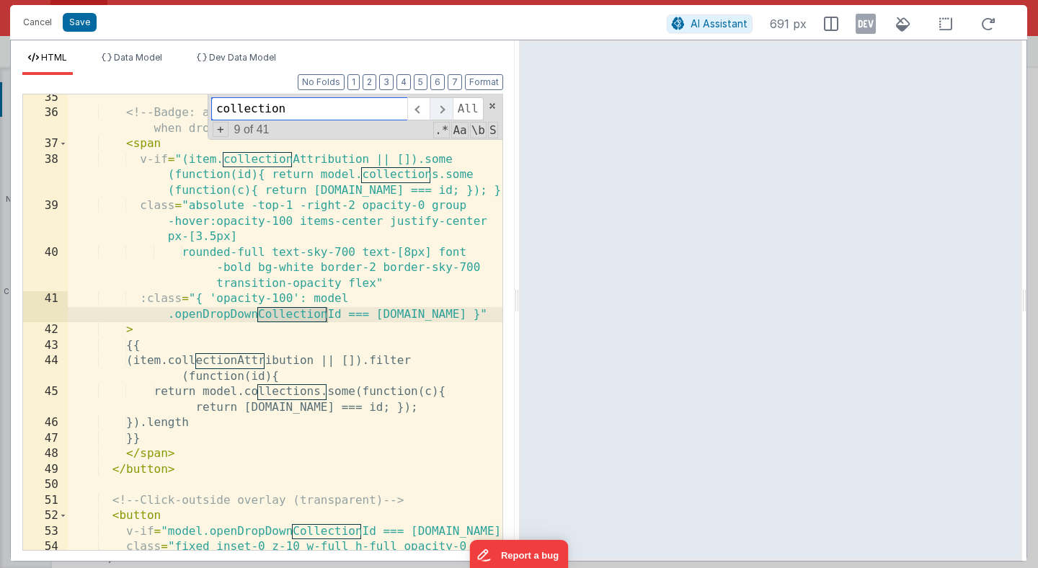
scroll to position [795, 0]
click at [444, 108] on span at bounding box center [441, 108] width 22 height 23
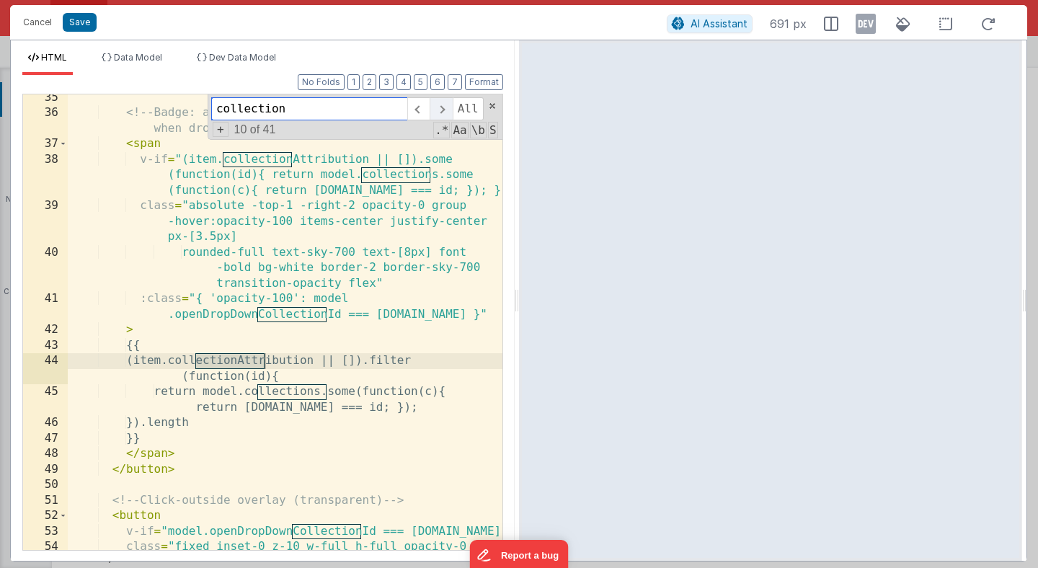
click at [444, 108] on span at bounding box center [441, 108] width 22 height 23
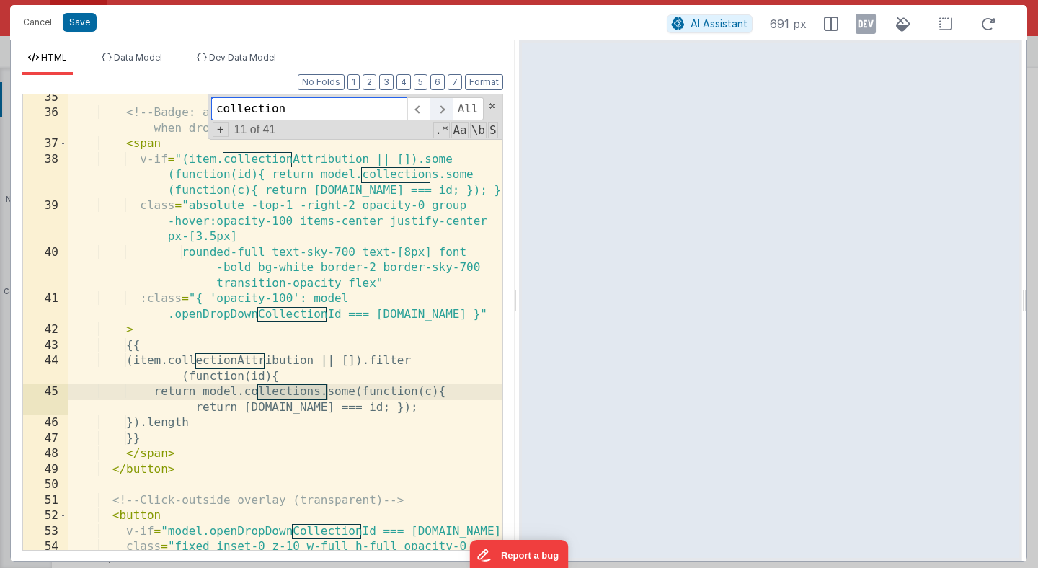
click at [444, 108] on span at bounding box center [441, 108] width 22 height 23
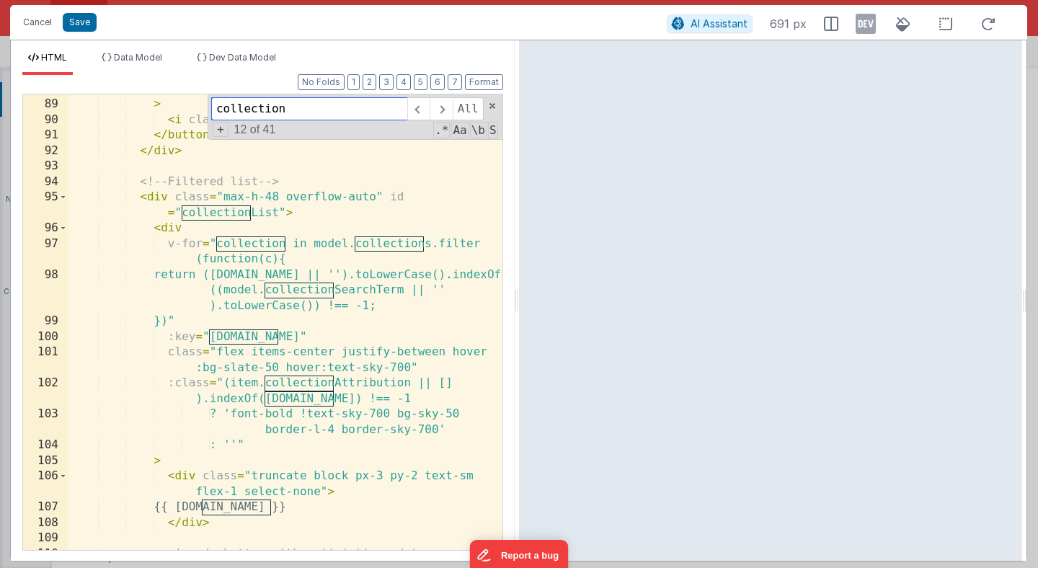
scroll to position [1963, 0]
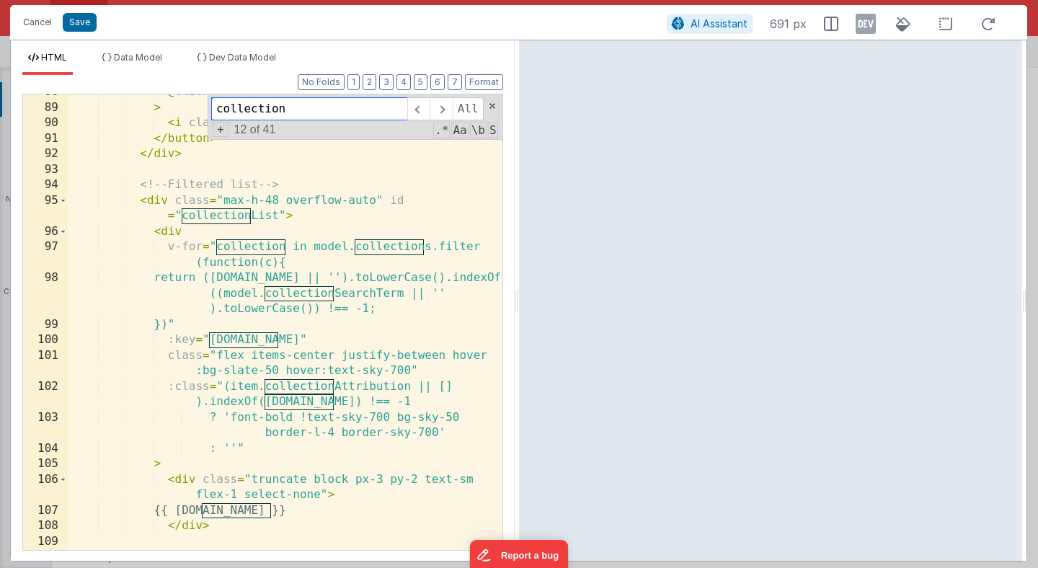
click at [259, 111] on input "collection" at bounding box center [309, 108] width 196 height 23
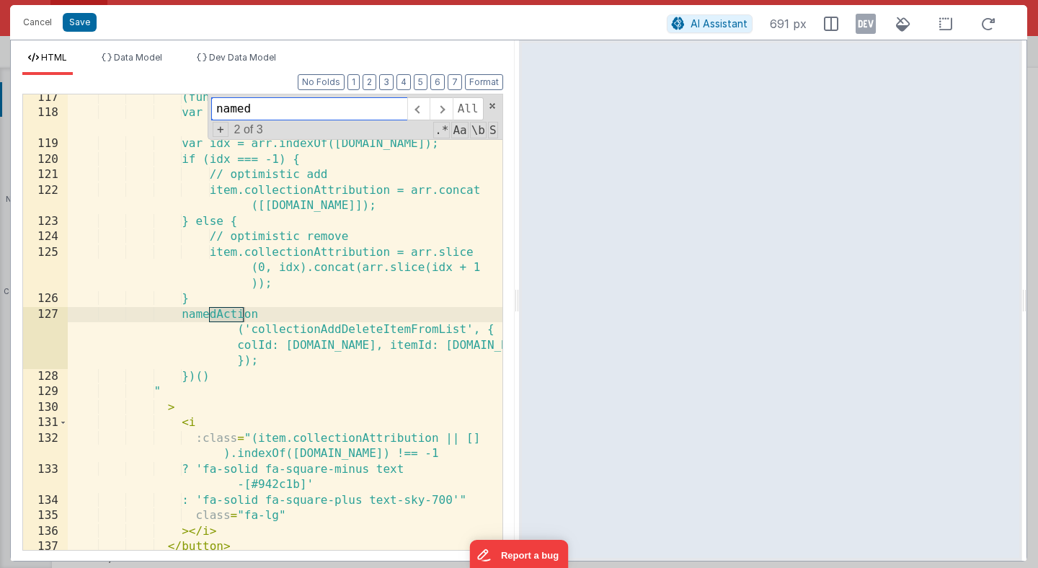
scroll to position [2563, 0]
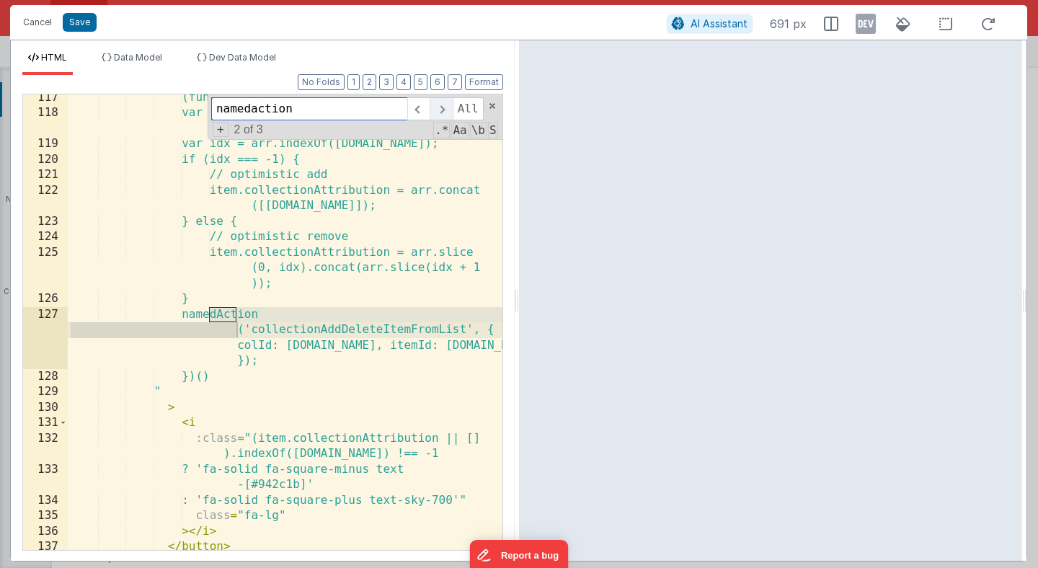
type input "namedaction"
click at [446, 112] on span at bounding box center [441, 108] width 22 height 23
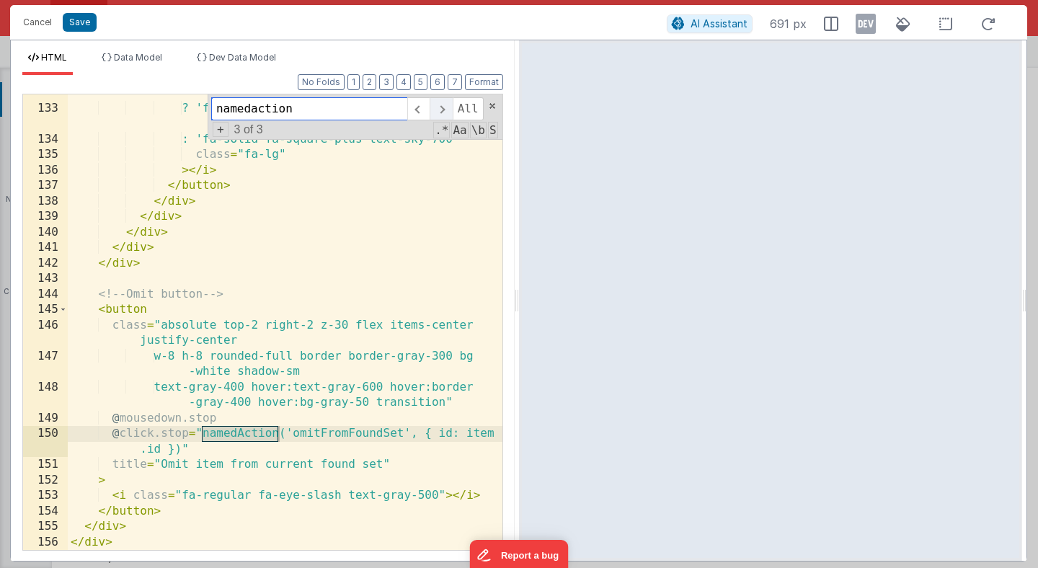
scroll to position [2924, 0]
click at [443, 106] on span at bounding box center [441, 108] width 22 height 23
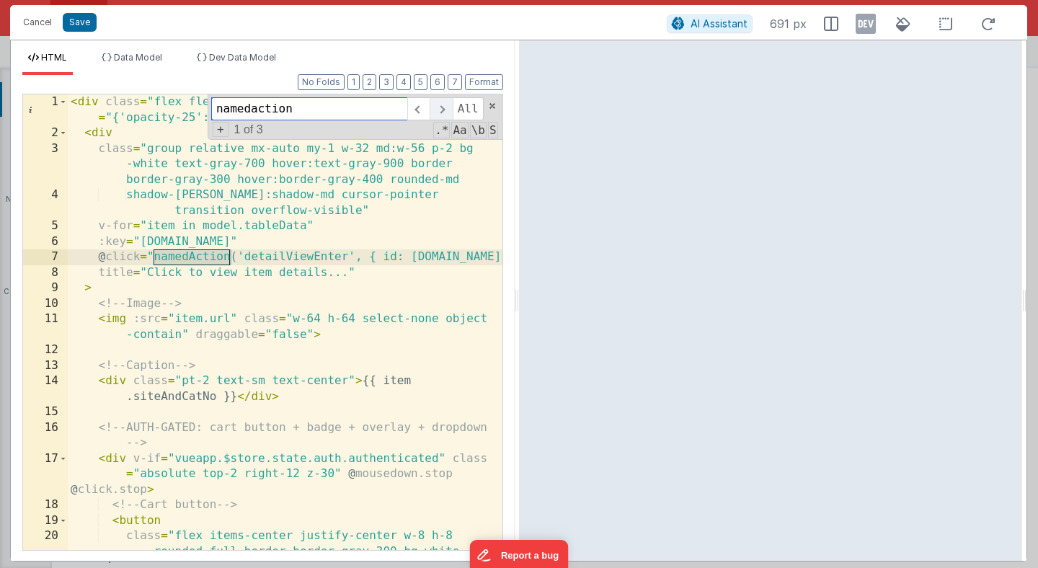
scroll to position [0, 0]
click at [445, 107] on span at bounding box center [441, 108] width 22 height 23
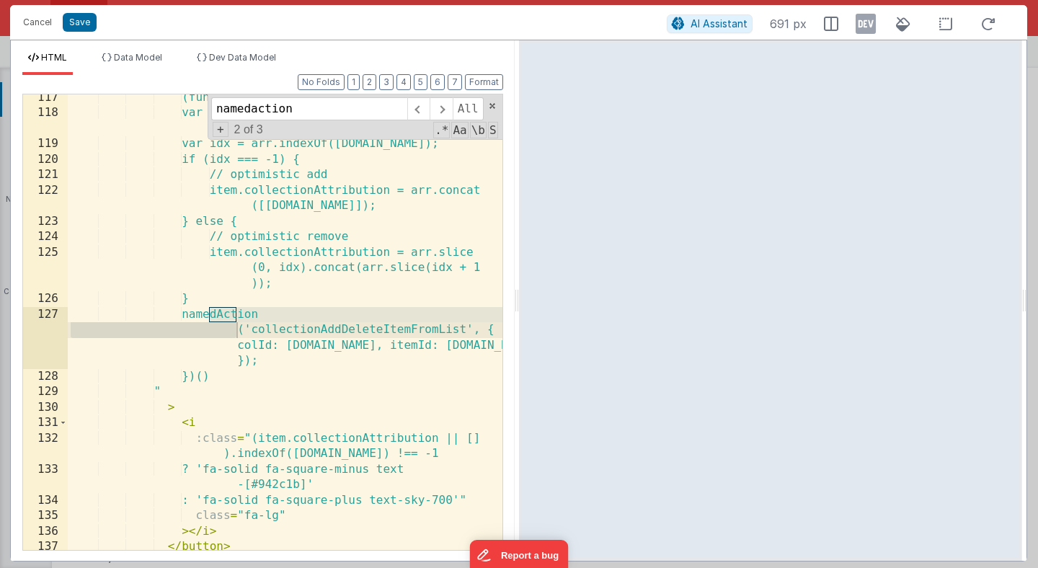
click at [335, 326] on div "(function () { var arr = item.collectionAttribution || []; var idx = arr.indexO…" at bounding box center [285, 333] width 435 height 487
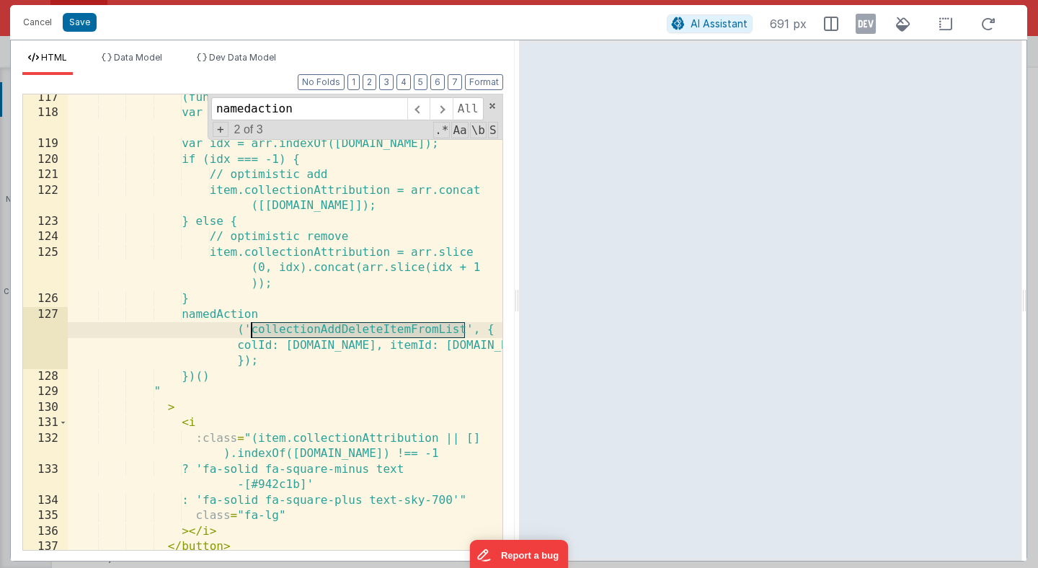
click at [335, 326] on div "(function () { var arr = item.collectionAttribution || []; var idx = arr.indexO…" at bounding box center [285, 333] width 435 height 487
click at [48, 24] on button "Cancel" at bounding box center [37, 22] width 43 height 20
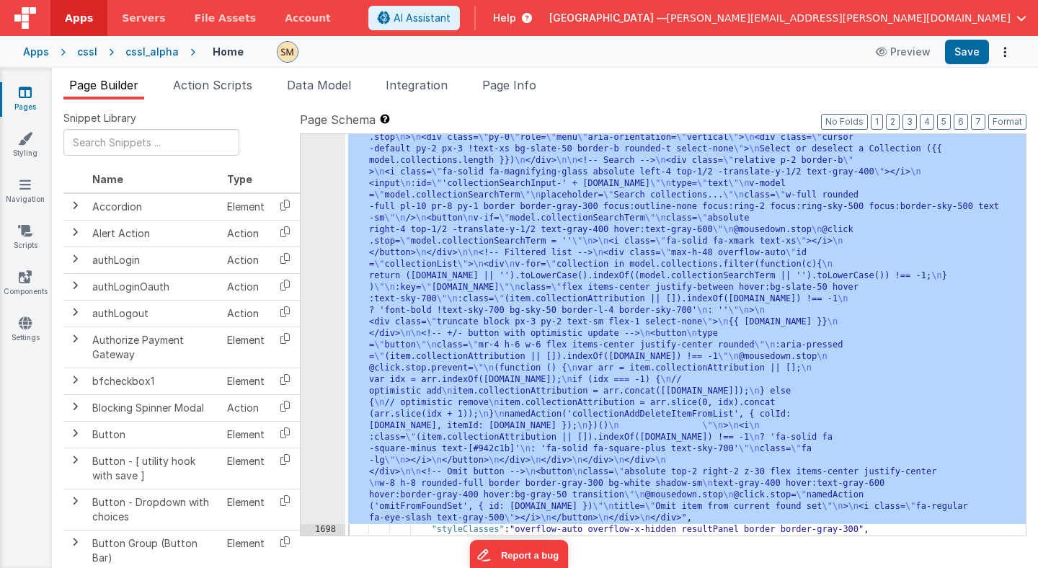
click at [490, 213] on div ""html" : "<div class= \" flex flex-wrap max-w-full mx-auto \" :class= \" {'opac…" at bounding box center [685, 378] width 681 height 1117
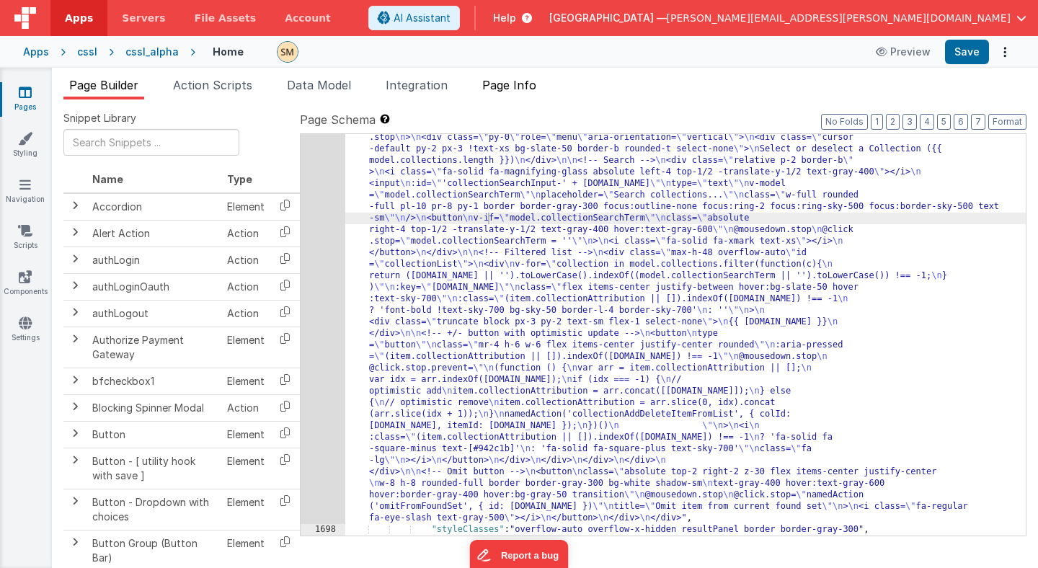
click at [521, 82] on span "Page Info" at bounding box center [509, 85] width 54 height 14
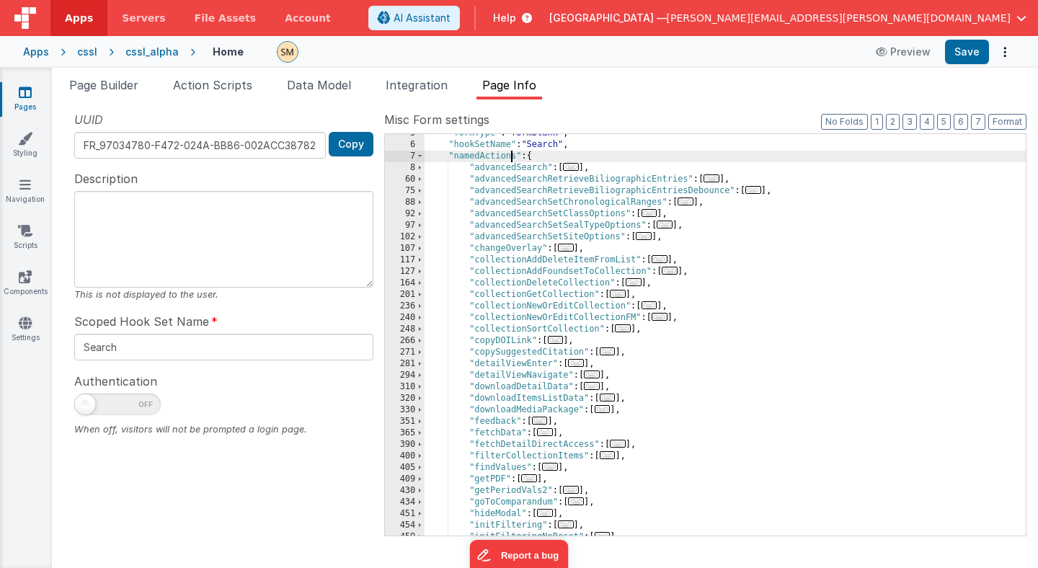
click at [513, 159] on div ""formType" : "formblank" , "hookSetName" : "Search" , "namedActions" : { "advan…" at bounding box center [725, 340] width 601 height 425
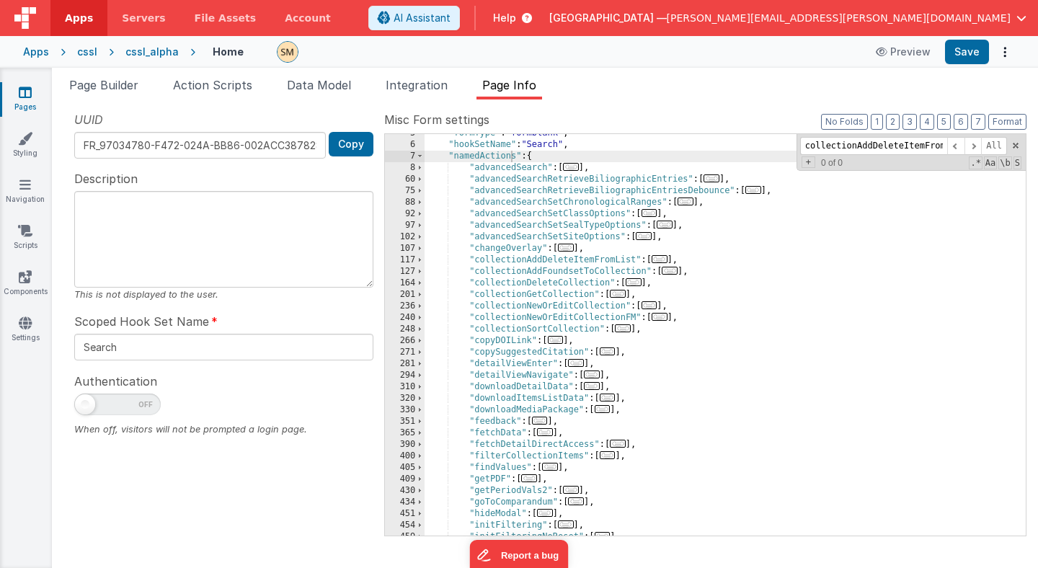
scroll to position [0, 23]
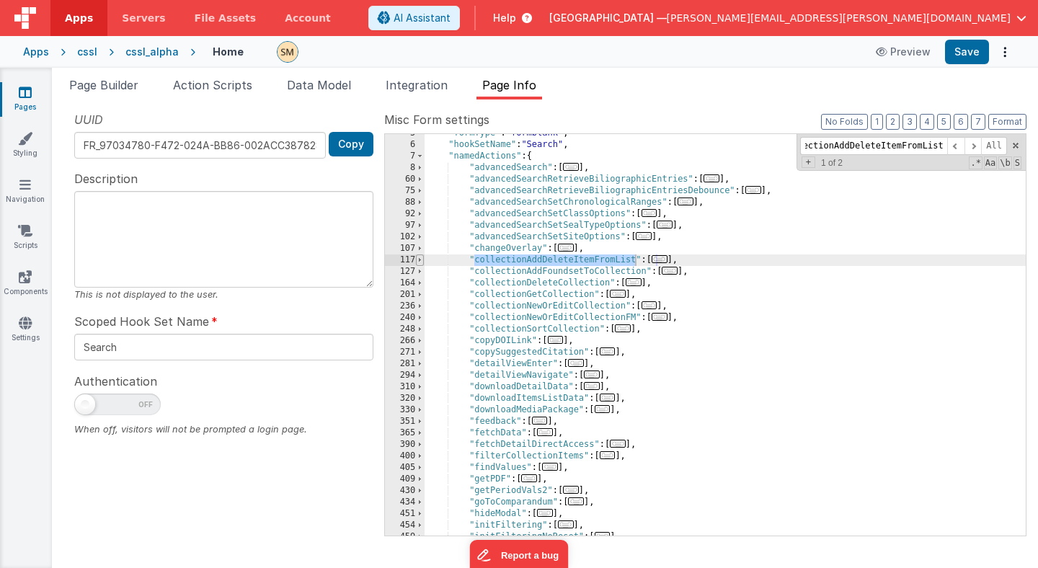
type input "collectionAddDeleteItemFromList"
click at [419, 260] on span at bounding box center [420, 261] width 8 height 12
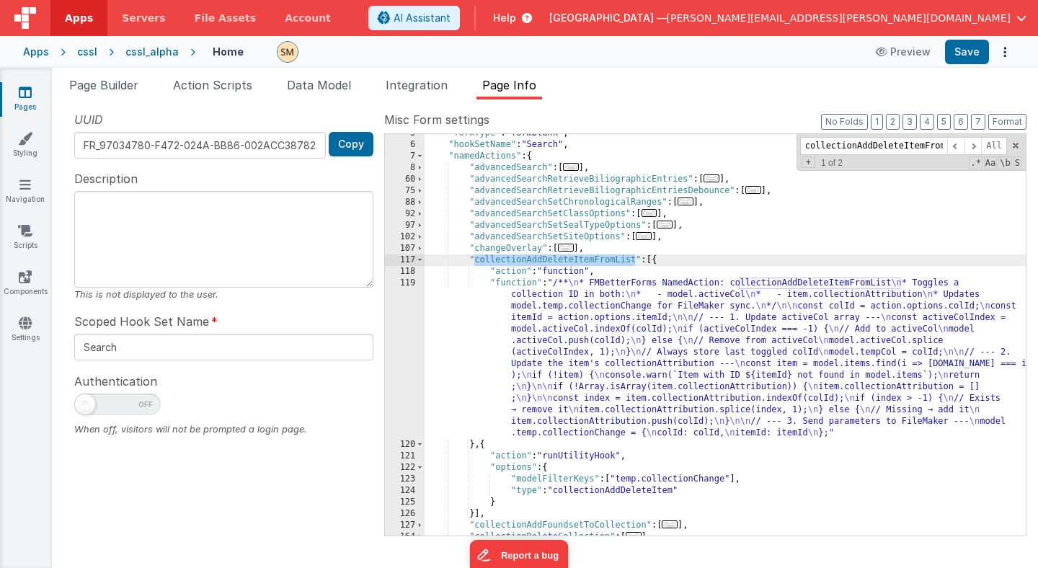
click at [588, 340] on div ""formType" : "formblank" , "hookSetName" : "Search" , "namedActions" : { "advan…" at bounding box center [725, 340] width 601 height 425
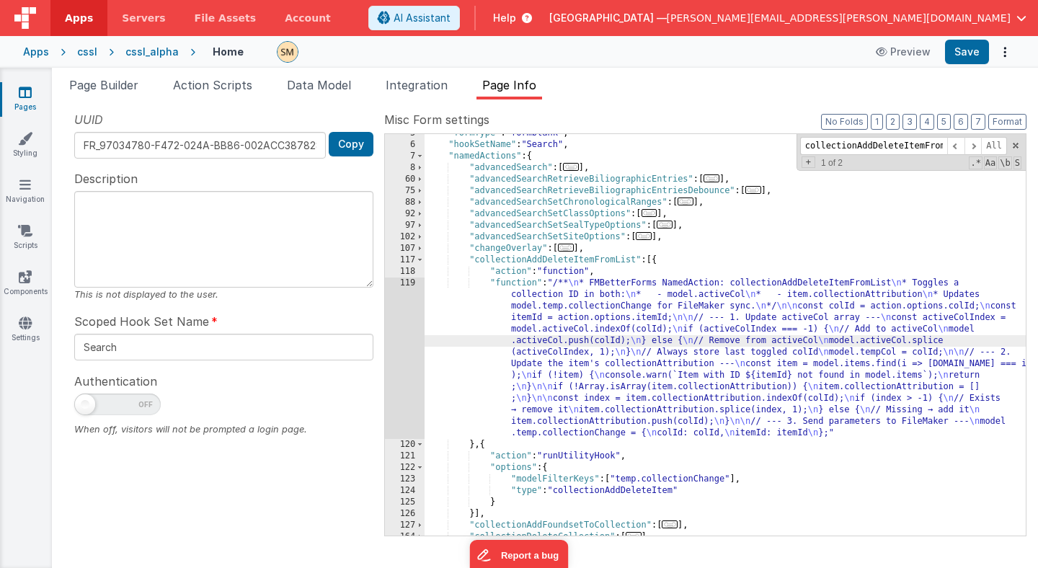
click at [415, 333] on div "119" at bounding box center [405, 359] width 40 height 162
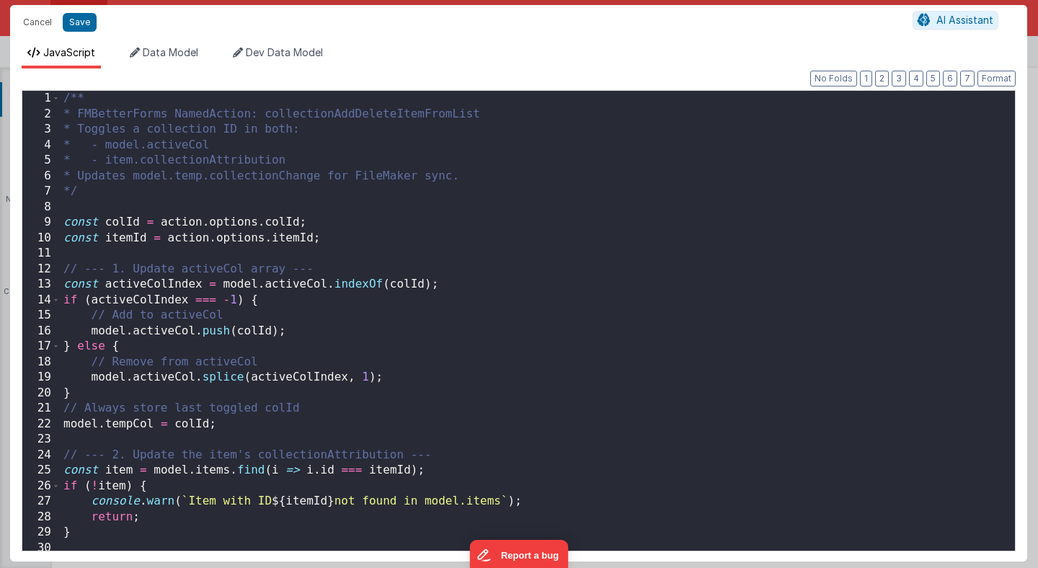
click at [268, 352] on div "/** * FMBetterForms NamedAction: collectionAddDeleteItemFromList * Toggles a co…" at bounding box center [538, 336] width 955 height 491
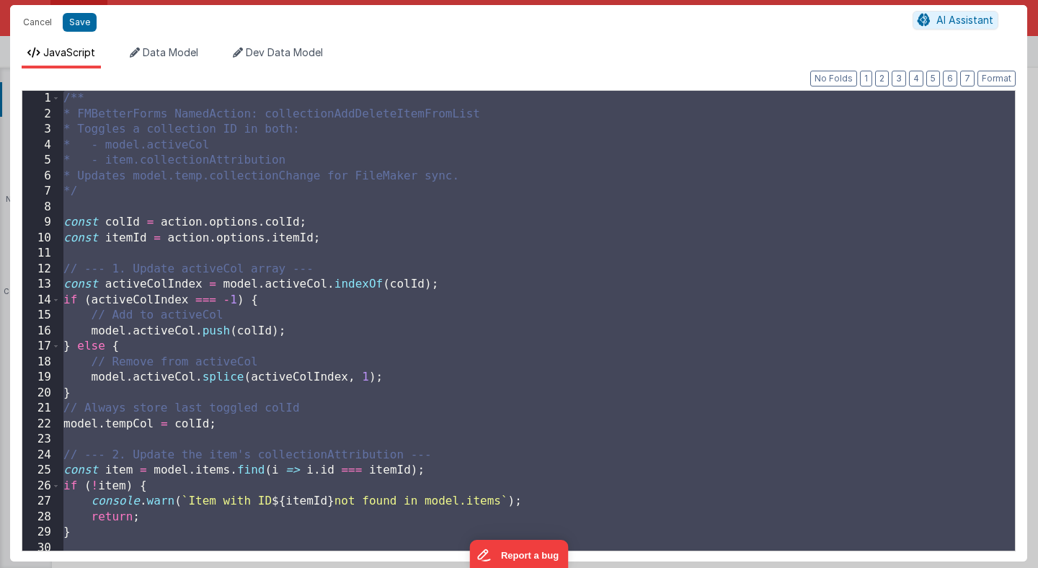
click at [430, 491] on div "/** * FMBetterForms NamedAction: collectionAddDeleteItemFromList * Toggles a co…" at bounding box center [538, 336] width 955 height 491
click at [694, 137] on div "/** * FMBetterForms NamedAction: collectionAddDeleteItemFromList * Toggles a co…" at bounding box center [538, 336] width 955 height 491
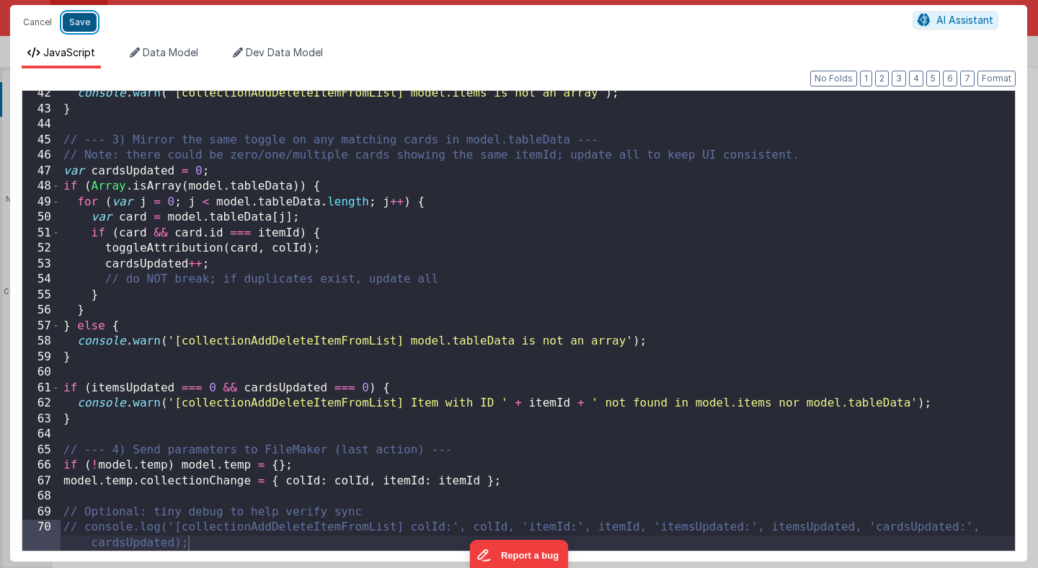
click at [87, 20] on button "Save" at bounding box center [80, 22] width 34 height 19
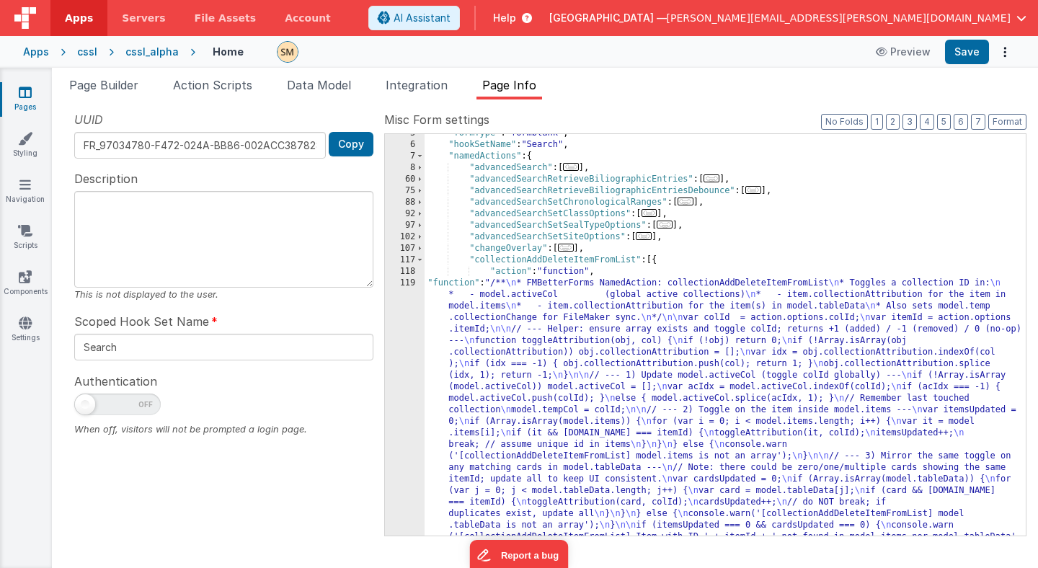
click at [492, 311] on div ""formType" : "formblank" , "hookSetName" : "Search" , "namedActions" : { "advan…" at bounding box center [725, 490] width 601 height 725
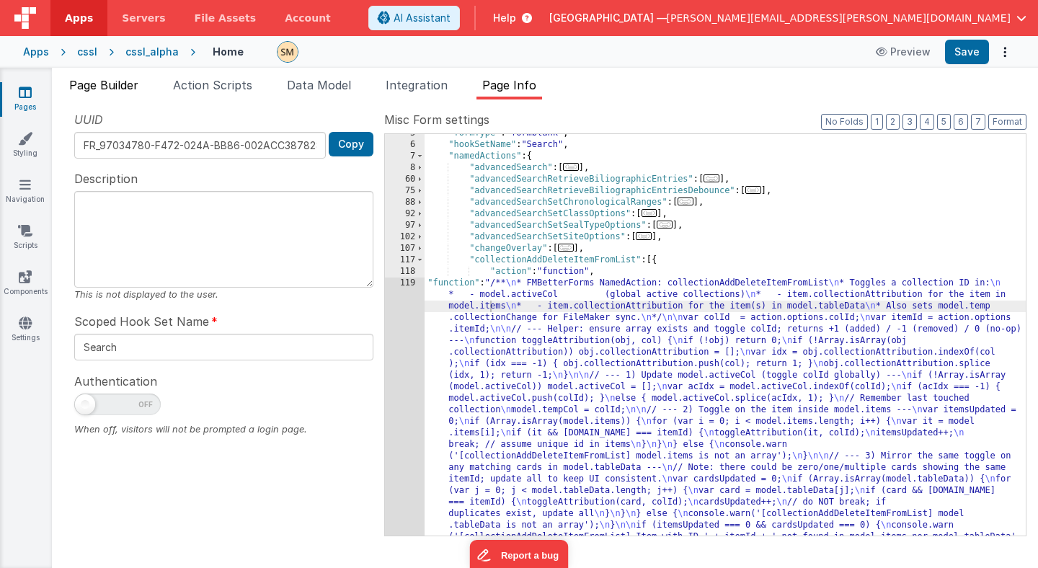
click at [119, 85] on span "Page Builder" at bounding box center [103, 85] width 69 height 14
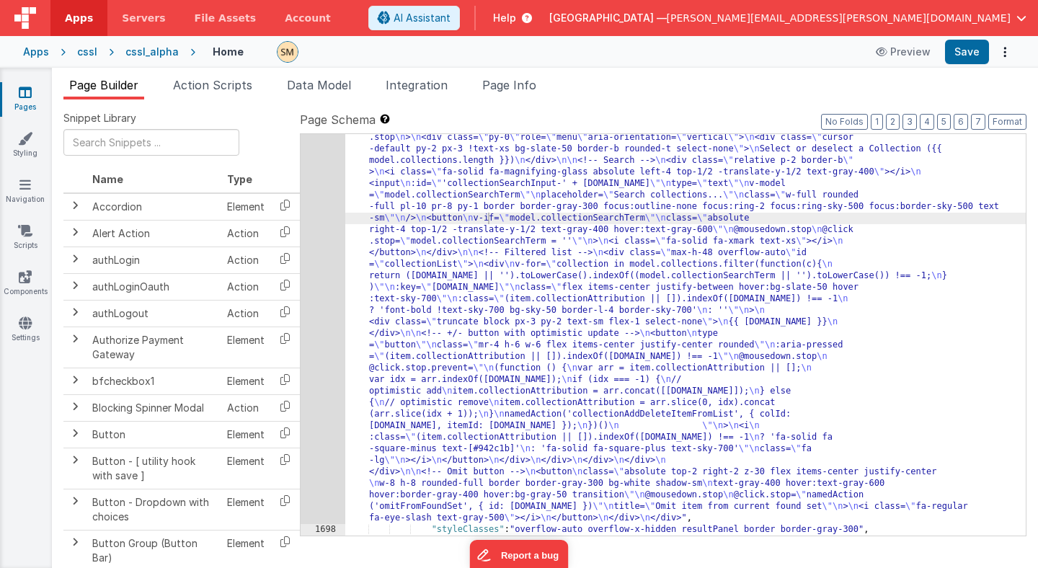
click at [476, 299] on div ""html" : "<div class= \" flex flex-wrap max-w-full mx-auto \" :class= \" {'opac…" at bounding box center [685, 378] width 681 height 1117
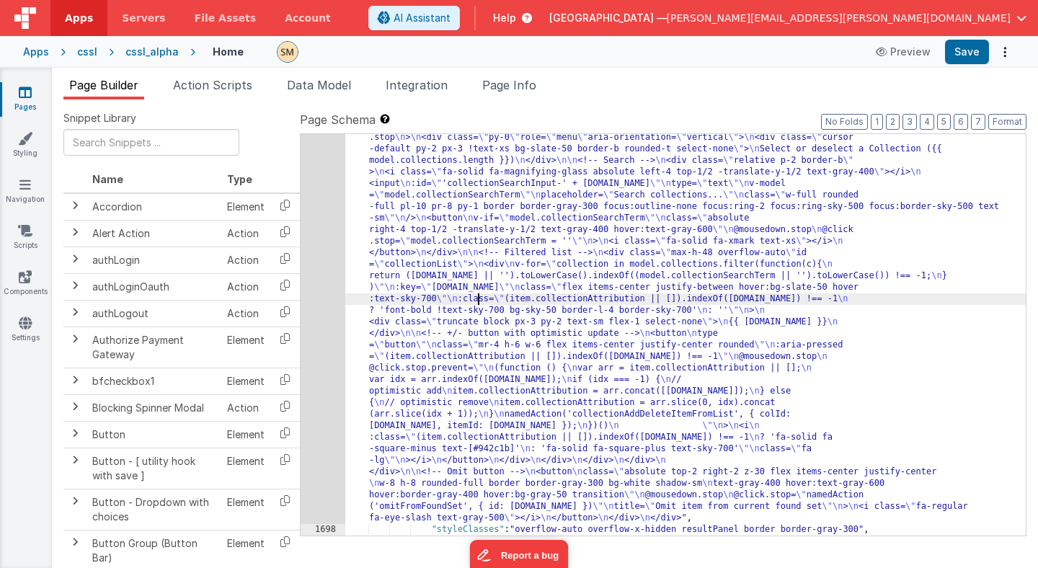
click at [308, 289] on div "1697" at bounding box center [323, 172] width 45 height 704
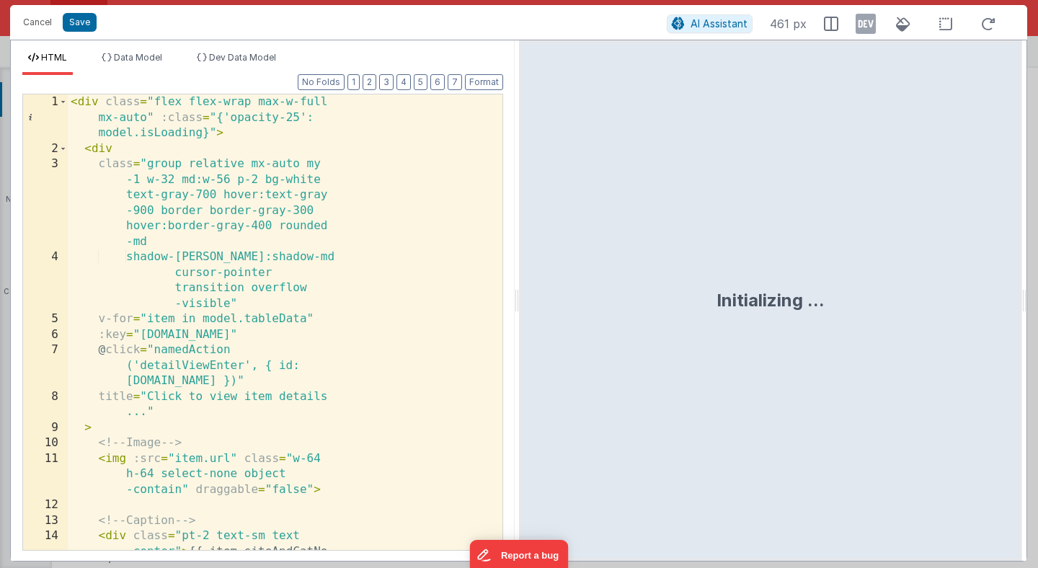
click at [315, 292] on div "< div class = "flex flex-wrap max-w-full mx-auto" :class = "{'opacity-25': mode…" at bounding box center [285, 368] width 435 height 549
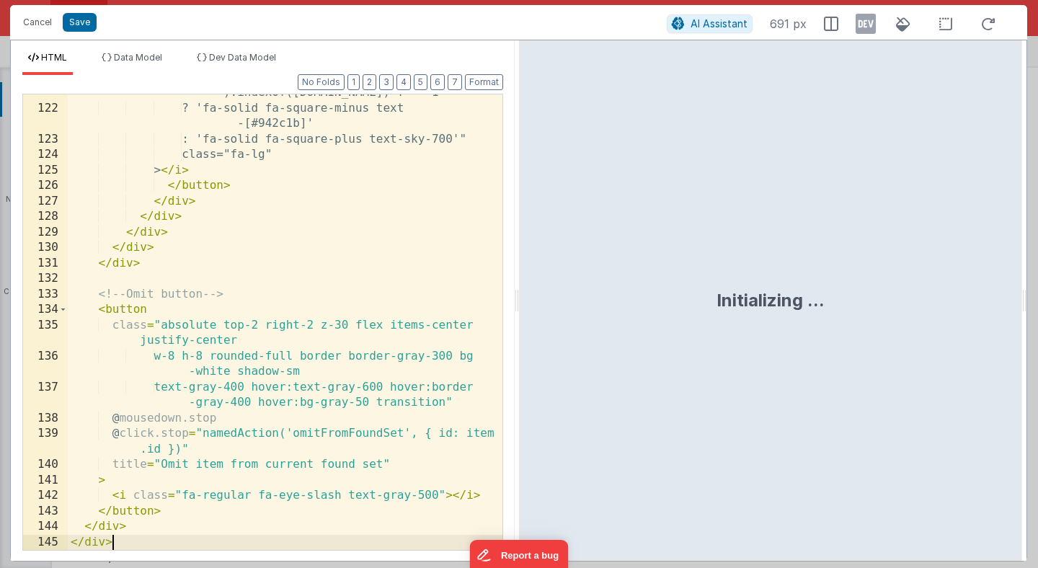
scroll to position [2722, 0]
click at [79, 25] on button "Save" at bounding box center [80, 22] width 34 height 19
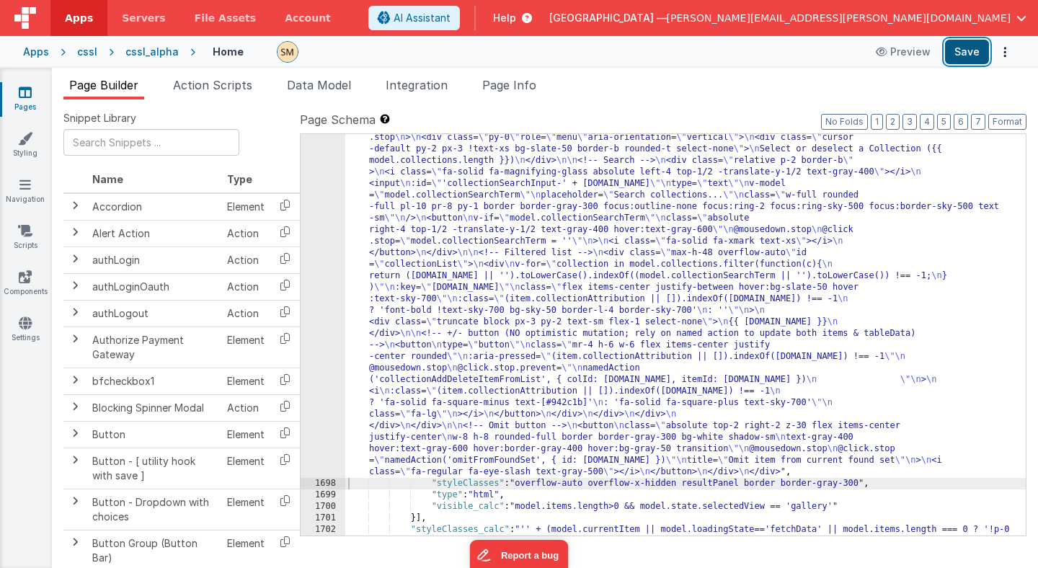
click at [971, 48] on button "Save" at bounding box center [967, 52] width 44 height 25
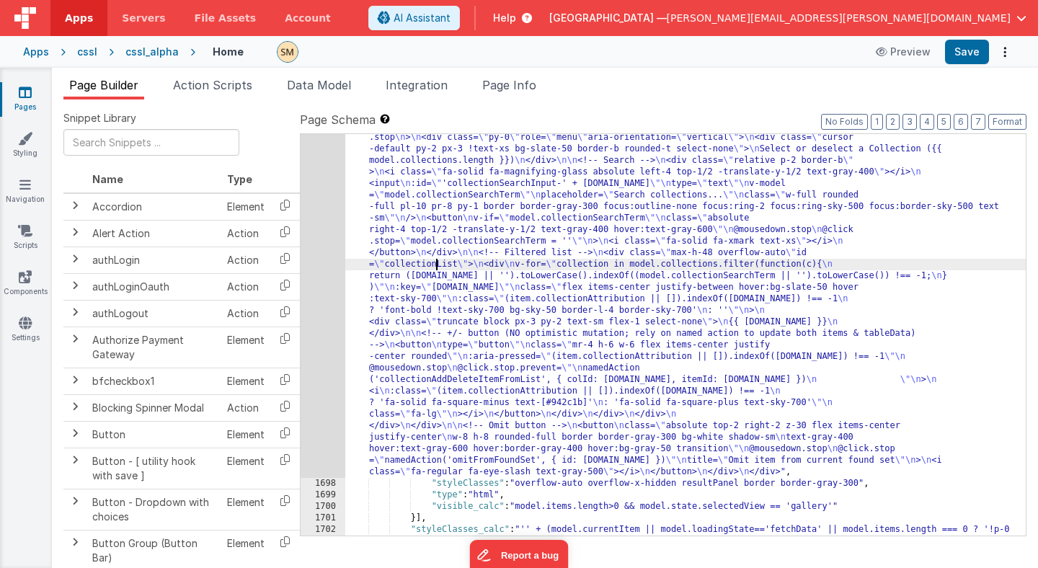
click at [435, 267] on div ""html" : "<div class= \" flex flex-wrap max-w-full mx-auto \" :class= \" {'opac…" at bounding box center [685, 361] width 681 height 1082
click at [321, 264] on div "1697" at bounding box center [323, 149] width 45 height 658
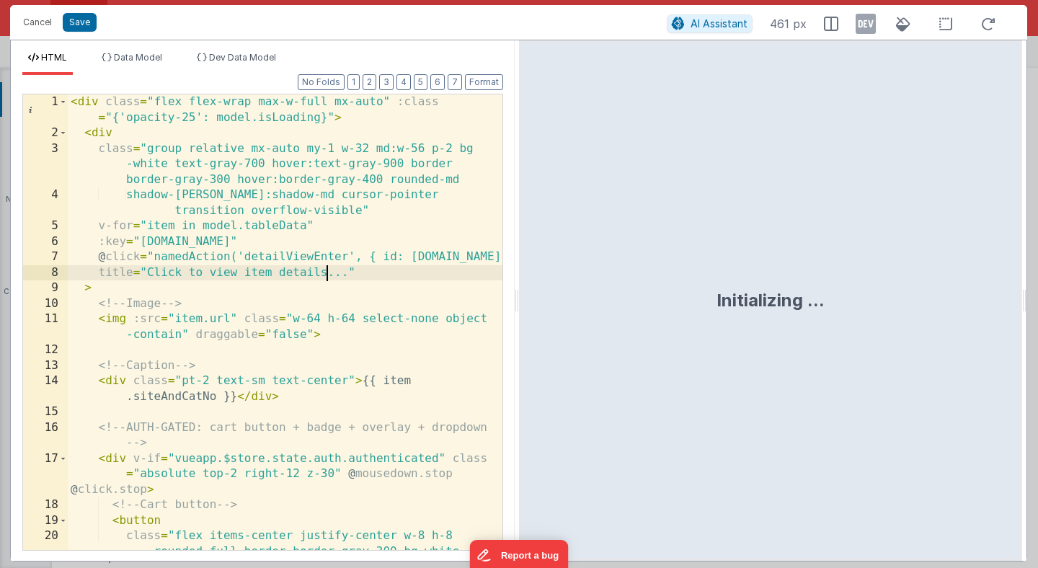
click at [324, 267] on div "< div class = "flex flex-wrap max-w-full mx-auto" :class = "{'opacity-25': mode…" at bounding box center [285, 361] width 435 height 534
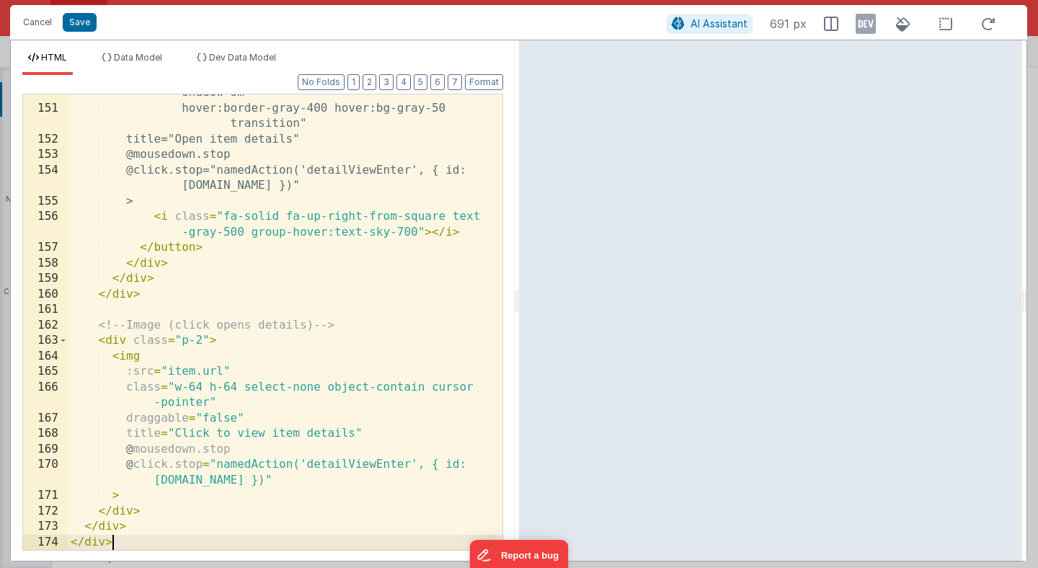
scroll to position [3466, 0]
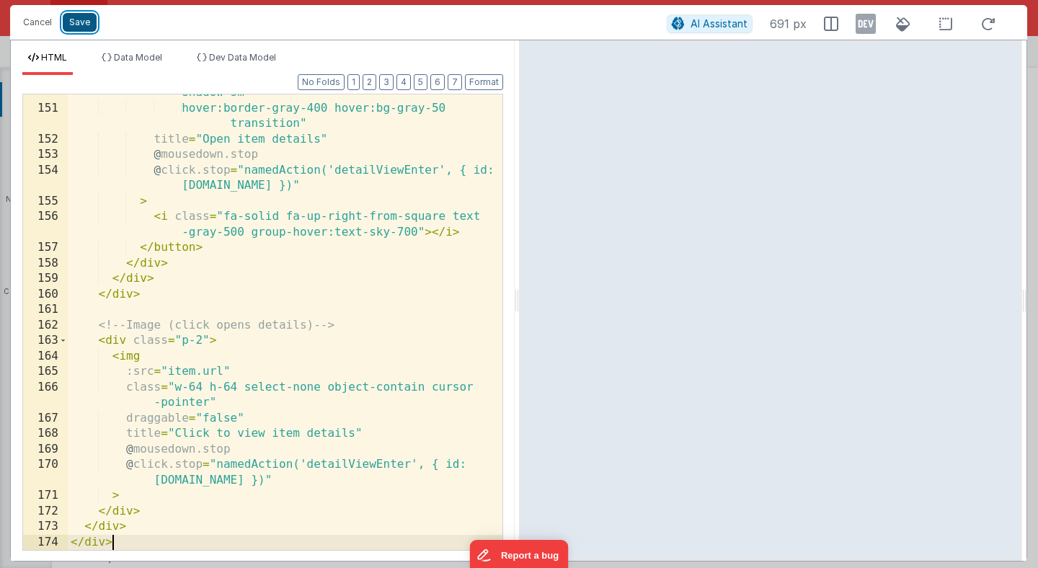
click at [87, 29] on button "Save" at bounding box center [80, 22] width 34 height 19
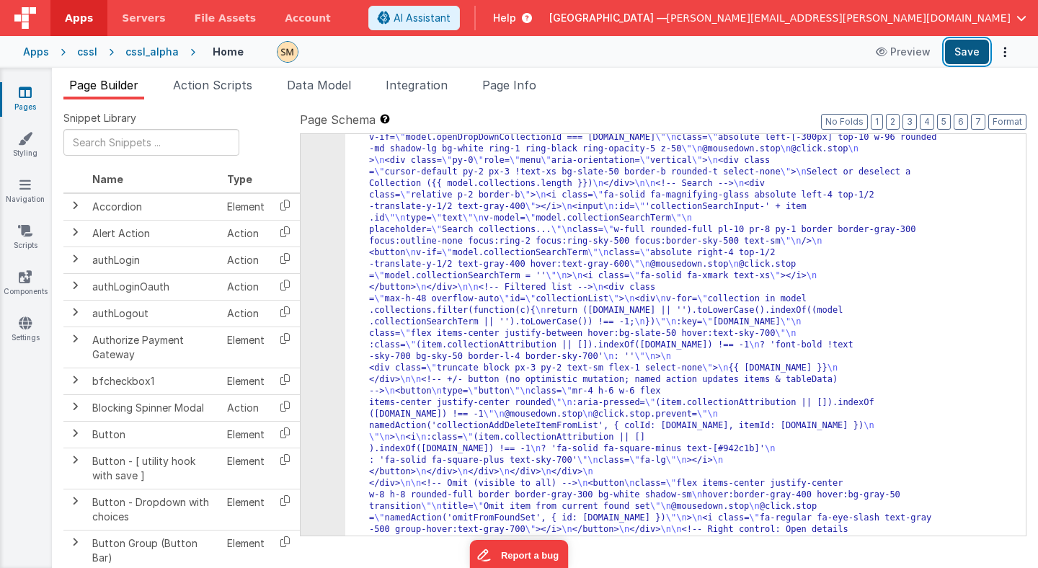
click at [976, 58] on button "Save" at bounding box center [967, 52] width 44 height 25
click at [524, 85] on span "Page Info" at bounding box center [509, 85] width 54 height 14
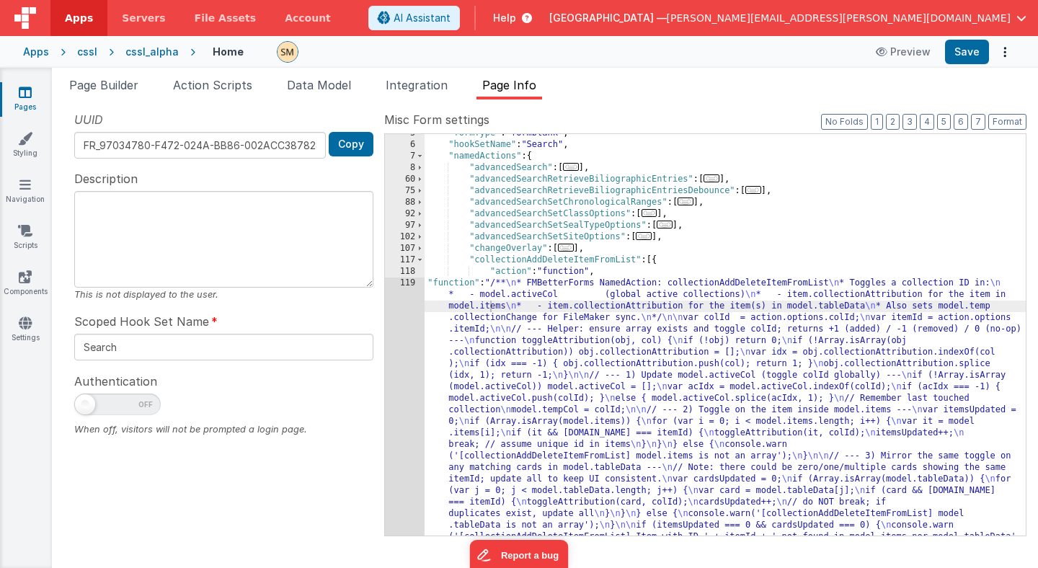
click at [471, 287] on div ""formType" : "formblank" , "hookSetName" : "Search" , "namedActions" : { "advan…" at bounding box center [725, 490] width 601 height 725
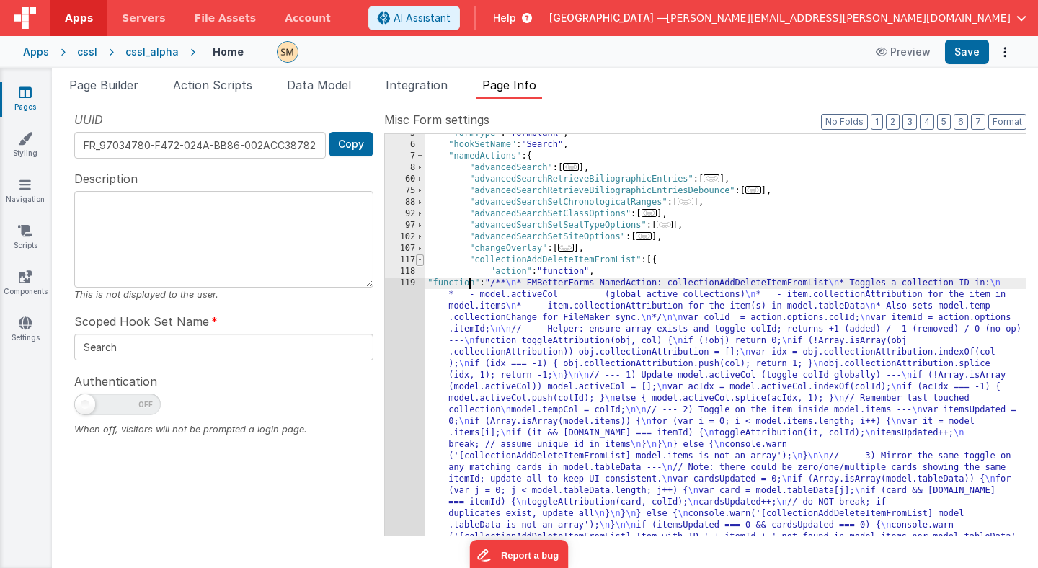
click at [420, 261] on span at bounding box center [420, 261] width 8 height 12
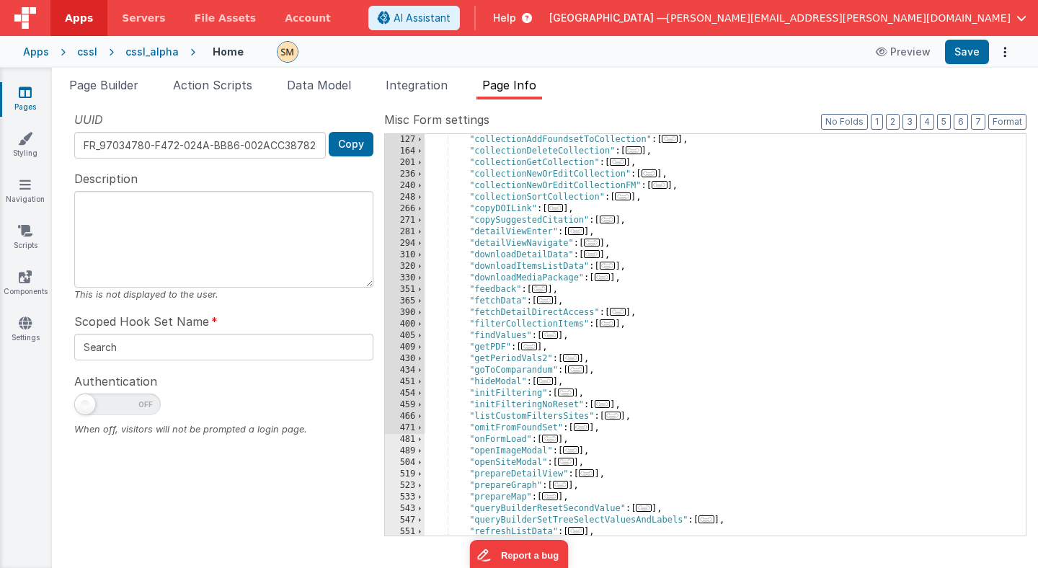
scroll to position [186, 0]
click at [506, 393] on div ""collectionAddFoundsetToCollection" : [ ... ] , "collectionDeleteCollection" : …" at bounding box center [725, 345] width 601 height 425
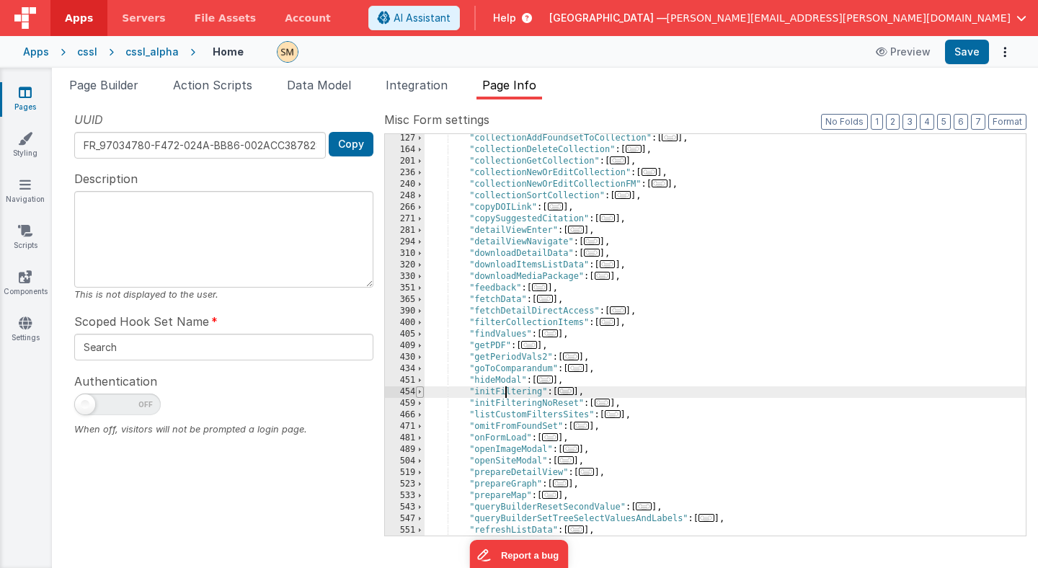
click at [420, 393] on span at bounding box center [420, 392] width 8 height 12
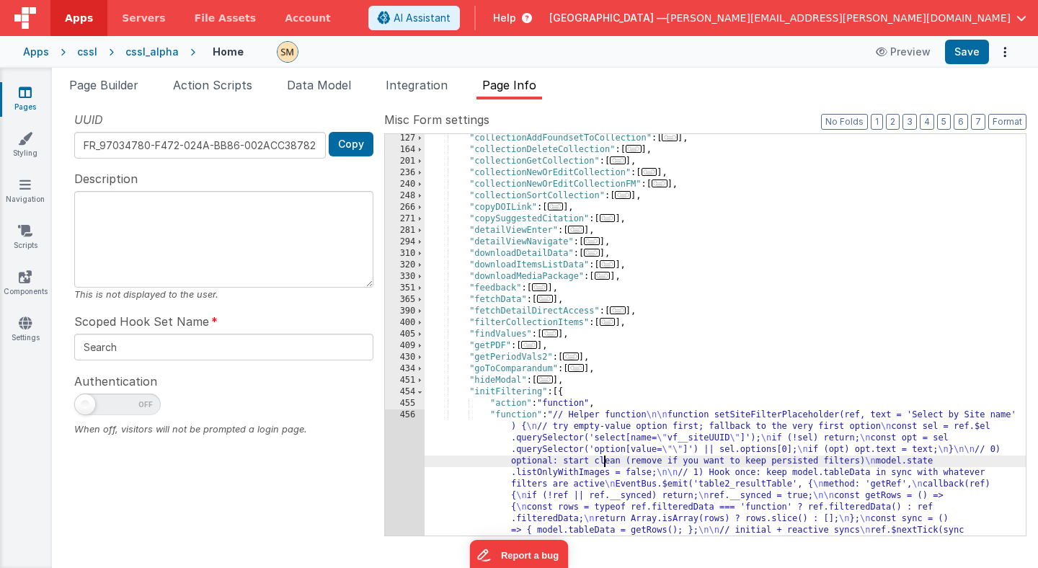
click at [606, 466] on div ""collectionAddFoundsetToCollection" : [ ... ] , "collectionDeleteCollection" : …" at bounding box center [725, 530] width 601 height 794
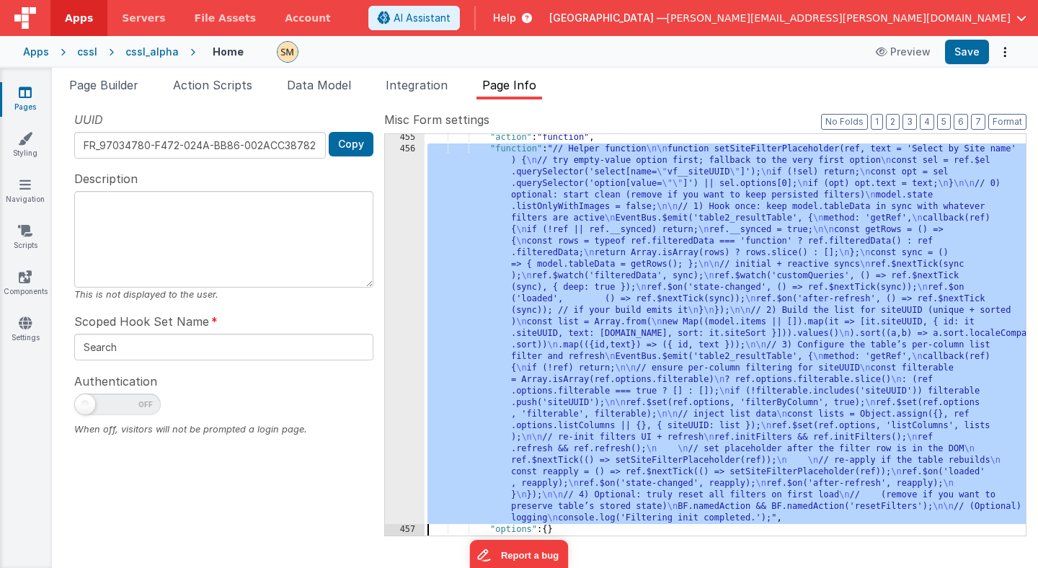
scroll to position [452, 0]
click at [413, 414] on div "456" at bounding box center [405, 333] width 40 height 381
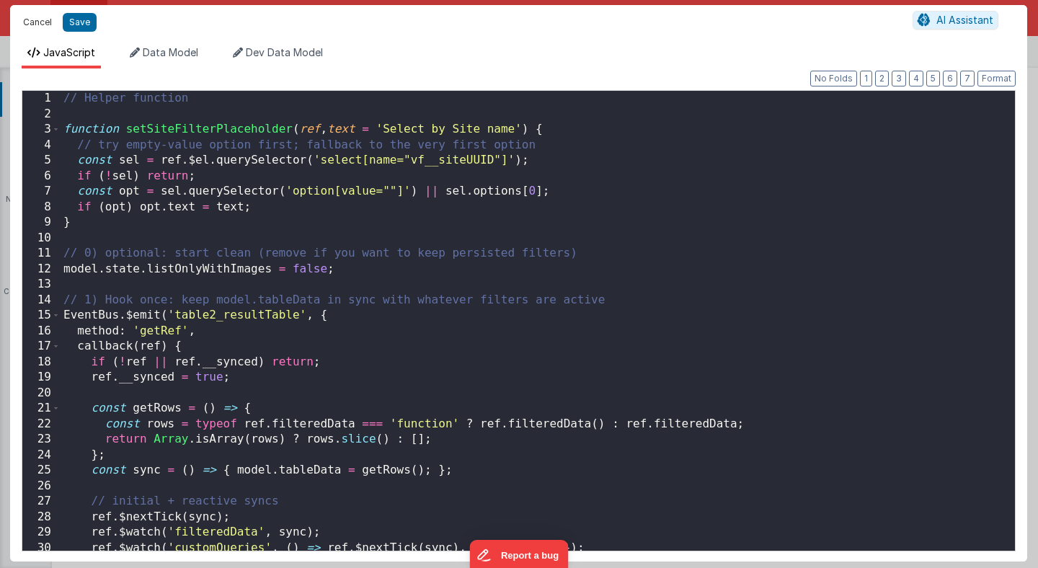
click at [50, 20] on button "Cancel" at bounding box center [37, 22] width 43 height 20
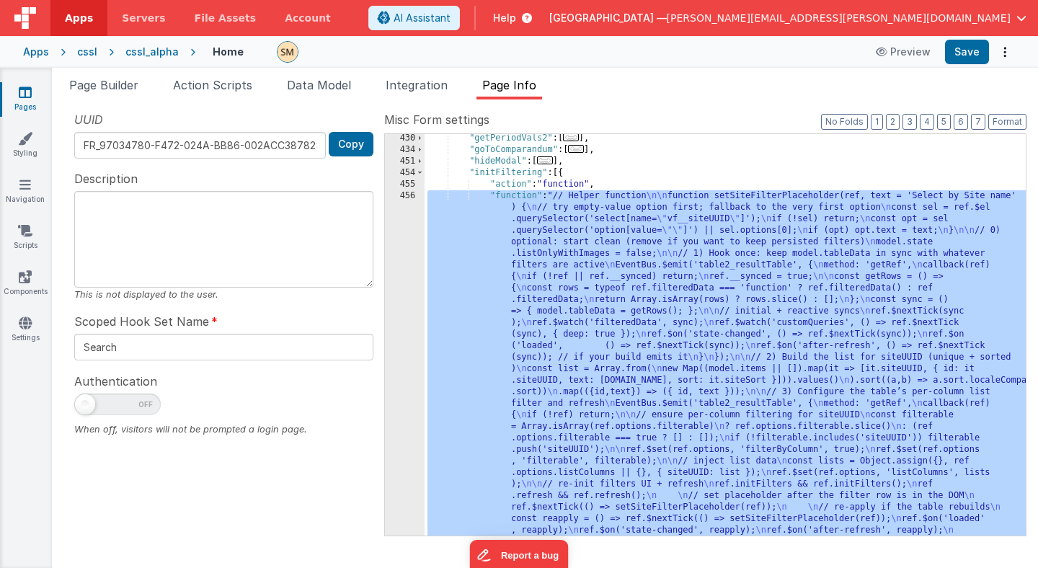
scroll to position [403, 0]
click at [412, 297] on div "456" at bounding box center [405, 383] width 40 height 381
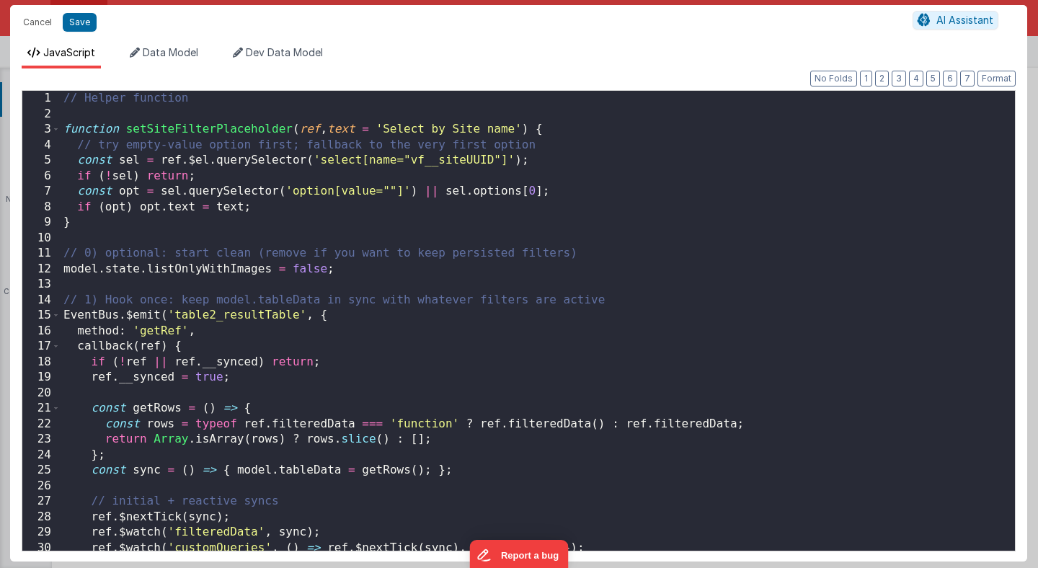
scroll to position [1, 0]
click at [312, 301] on div "// Helper function function setSiteFilterPlaceholder ( ref , text = 'Select by …" at bounding box center [538, 335] width 955 height 491
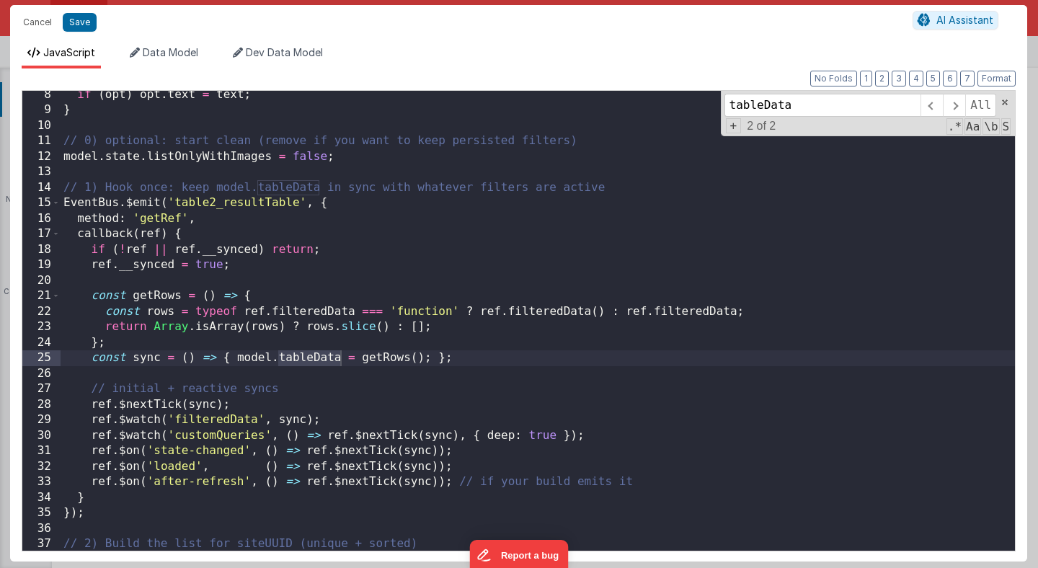
scroll to position [115, 0]
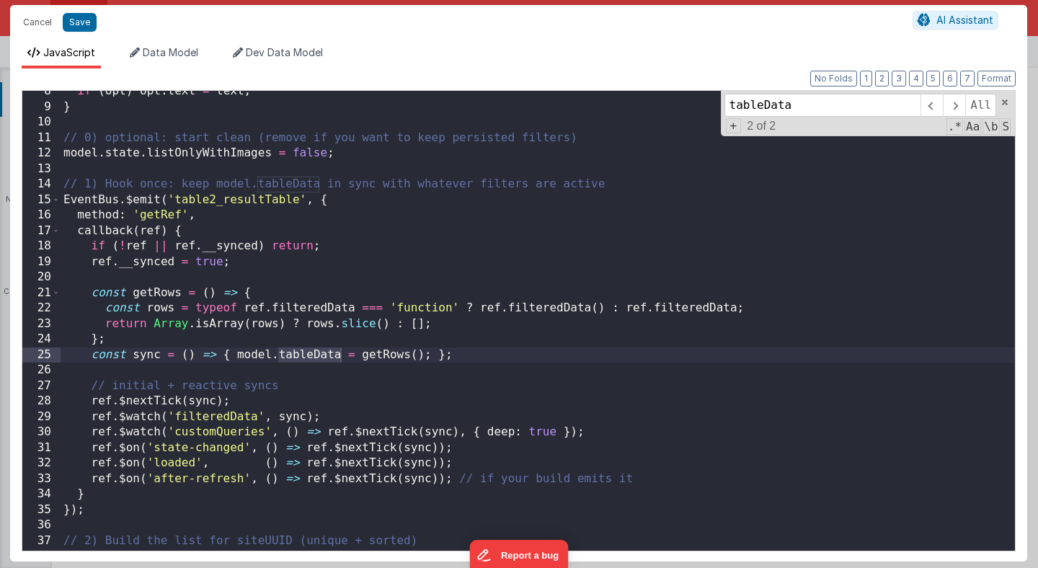
type input "tableData"
click at [469, 359] on div "if ( opt ) opt . text = text ; } // 0) optional: start clean (remove if you wan…" at bounding box center [538, 329] width 955 height 491
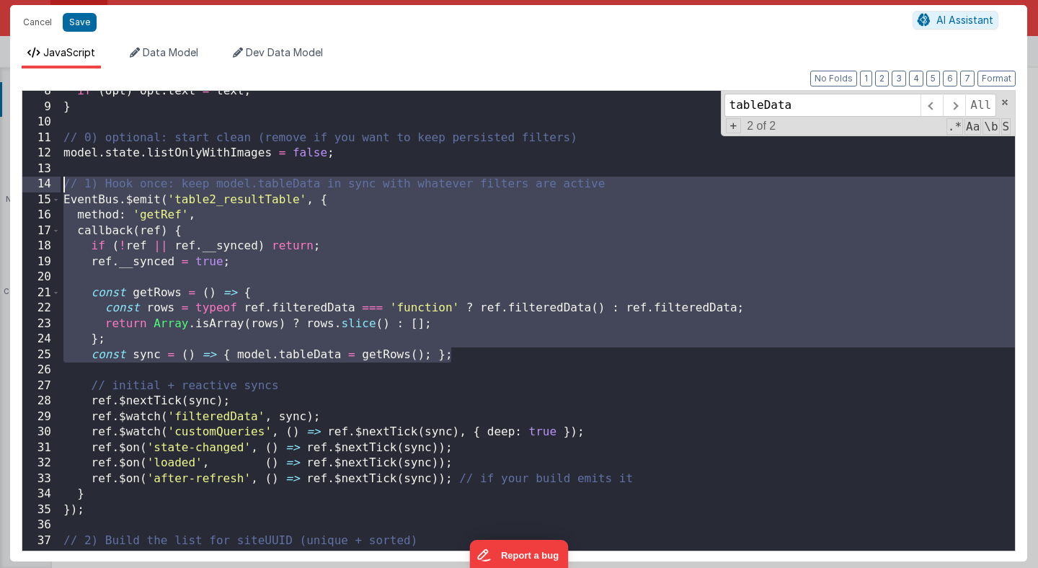
drag, startPoint x: 469, startPoint y: 359, endPoint x: 58, endPoint y: 183, distance: 447.7
click at [58, 183] on div "8 9 10 11 12 13 14 15 16 17 18 19 20 21 22 23 24 25 26 27 28 29 30 31 32 33 34 …" at bounding box center [519, 320] width 994 height 461
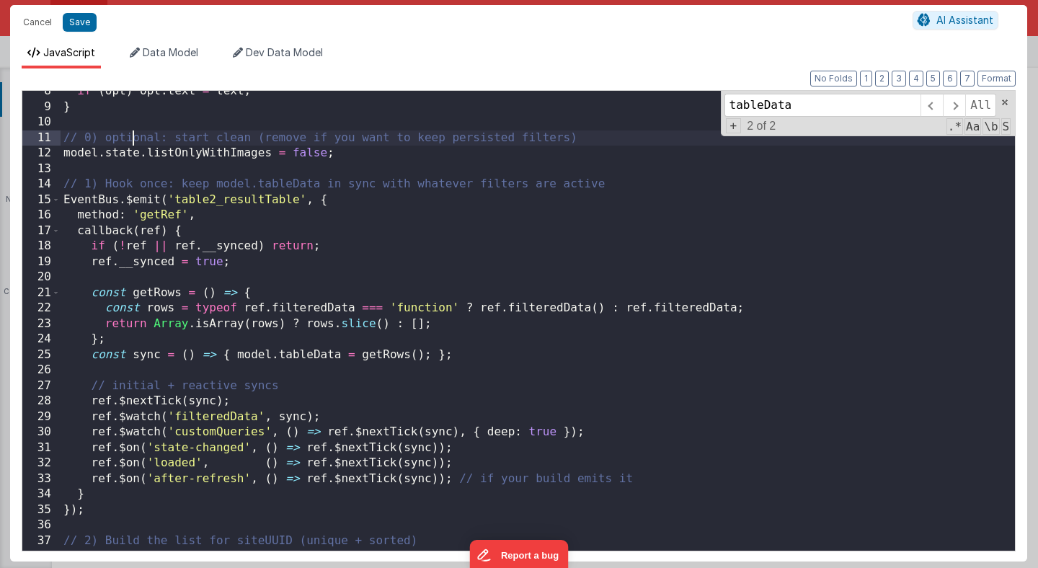
click at [130, 143] on div "if ( opt ) opt . text = text ; } // 0) optional: start clean (remove if you wan…" at bounding box center [538, 329] width 955 height 491
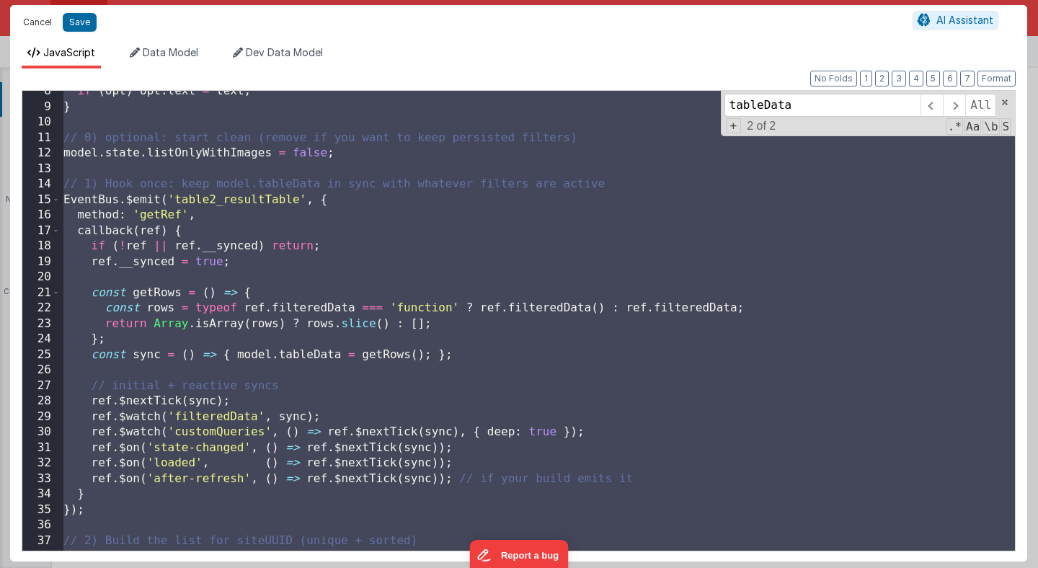
click at [37, 20] on button "Cancel" at bounding box center [37, 22] width 43 height 20
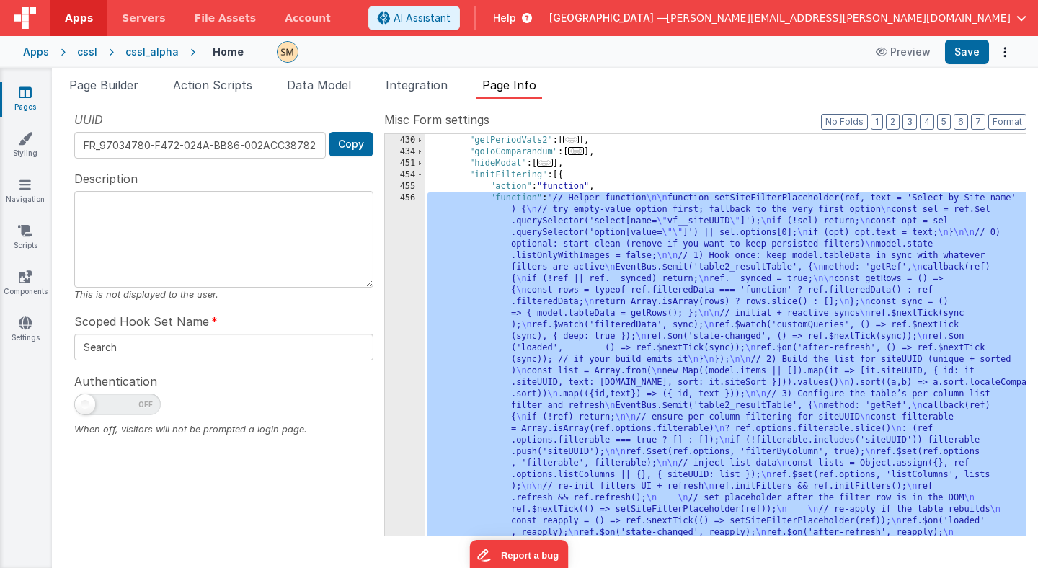
click at [784, 288] on div ""getPDF" : [ ... ] , "getPeriodVals2" : [ ... ] , "goToComparandum" : [ ... ] ,…" at bounding box center [725, 520] width 601 height 794
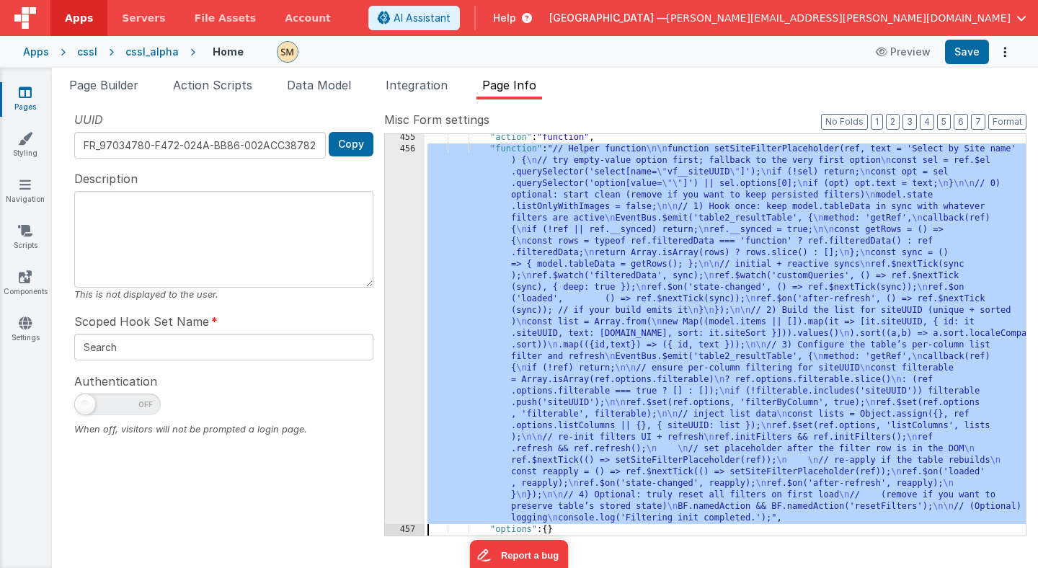
scroll to position [452, 0]
click at [402, 322] on div "456" at bounding box center [405, 333] width 40 height 381
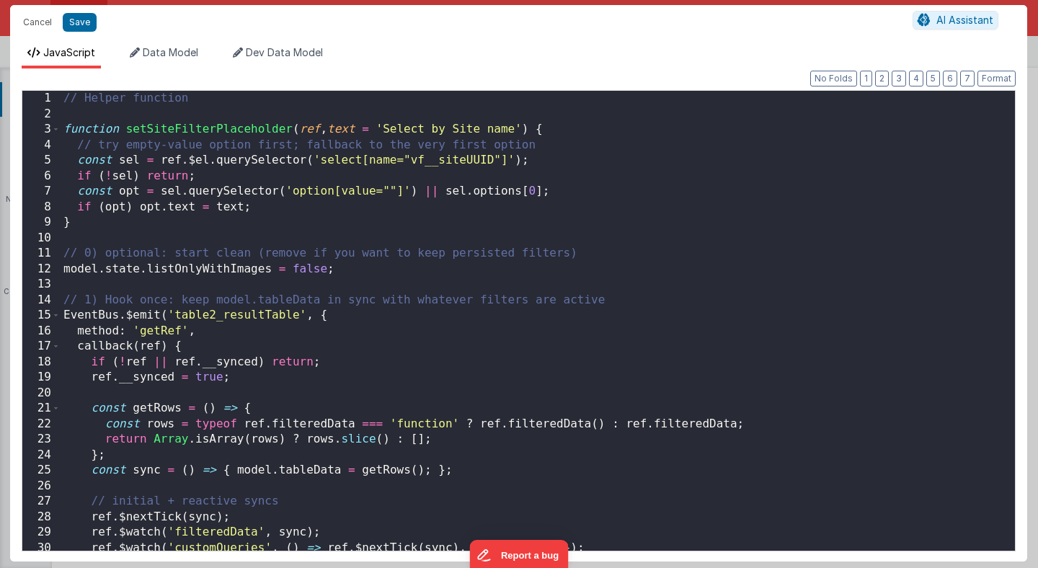
click at [398, 322] on div "// Helper function function setSiteFilterPlaceholder ( ref , text = 'Select by …" at bounding box center [538, 336] width 955 height 491
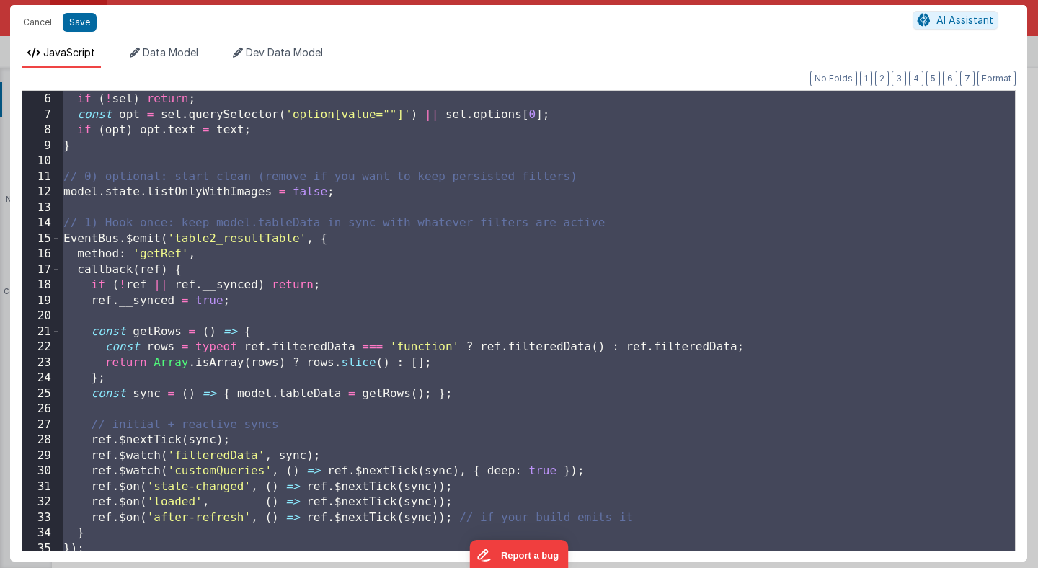
scroll to position [81, 0]
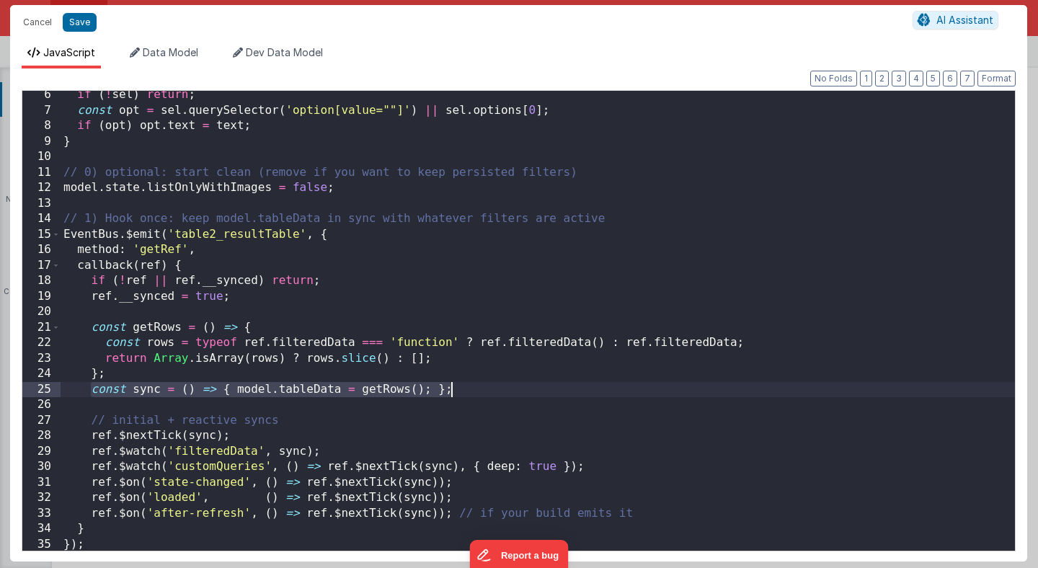
drag, startPoint x: 92, startPoint y: 388, endPoint x: 461, endPoint y: 392, distance: 368.5
click at [461, 392] on div "if ( ! sel ) return ; const opt = sel . querySelector ( 'option[value=""]' ) ||…" at bounding box center [538, 332] width 955 height 491
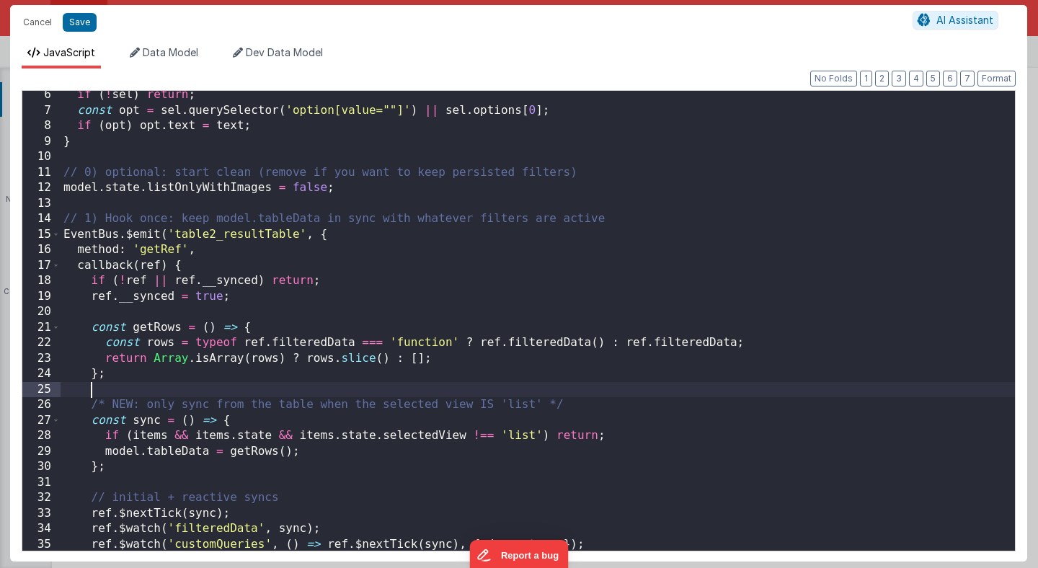
click at [322, 387] on div "if ( ! sel ) return ; const opt = sel . querySelector ( 'option[value=""]' ) ||…" at bounding box center [538, 332] width 955 height 491
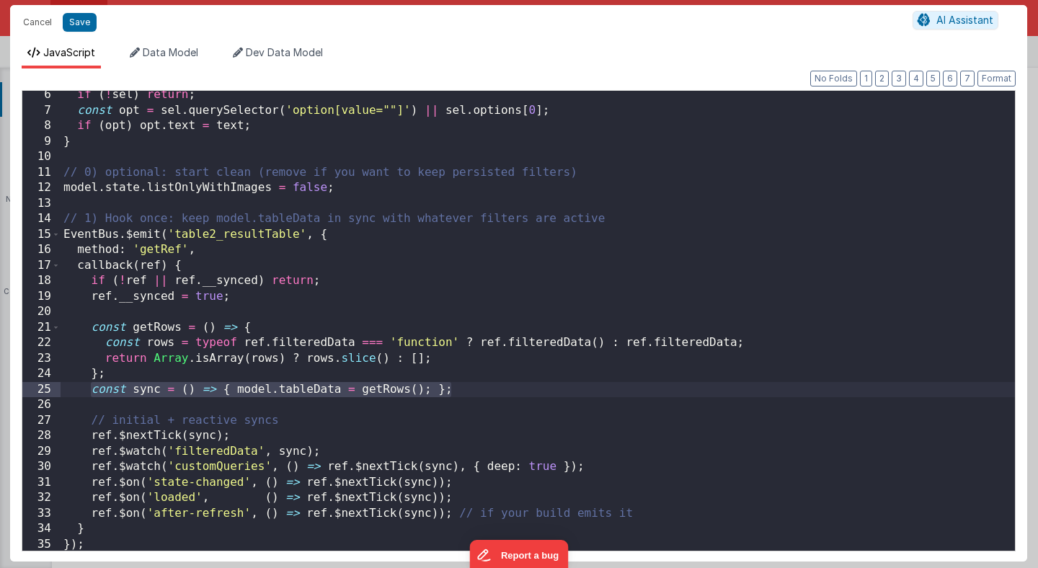
click at [92, 392] on div "if ( ! sel ) return ; const opt = sel . querySelector ( 'option[value=""]' ) ||…" at bounding box center [538, 321] width 955 height 460
drag, startPoint x: 92, startPoint y: 392, endPoint x: 454, endPoint y: 385, distance: 362.0
click at [454, 385] on div "if ( ! sel ) return ; const opt = sel . querySelector ( 'option[value=""]' ) ||…" at bounding box center [538, 332] width 955 height 491
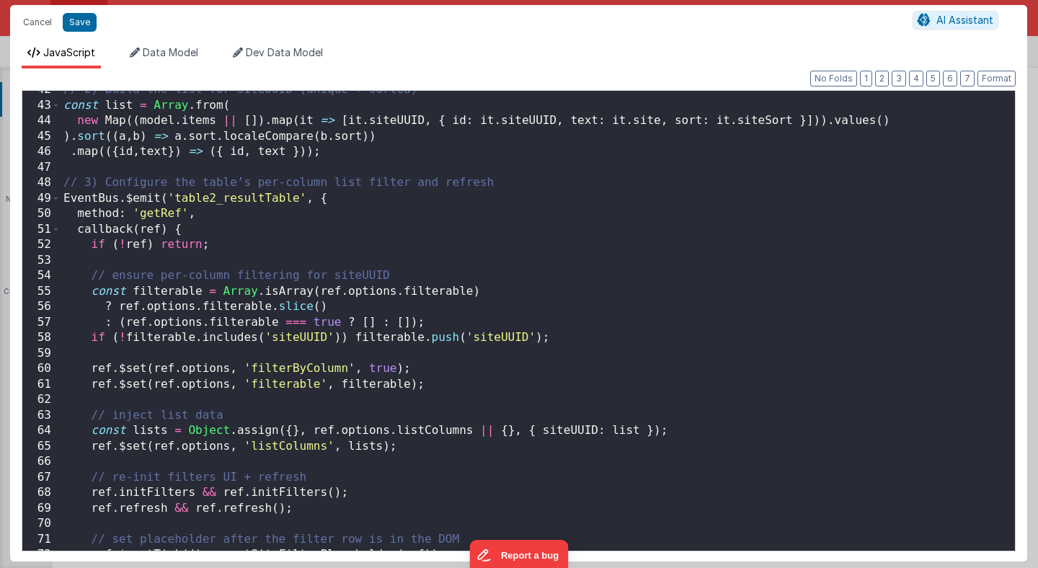
scroll to position [888, 0]
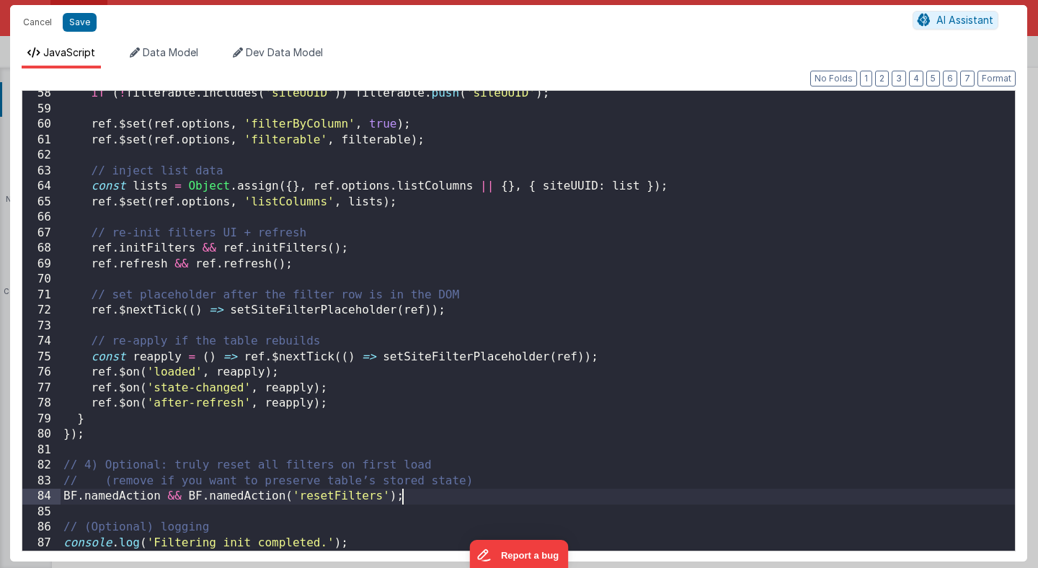
click at [417, 504] on div "if ( ! filterable . includes ( 'siteUUID' )) filterable . push ( 'siteUUID' ) ;…" at bounding box center [538, 331] width 955 height 491
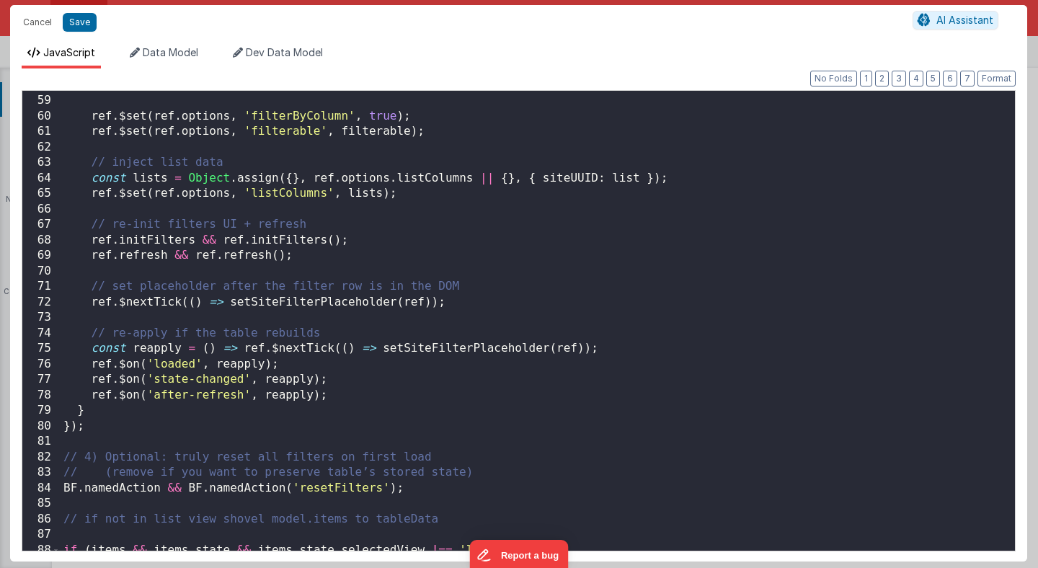
scroll to position [981, 0]
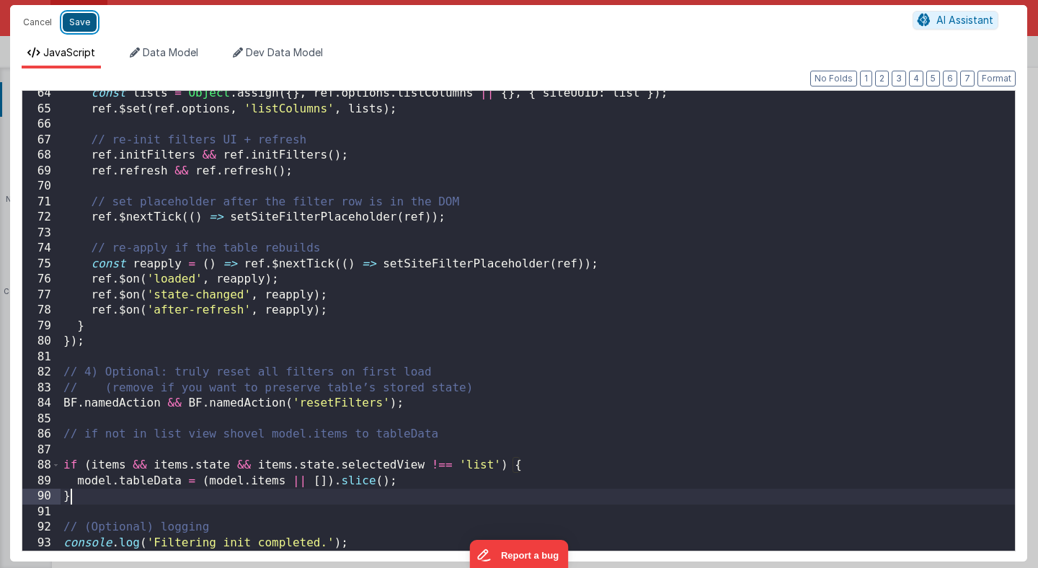
click at [78, 24] on button "Save" at bounding box center [80, 22] width 34 height 19
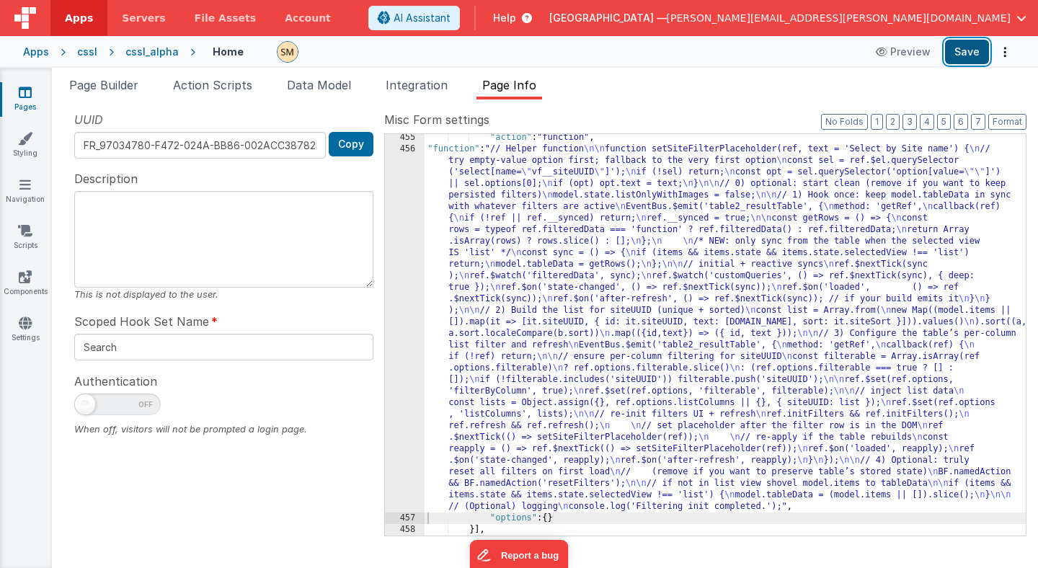
click at [981, 53] on button "Save" at bounding box center [967, 52] width 44 height 25
click at [956, 56] on button "Save" at bounding box center [967, 52] width 44 height 25
click at [403, 296] on div "456" at bounding box center [405, 327] width 40 height 369
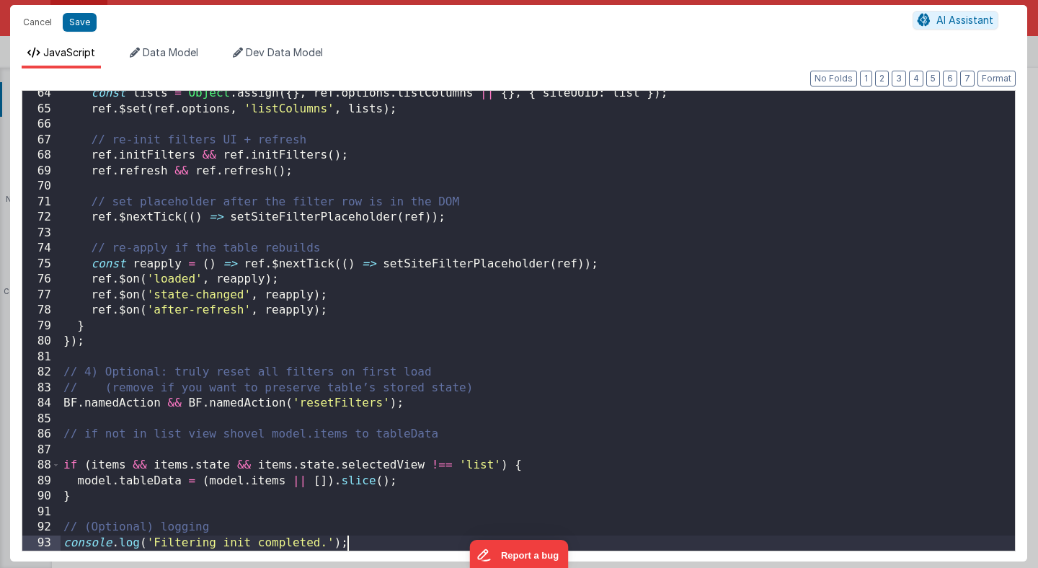
drag, startPoint x: 60, startPoint y: 459, endPoint x: 71, endPoint y: 486, distance: 29.1
click at [71, 486] on div "64 65 66 67 68 69 70 71 72 73 74 75 76 77 78 79 80 81 82 83 84 85 86 87 88 89 9…" at bounding box center [519, 320] width 994 height 461
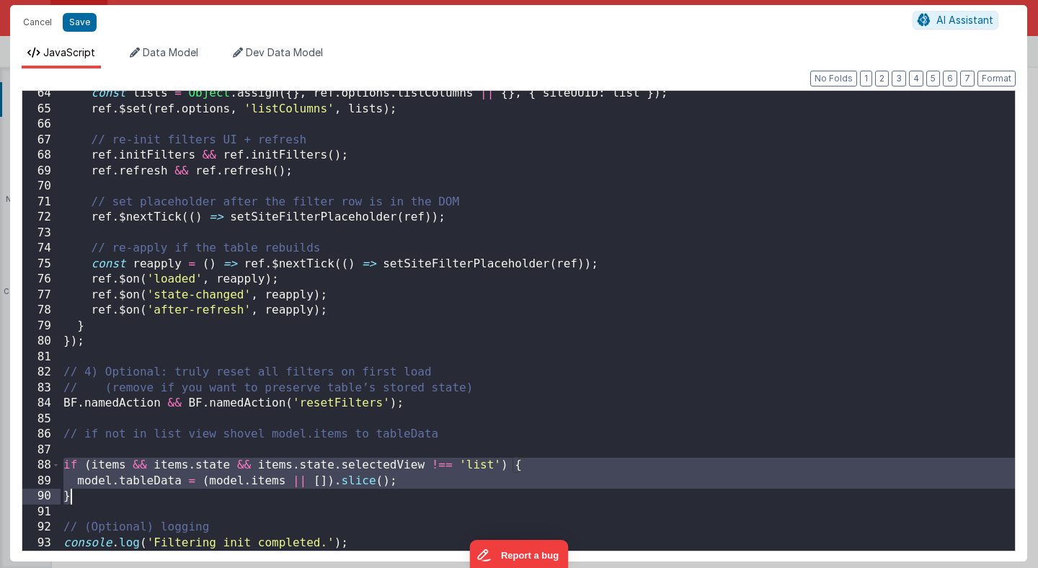
drag, startPoint x: 62, startPoint y: 464, endPoint x: 74, endPoint y: 500, distance: 37.2
click at [74, 500] on div "const lists = Object . assign ({ } , ref . options . listColumns || { } , { sit…" at bounding box center [538, 331] width 955 height 491
click at [225, 469] on div "const lists = Object . assign ({ } , ref . options . listColumns || { } , { sit…" at bounding box center [538, 331] width 955 height 491
drag, startPoint x: 296, startPoint y: 493, endPoint x: 51, endPoint y: 460, distance: 247.4
click at [52, 461] on div "64 65 66 67 68 69 70 71 72 73 74 75 76 77 78 79 80 81 82 83 84 85 86 87 88 89 9…" at bounding box center [519, 320] width 994 height 461
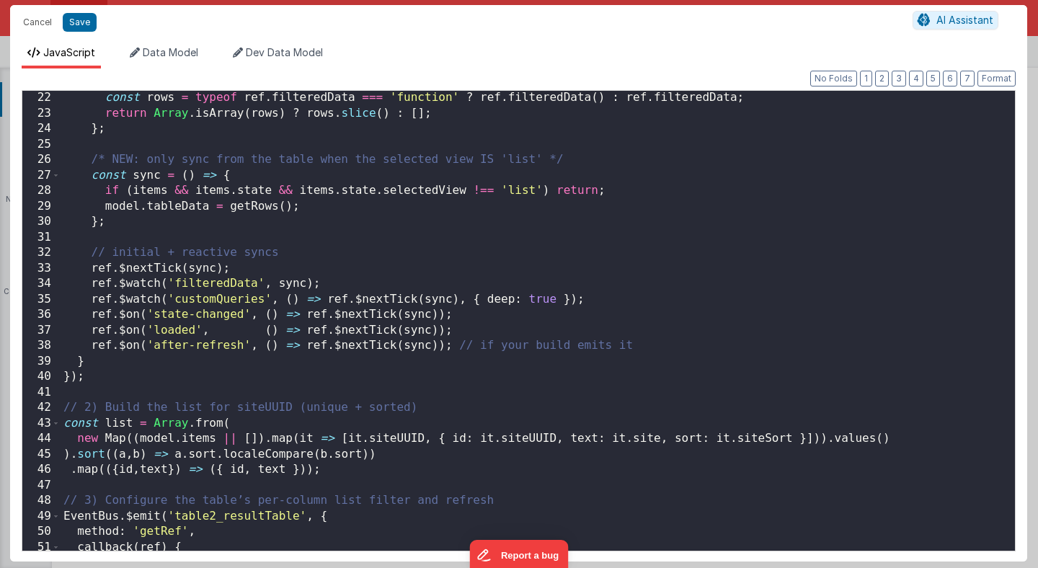
scroll to position [326, 0]
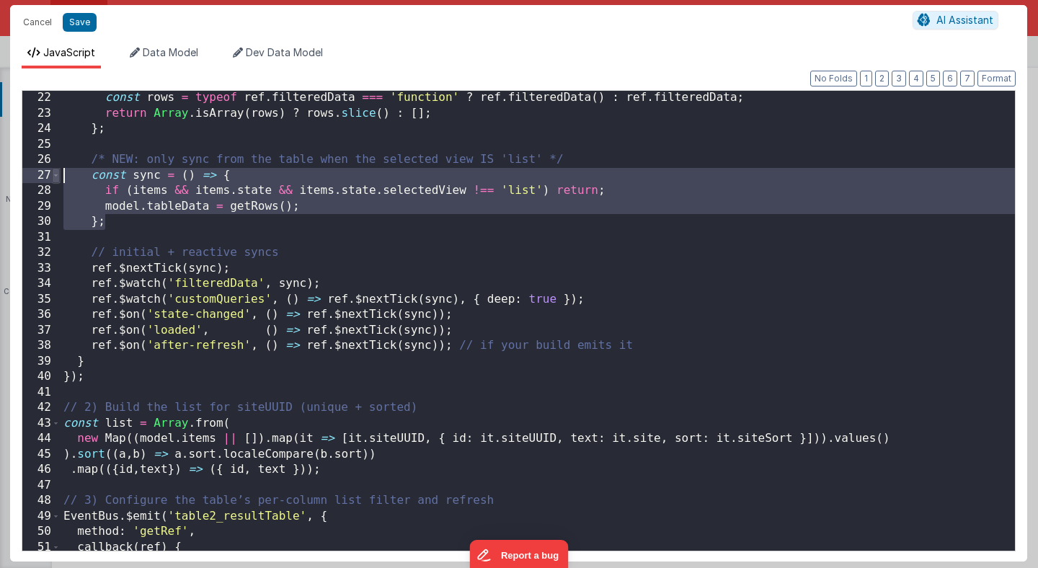
drag, startPoint x: 110, startPoint y: 224, endPoint x: 58, endPoint y: 177, distance: 69.4
click at [58, 177] on div "22 23 24 25 26 27 28 29 30 31 32 33 34 35 36 37 38 39 40 41 42 43 44 45 46 47 4…" at bounding box center [519, 320] width 994 height 461
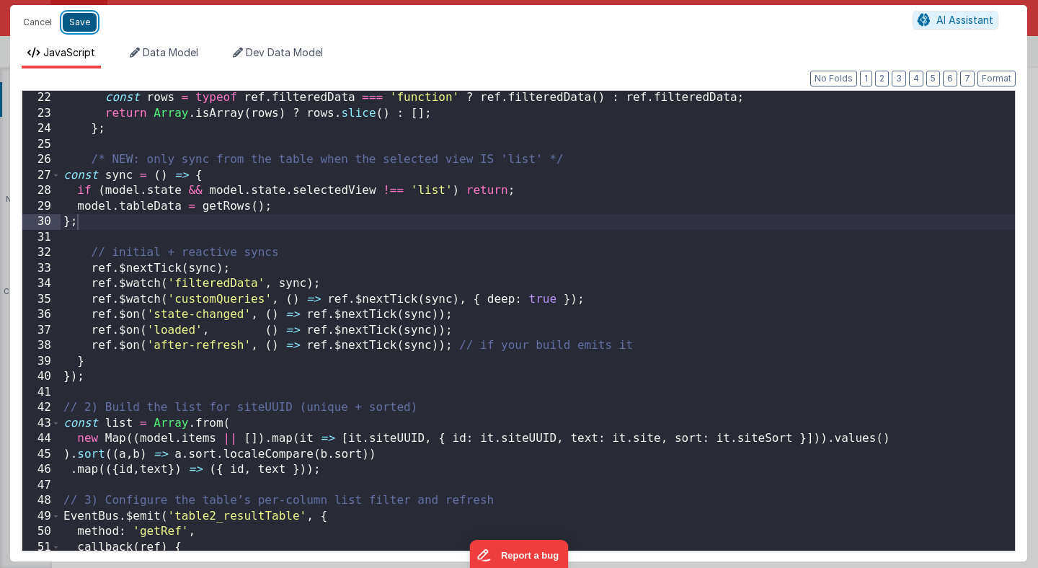
click at [81, 20] on button "Save" at bounding box center [80, 22] width 34 height 19
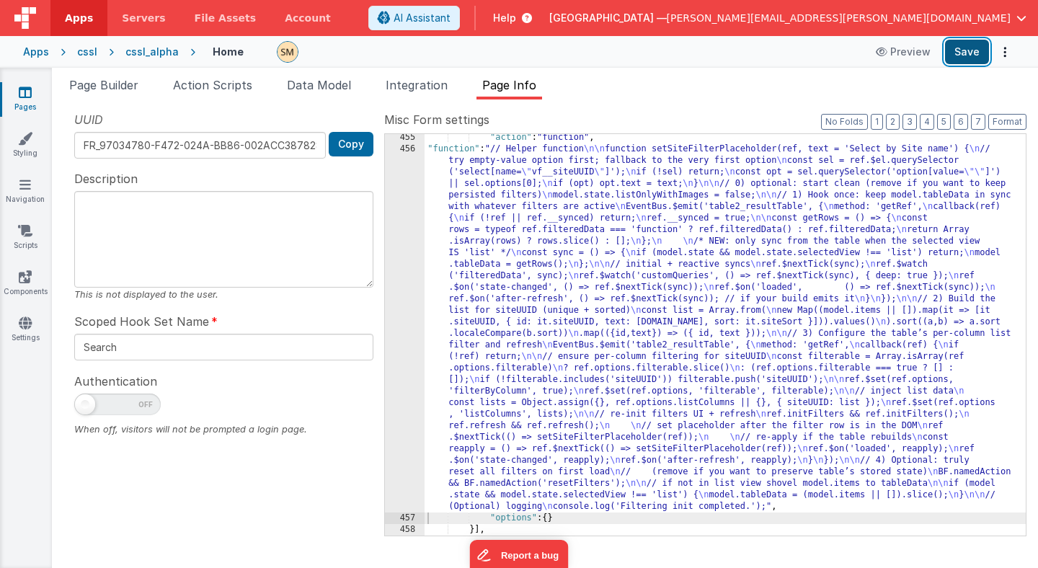
click at [978, 51] on button "Save" at bounding box center [967, 52] width 44 height 25
